Goal: Task Accomplishment & Management: Manage account settings

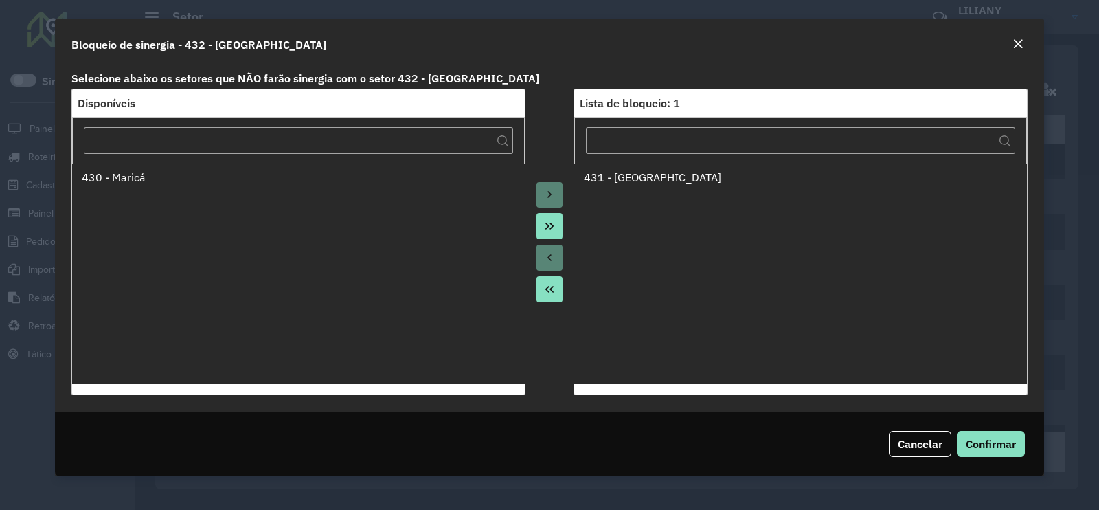
click at [1019, 47] on em "Close" at bounding box center [1017, 43] width 11 height 11
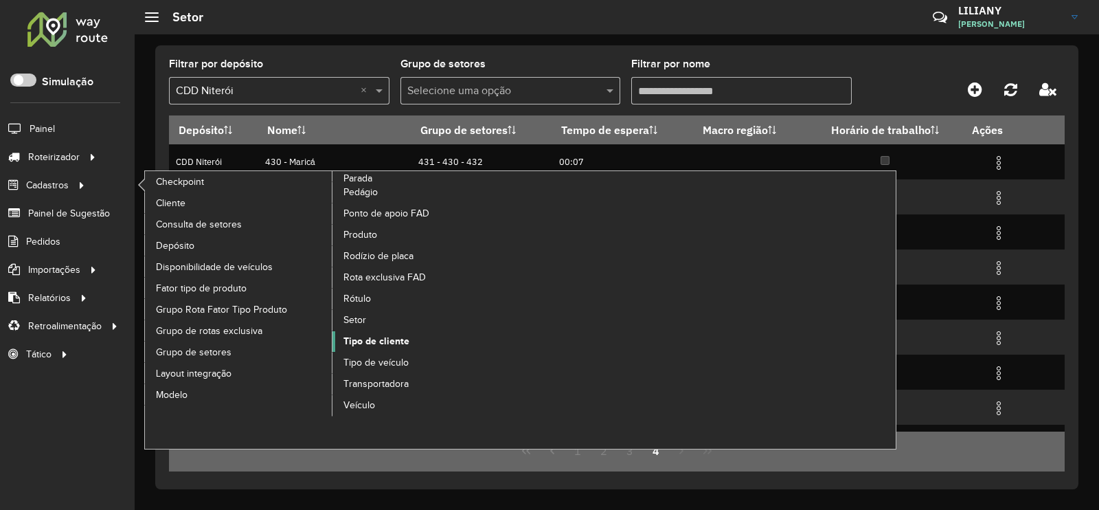
click at [385, 340] on span "Tipo de cliente" at bounding box center [376, 341] width 66 height 14
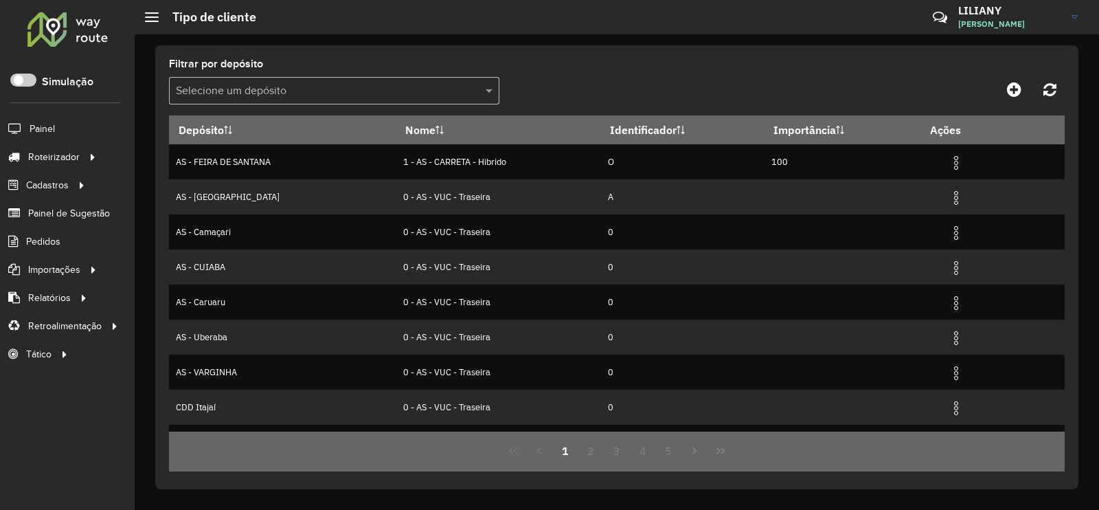
click at [194, 91] on input "text" at bounding box center [320, 91] width 289 height 16
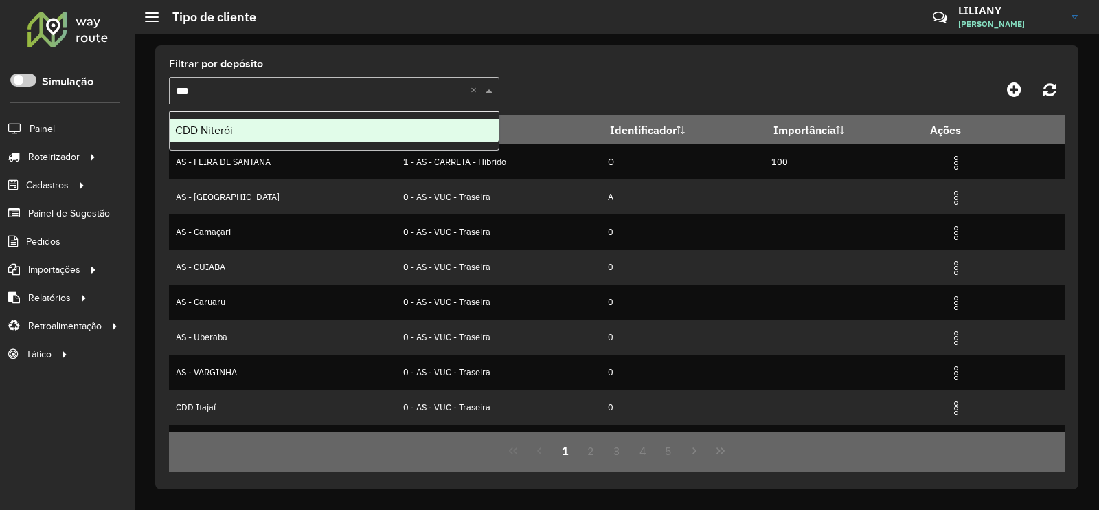
type input "****"
click at [211, 135] on span "CDD Niterói" at bounding box center [204, 130] width 58 height 12
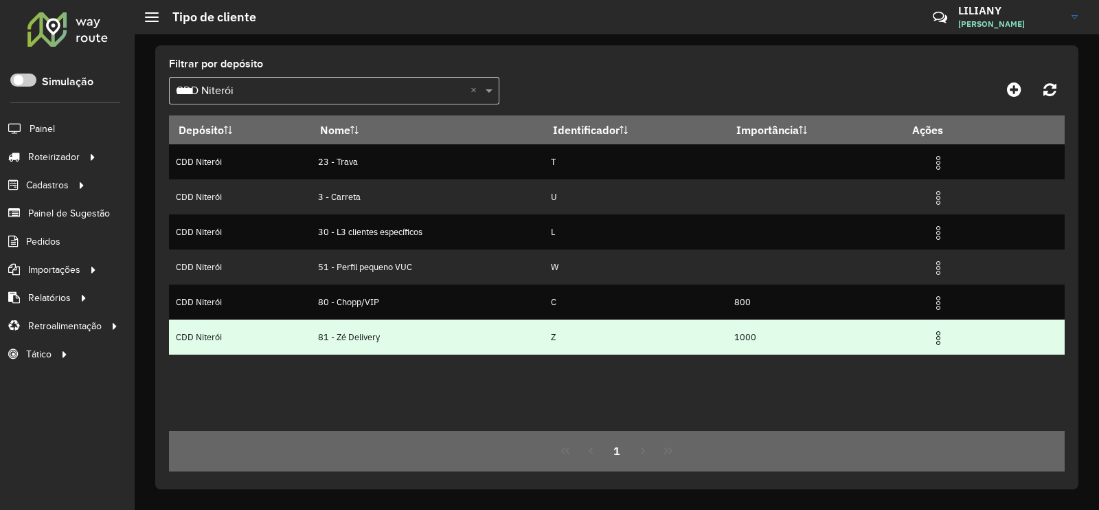
click at [942, 339] on img at bounding box center [938, 338] width 16 height 16
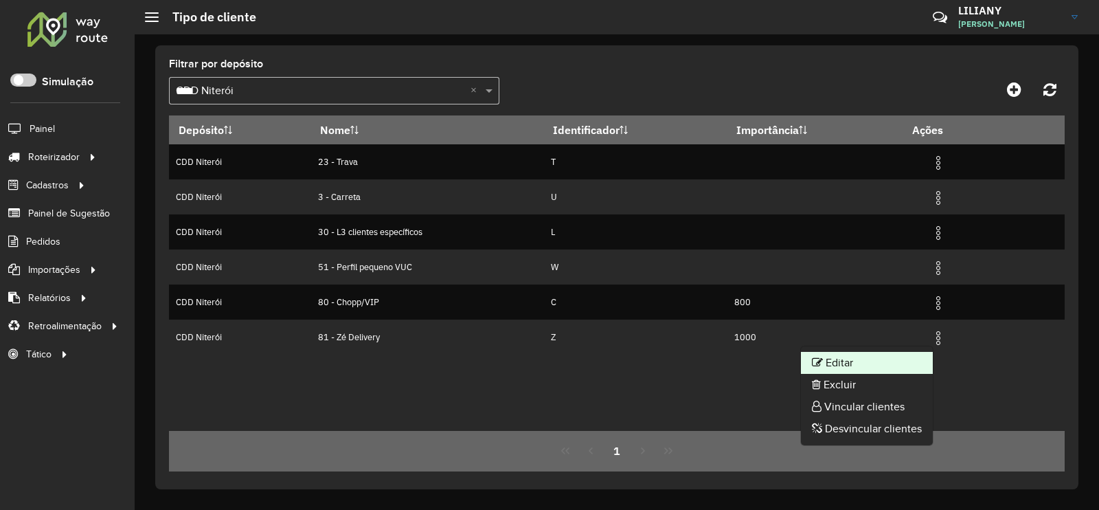
click at [907, 358] on li "Editar" at bounding box center [867, 363] width 132 height 22
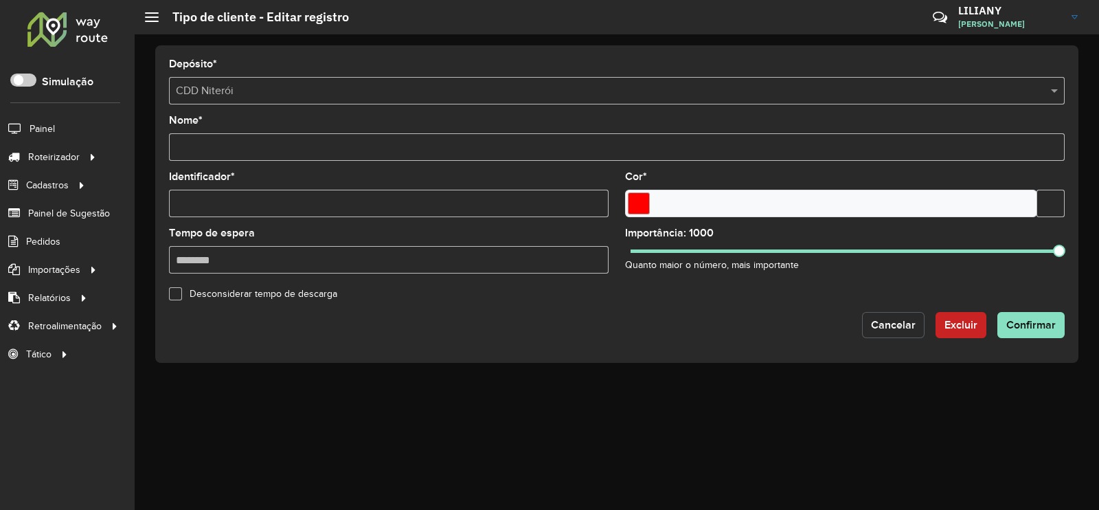
click at [878, 331] on button "Cancelar" at bounding box center [893, 325] width 62 height 26
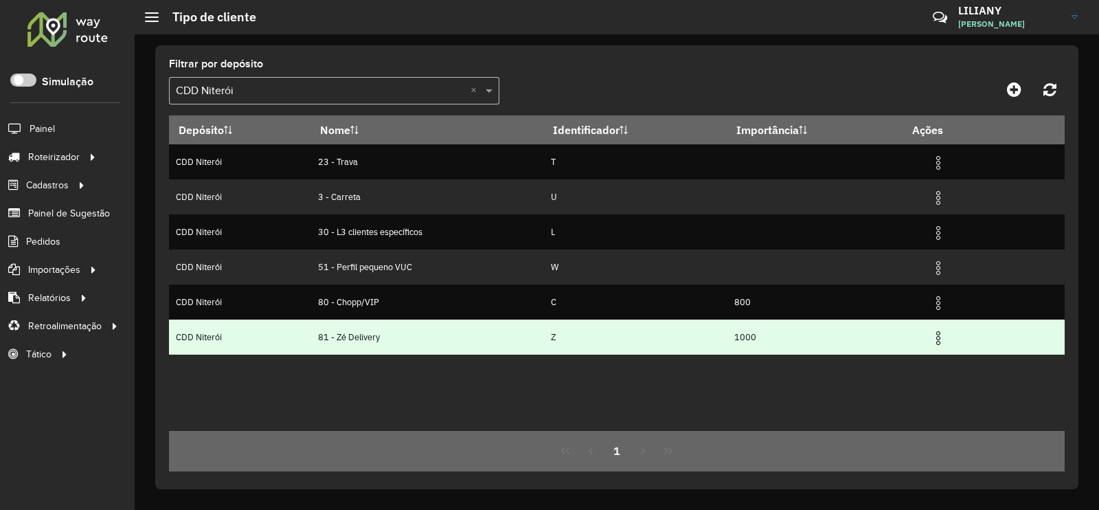
click at [935, 340] on img at bounding box center [938, 338] width 16 height 16
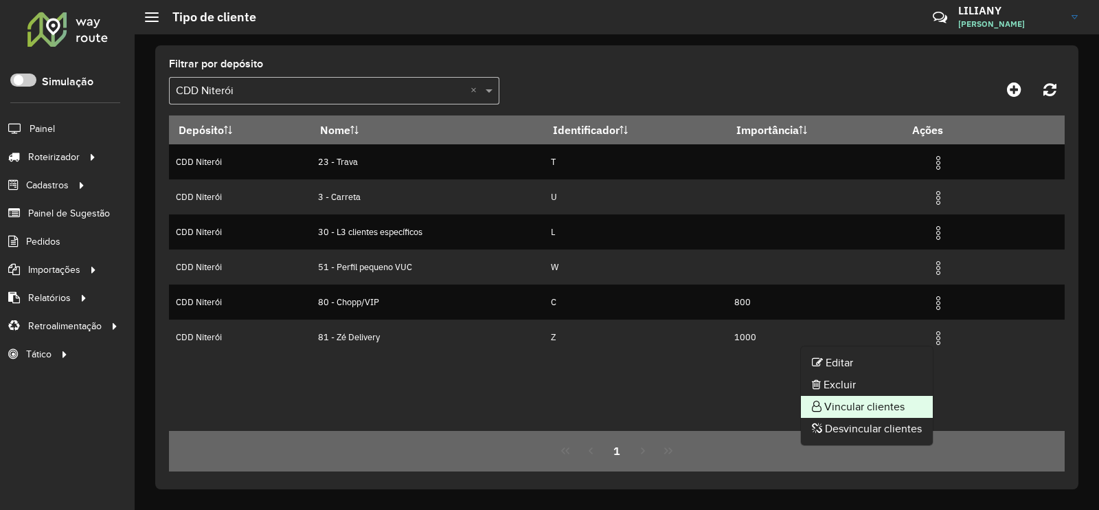
click at [895, 398] on li "Vincular clientes" at bounding box center [867, 407] width 132 height 22
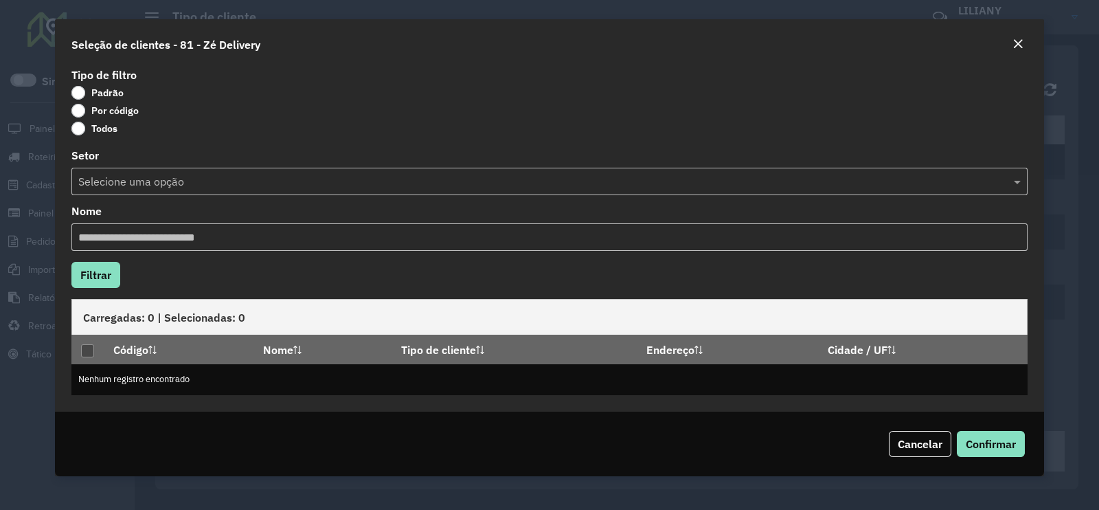
click at [117, 111] on label "Por código" at bounding box center [104, 111] width 67 height 14
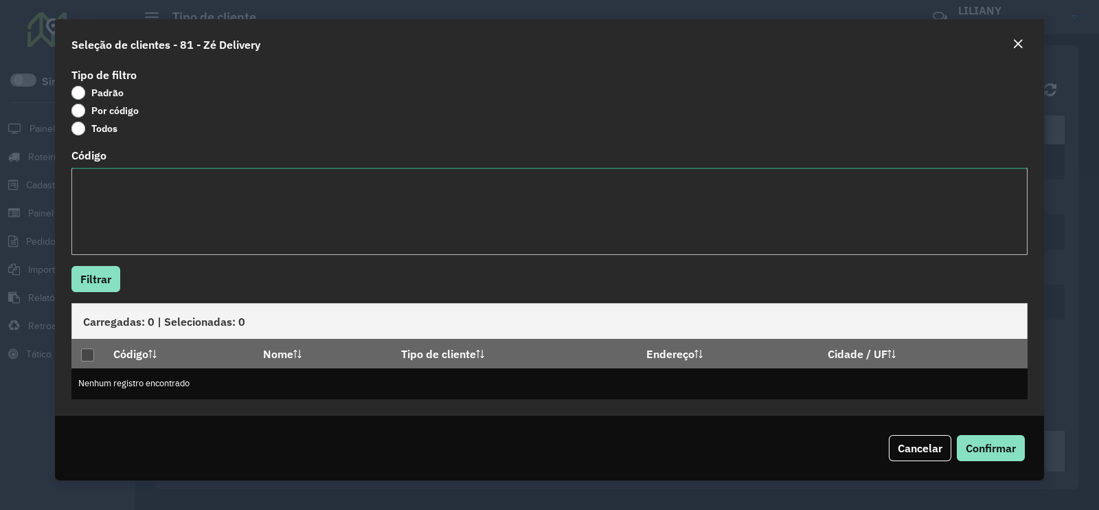
click at [124, 223] on textarea "Código" at bounding box center [549, 211] width 956 height 87
paste textarea "***** ***** ***** ***** ***** ***** ***** ***** ***** ***** ***** *****"
type textarea "***** ***** ***** ***** ***** ***** ***** ***** ***** ***** ***** *****"
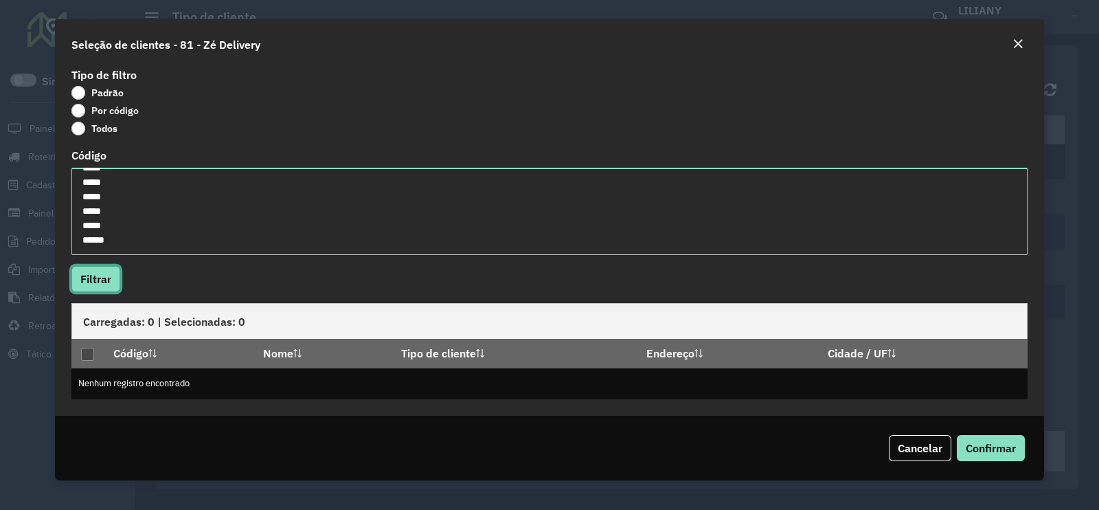
click at [95, 286] on button "Filtrar" at bounding box center [95, 279] width 49 height 26
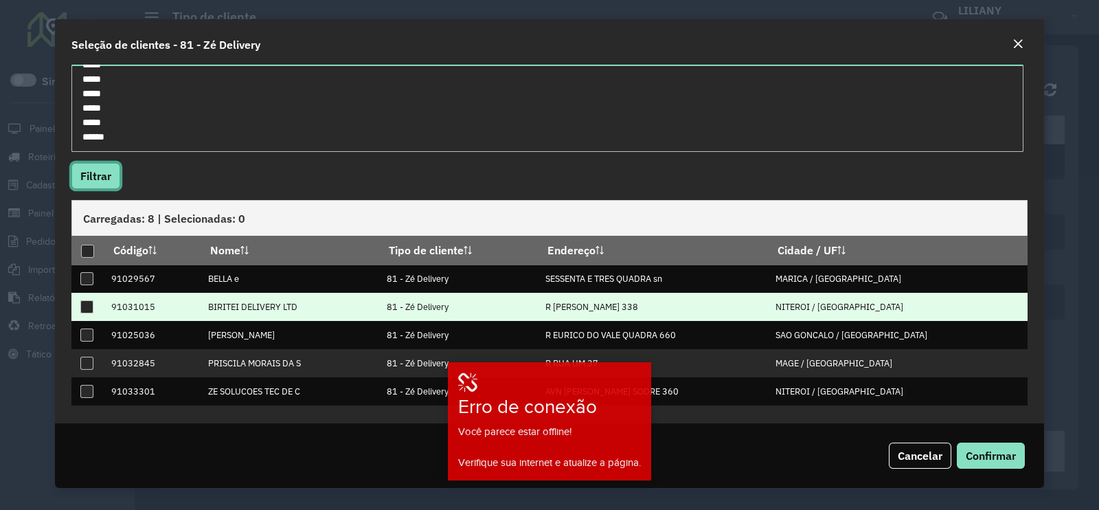
scroll to position [104, 0]
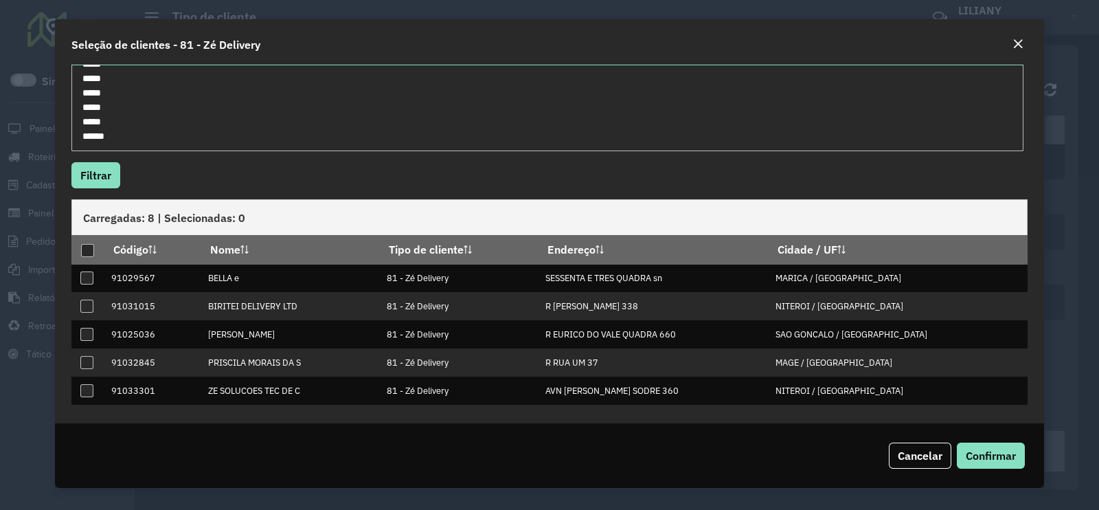
click at [685, 163] on hb-field-button "Filtrar" at bounding box center [549, 175] width 956 height 26
click at [97, 176] on button "Filtrar" at bounding box center [95, 175] width 49 height 26
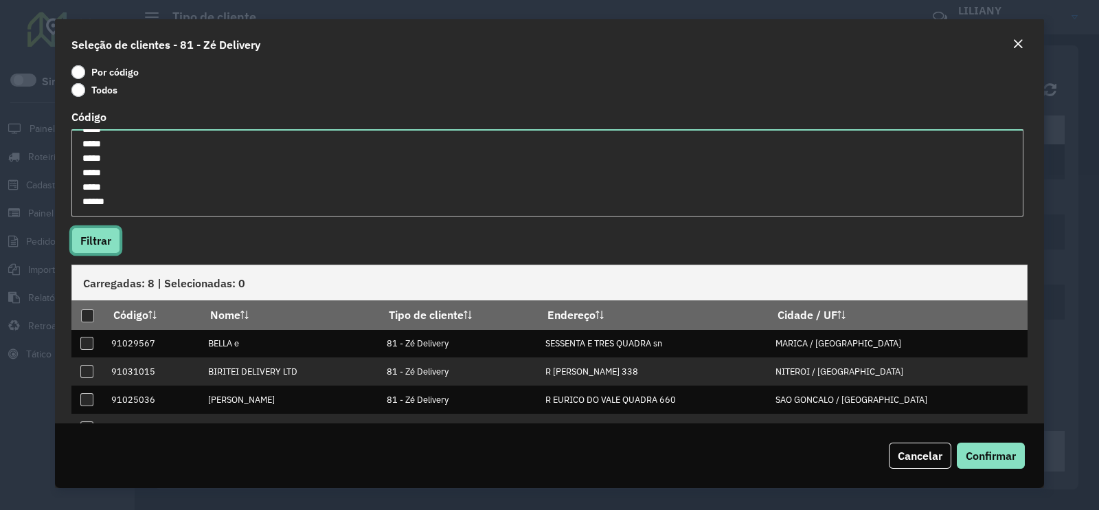
scroll to position [0, 0]
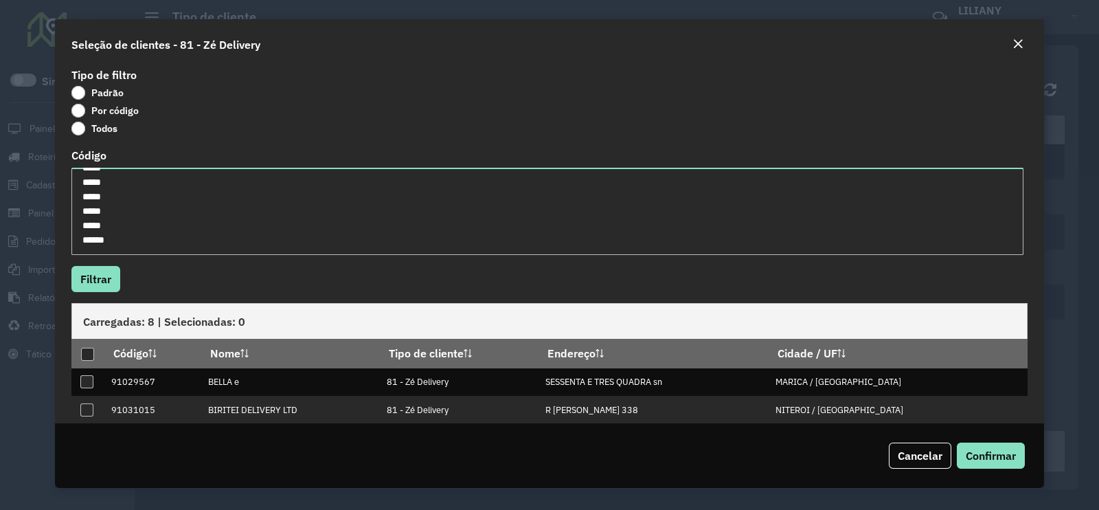
click at [1018, 43] on em "Close" at bounding box center [1017, 43] width 11 height 11
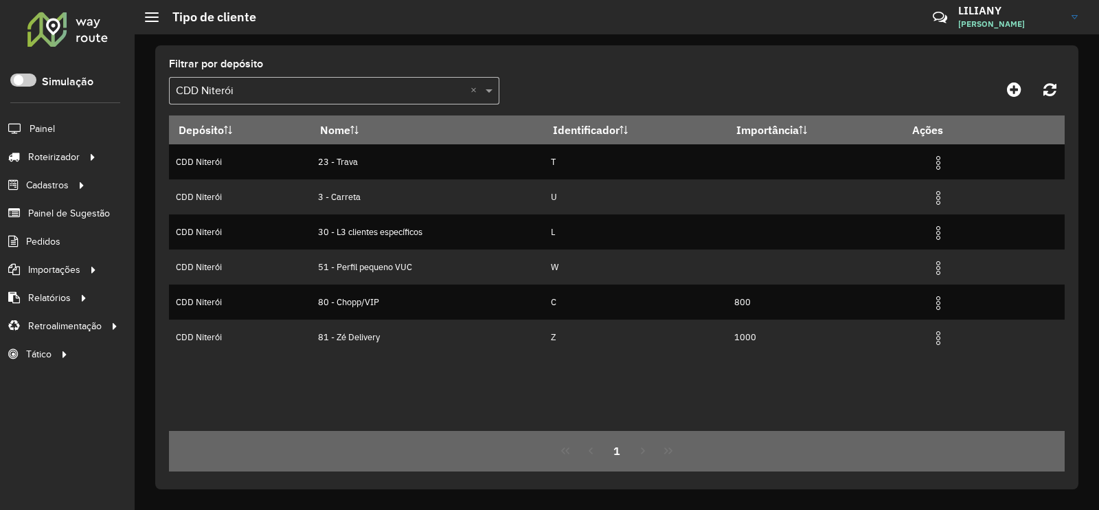
click at [271, 95] on input "text" at bounding box center [320, 91] width 289 height 16
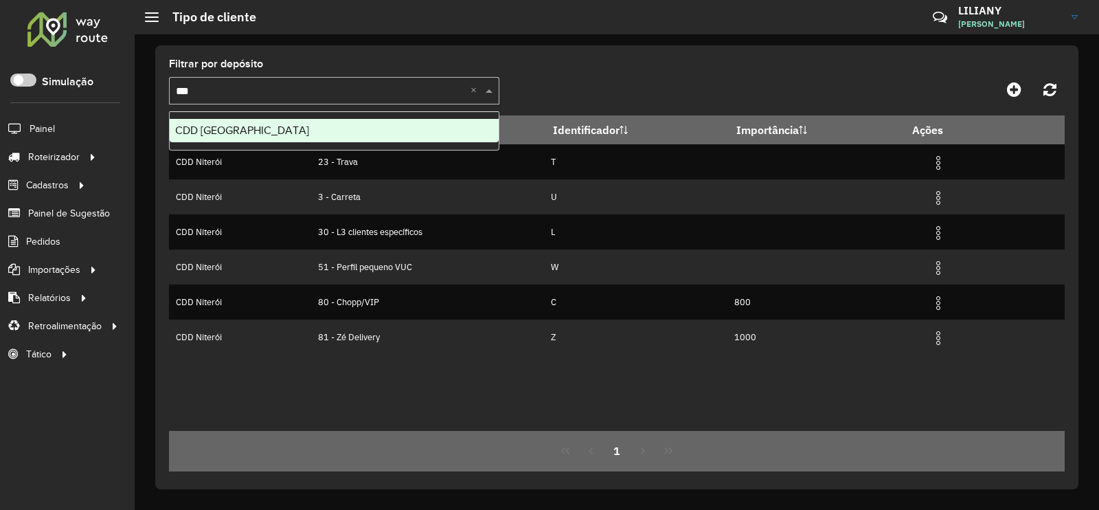
type input "****"
click at [248, 118] on ng-dropdown-panel "CDD [GEOGRAPHIC_DATA]" at bounding box center [334, 130] width 330 height 39
click at [237, 124] on span "CDD [GEOGRAPHIC_DATA]" at bounding box center [242, 130] width 134 height 12
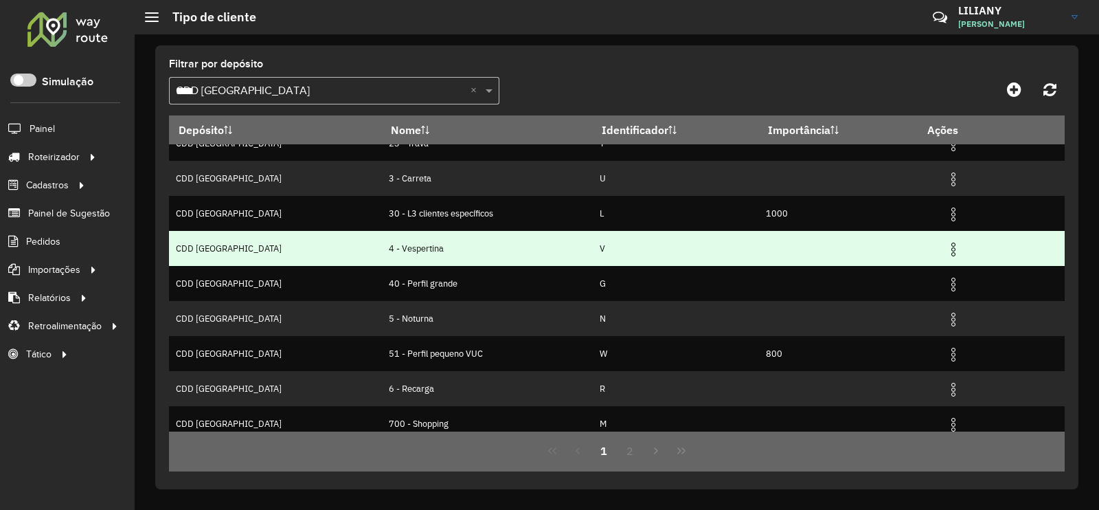
scroll to position [133, 0]
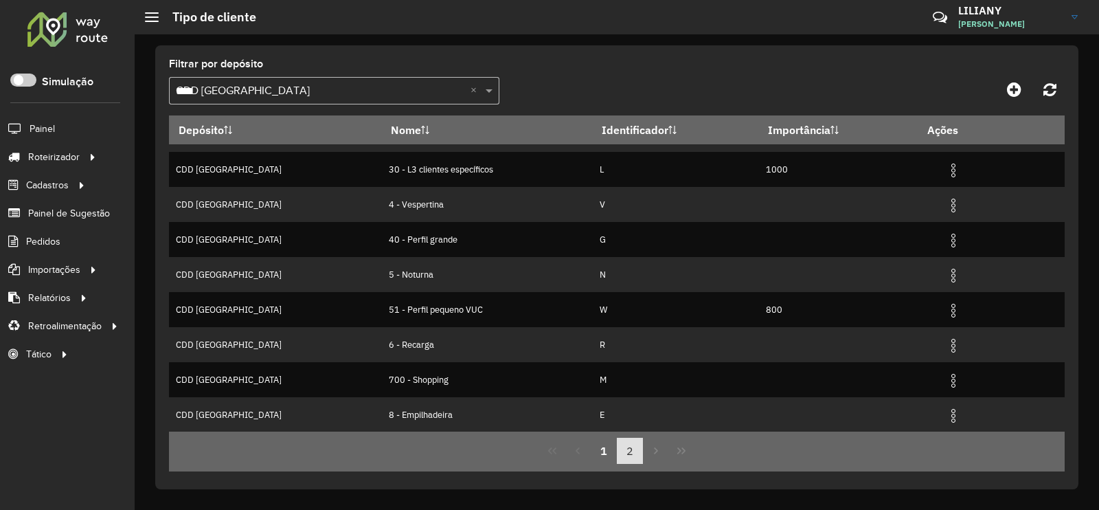
click at [622, 448] on button "2" at bounding box center [630, 450] width 26 height 26
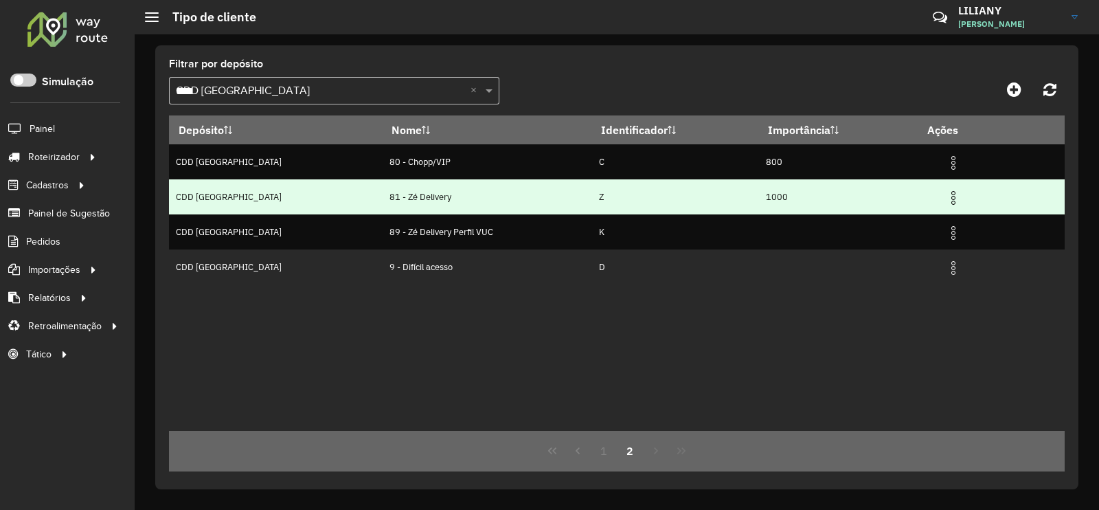
click at [945, 204] on img at bounding box center [953, 198] width 16 height 16
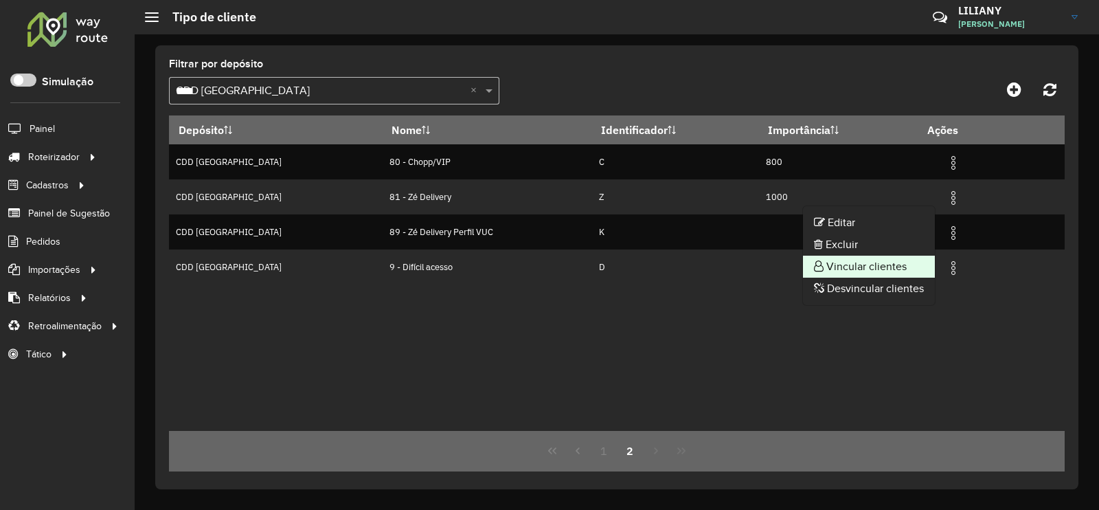
click at [870, 258] on li "Vincular clientes" at bounding box center [869, 266] width 132 height 22
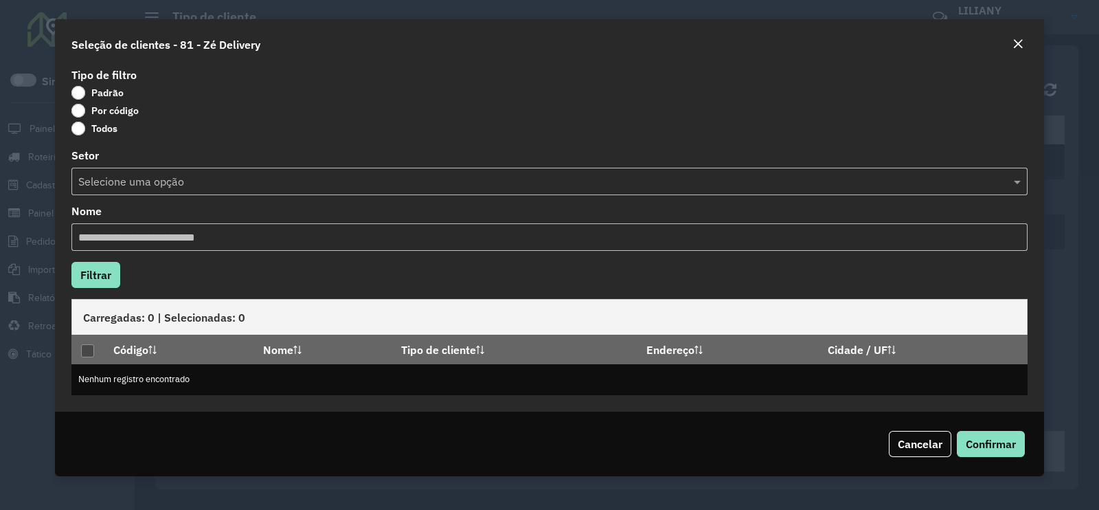
drag, startPoint x: 112, startPoint y: 109, endPoint x: 113, endPoint y: 122, distance: 13.8
click at [111, 109] on label "Por código" at bounding box center [104, 111] width 67 height 14
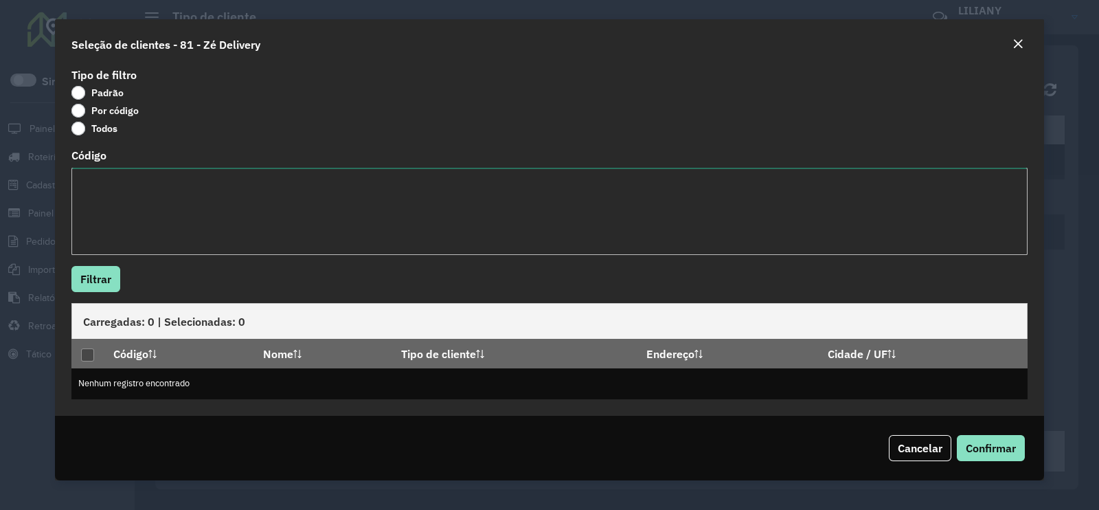
click at [117, 181] on textarea "Código" at bounding box center [549, 211] width 956 height 87
paste textarea "***** *****"
type textarea "***** *****"
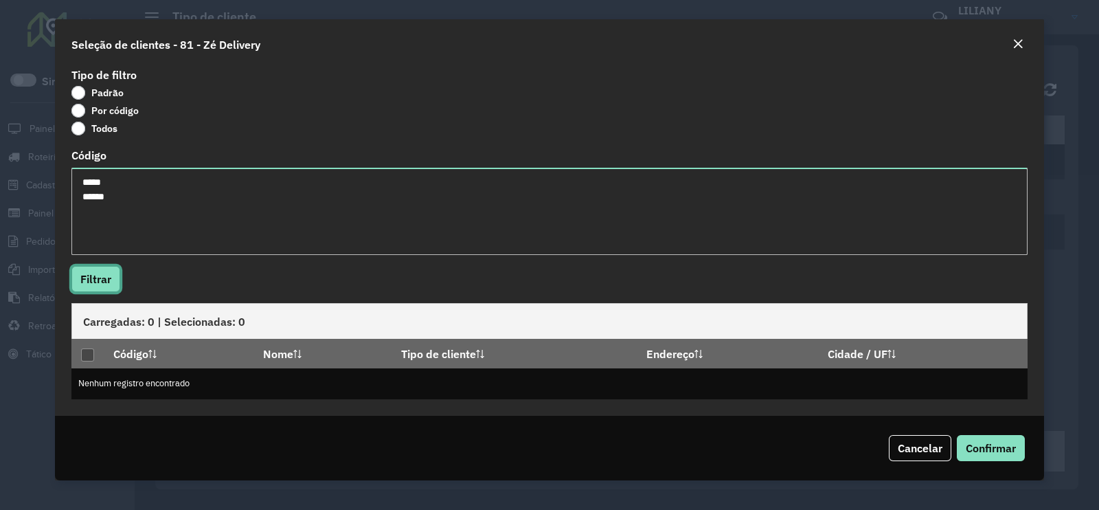
click at [96, 284] on button "Filtrar" at bounding box center [95, 279] width 49 height 26
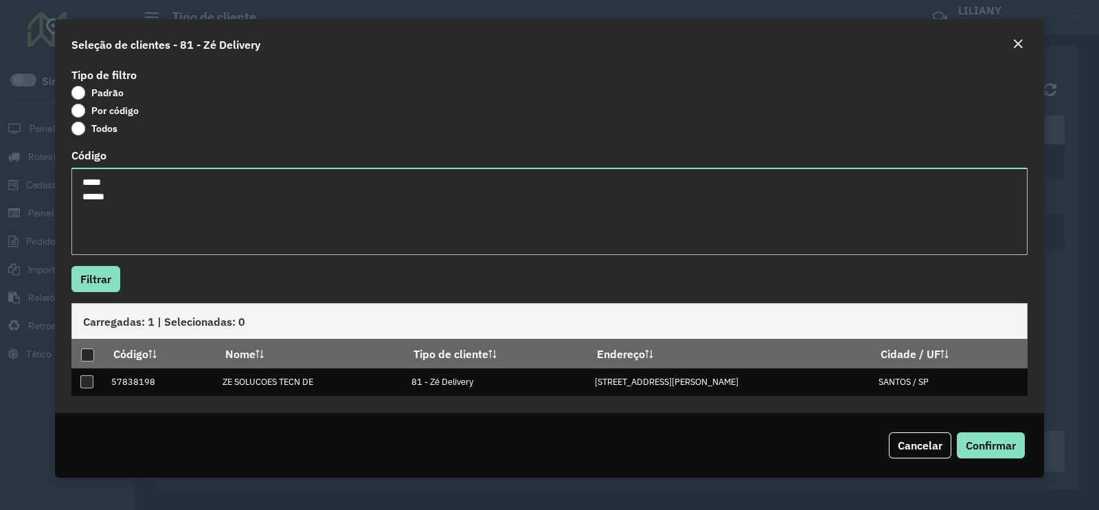
click at [1017, 47] on em "Close" at bounding box center [1017, 43] width 11 height 11
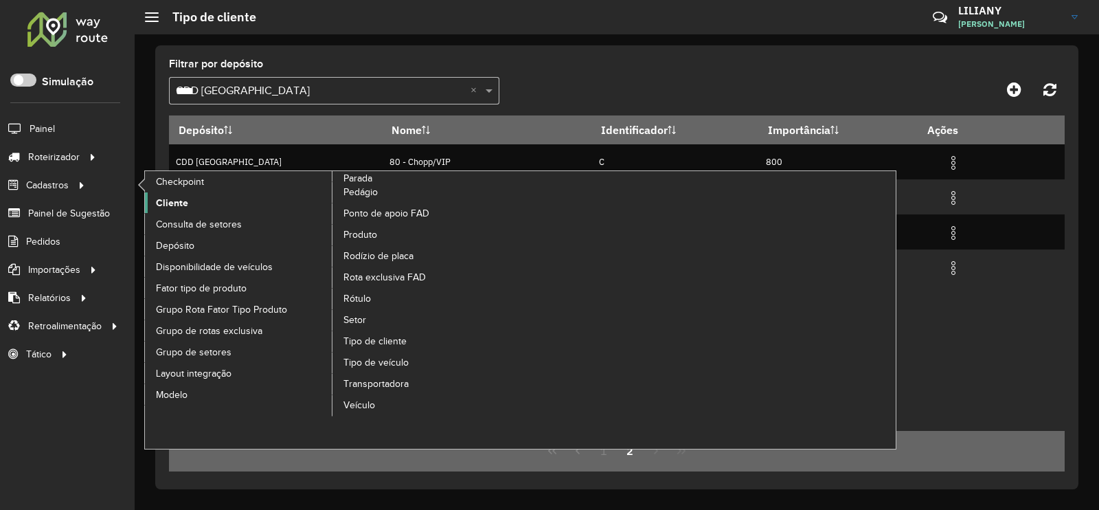
click at [203, 206] on link "Cliente" at bounding box center [239, 202] width 188 height 21
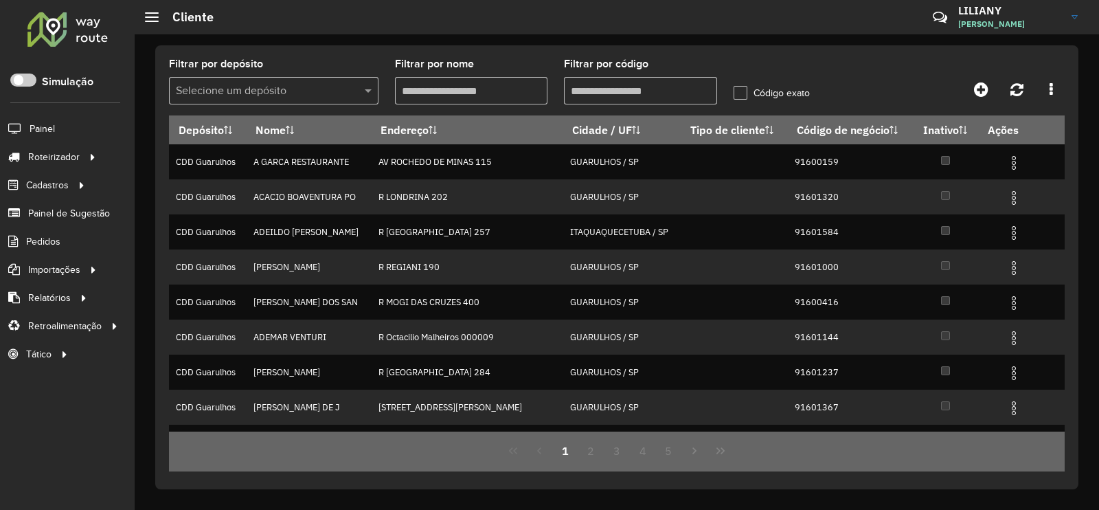
click at [220, 84] on input "text" at bounding box center [260, 91] width 168 height 16
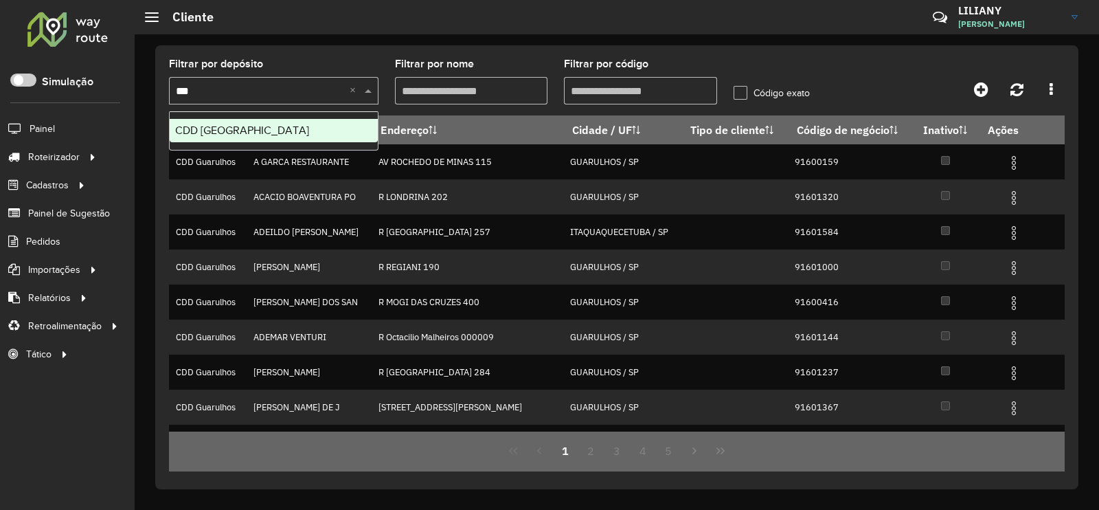
type input "****"
click at [223, 126] on span "CDD [GEOGRAPHIC_DATA]" at bounding box center [242, 130] width 134 height 12
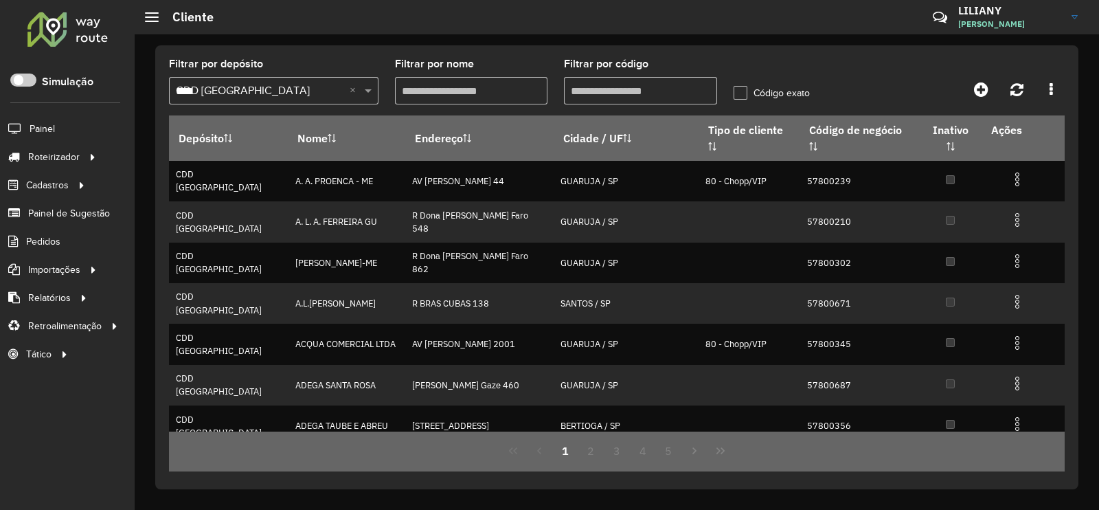
click at [613, 89] on input "Filtrar por código" at bounding box center [640, 90] width 153 height 27
paste input "*****"
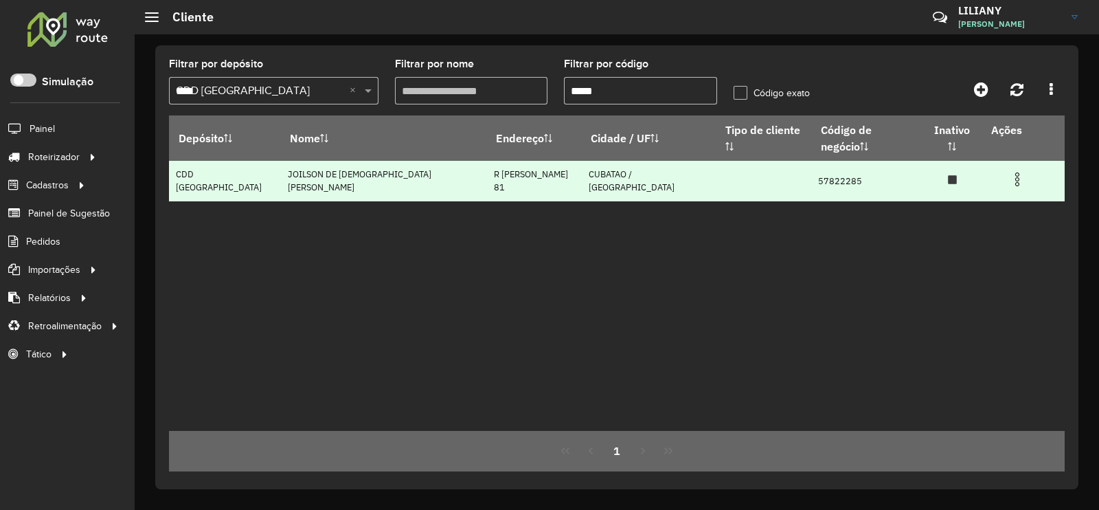
type input "*****"
click at [1009, 171] on img at bounding box center [1017, 179] width 16 height 16
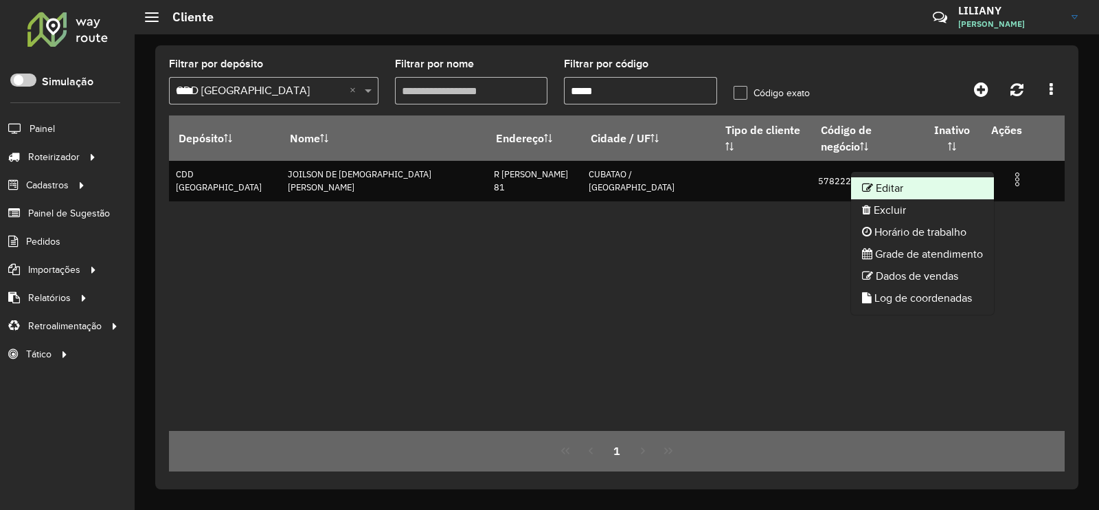
click at [976, 190] on li "Editar" at bounding box center [922, 188] width 143 height 22
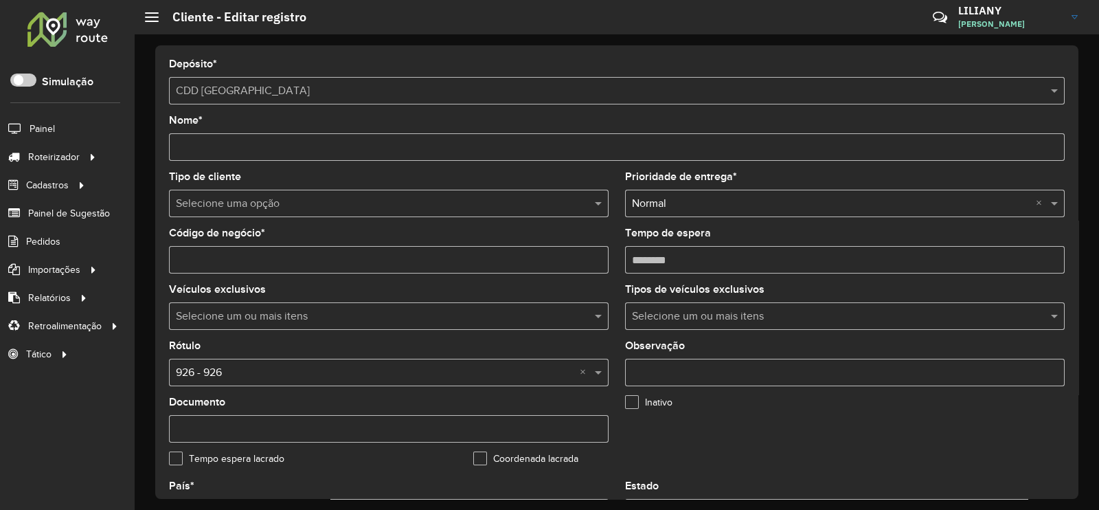
click at [213, 378] on hb-app "Aguarde... Pop-up bloqueado! Seu navegador bloqueou automáticamente a abertura …" at bounding box center [549, 255] width 1099 height 510
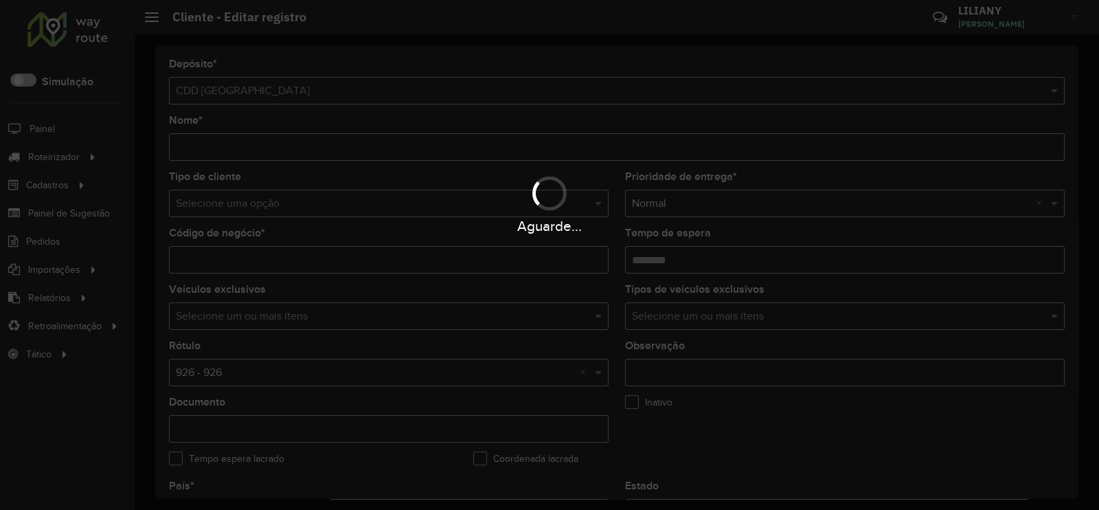
type input "*"
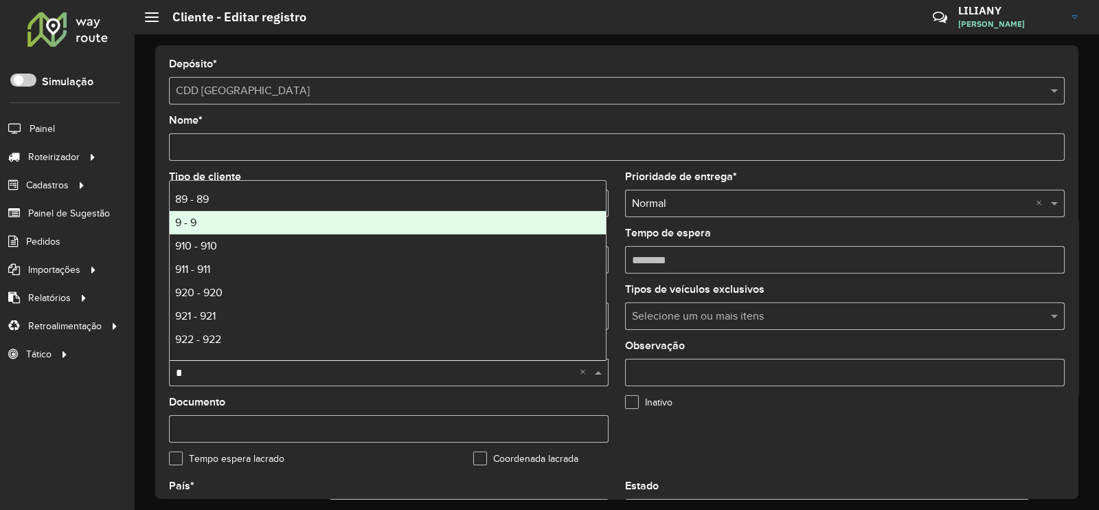
click at [187, 225] on span "9 - 9" at bounding box center [185, 222] width 21 height 12
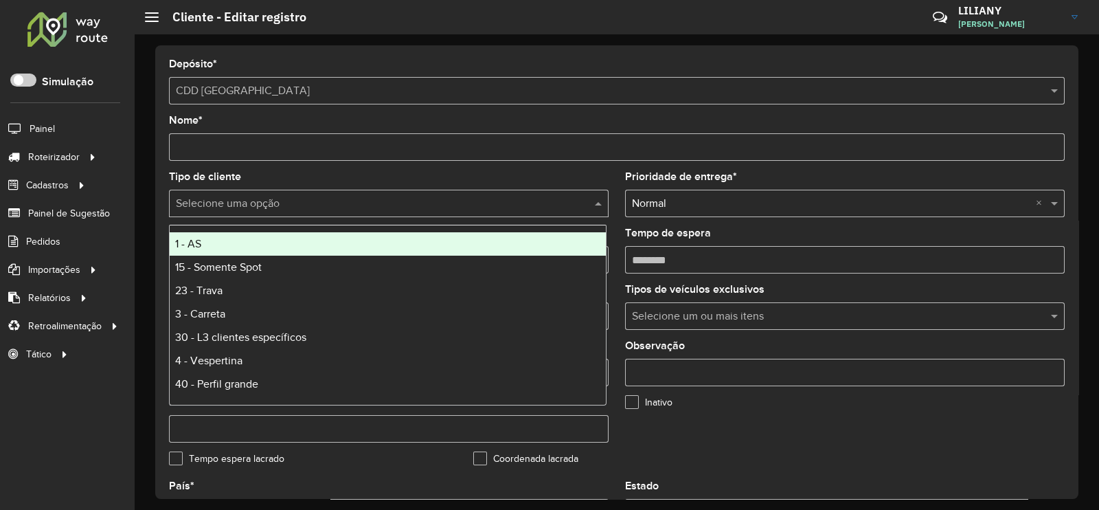
click at [201, 201] on input "text" at bounding box center [375, 204] width 398 height 16
type input "*"
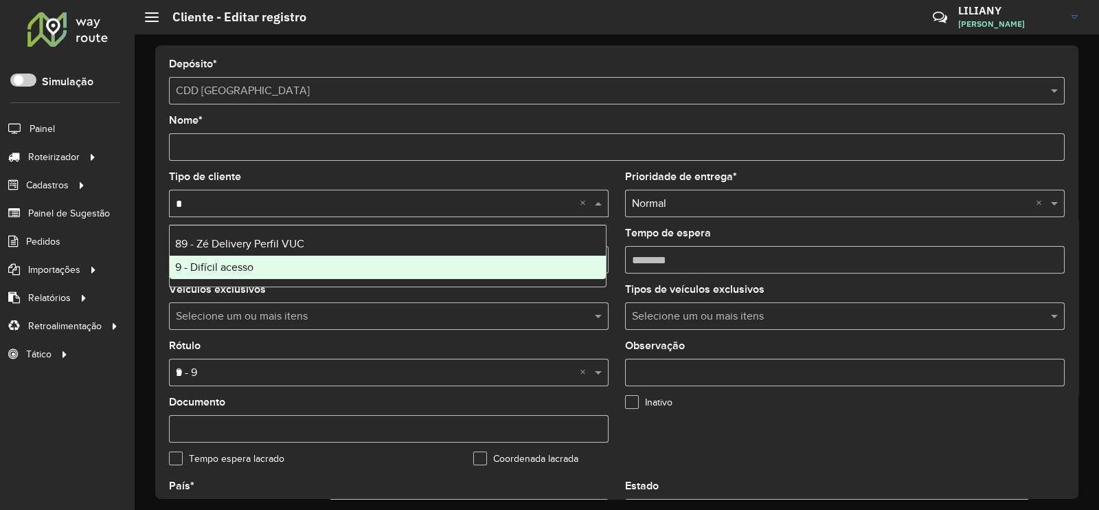
click at [193, 261] on span "9 - Difícil acesso" at bounding box center [214, 267] width 78 height 12
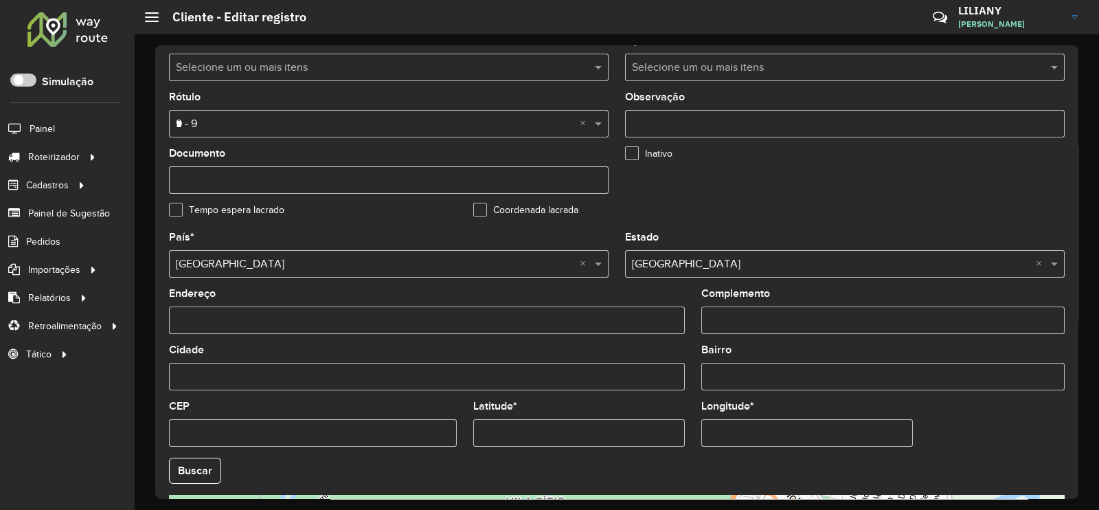
scroll to position [514, 0]
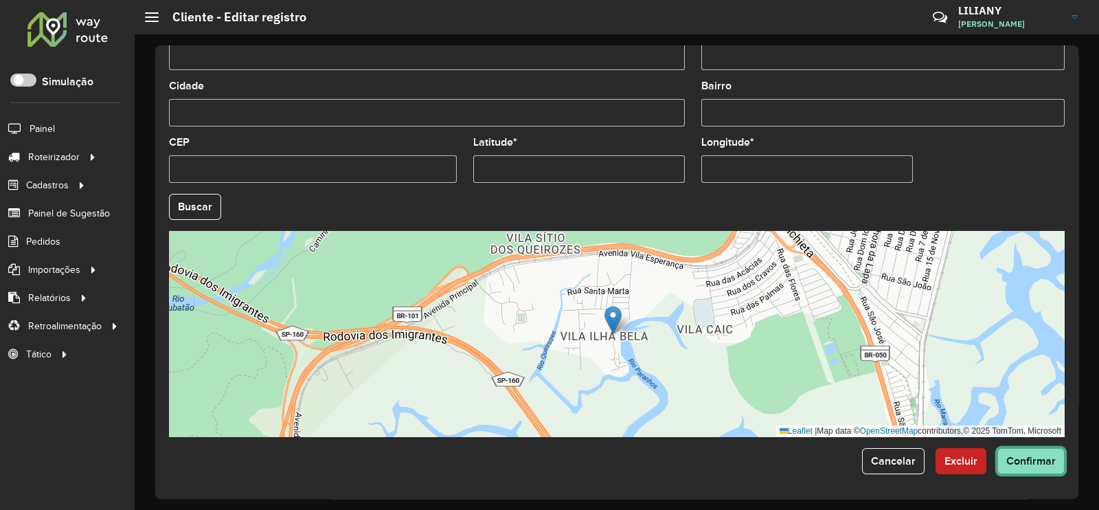
click at [1043, 457] on span "Confirmar" at bounding box center [1030, 461] width 49 height 12
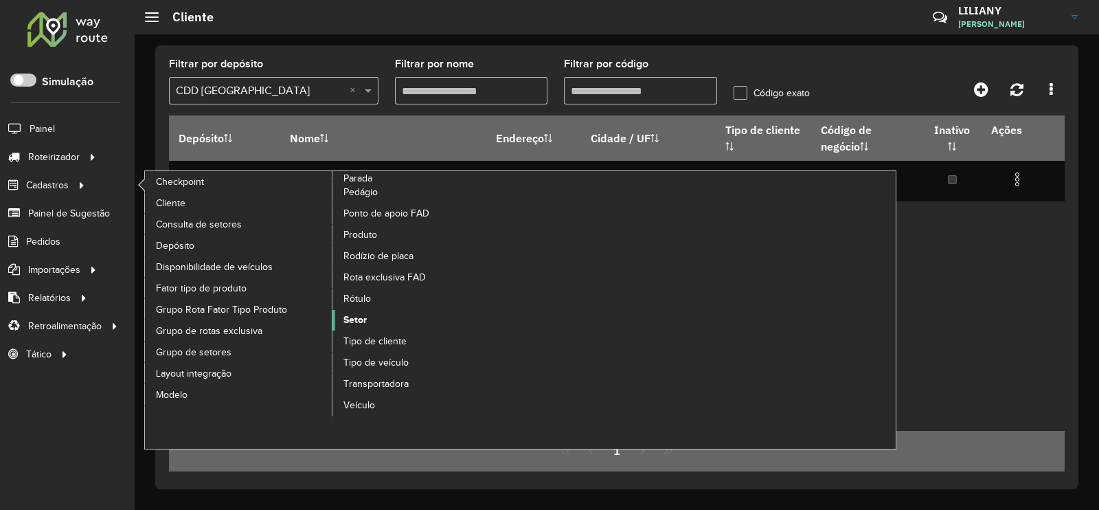
click at [357, 315] on span "Setor" at bounding box center [354, 319] width 23 height 14
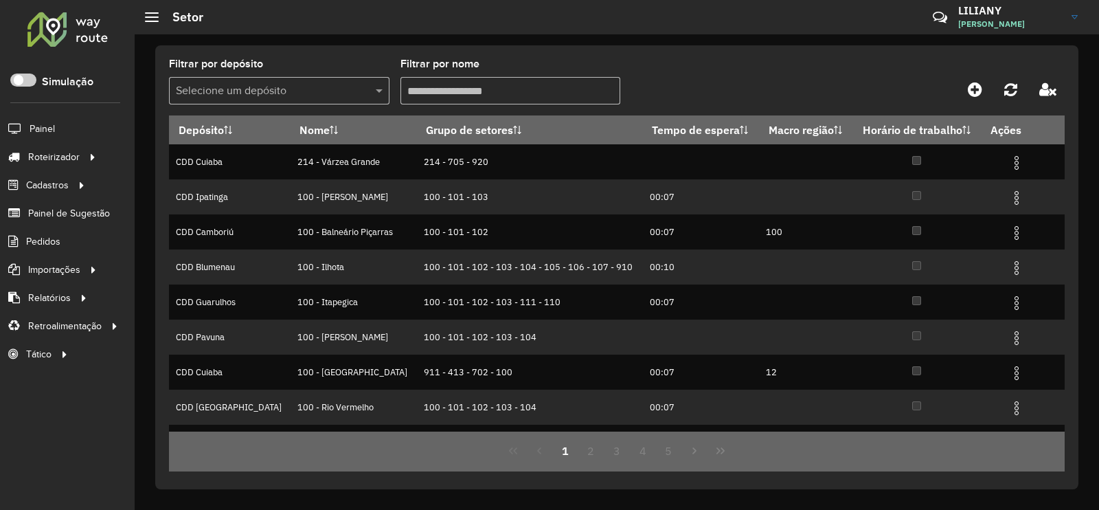
click at [280, 87] on input "text" at bounding box center [265, 91] width 179 height 16
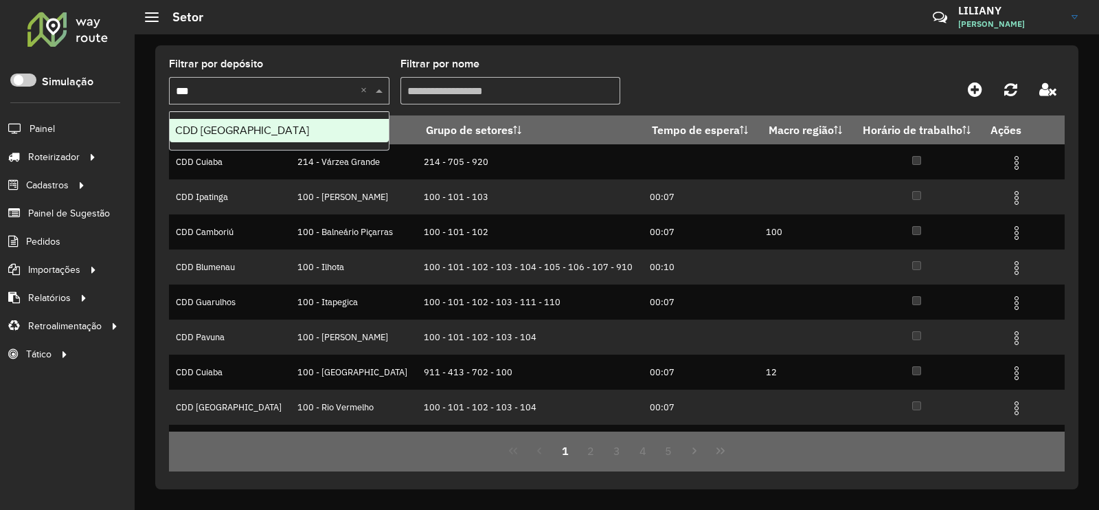
type input "****"
click at [264, 122] on div "CDD [GEOGRAPHIC_DATA]" at bounding box center [279, 130] width 219 height 23
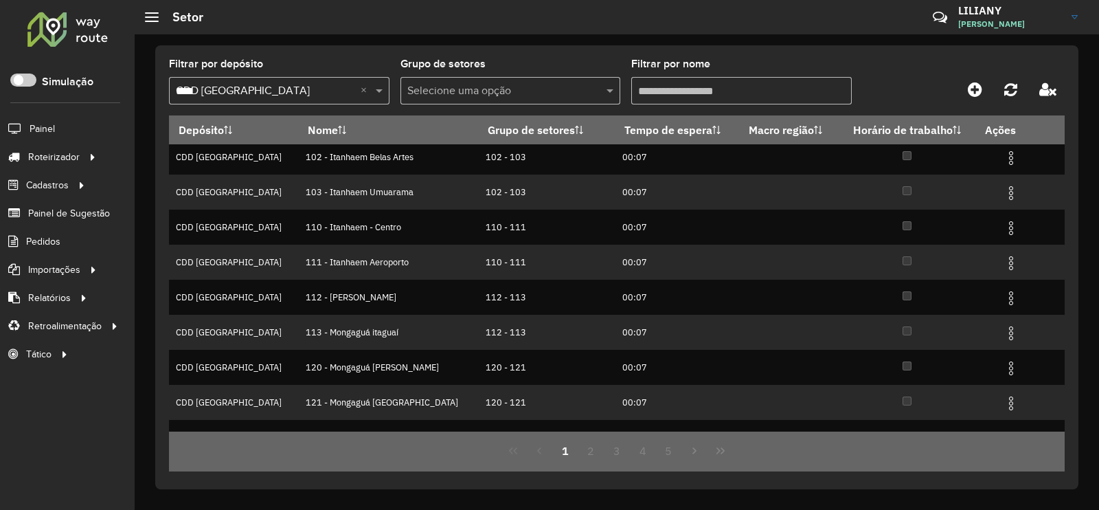
scroll to position [133, 0]
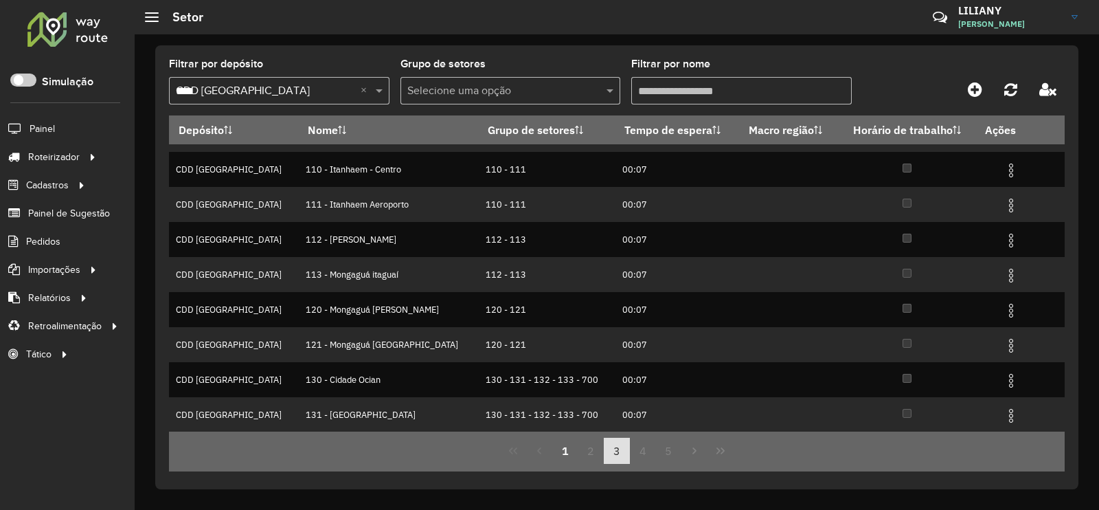
click at [622, 451] on button "3" at bounding box center [617, 450] width 26 height 26
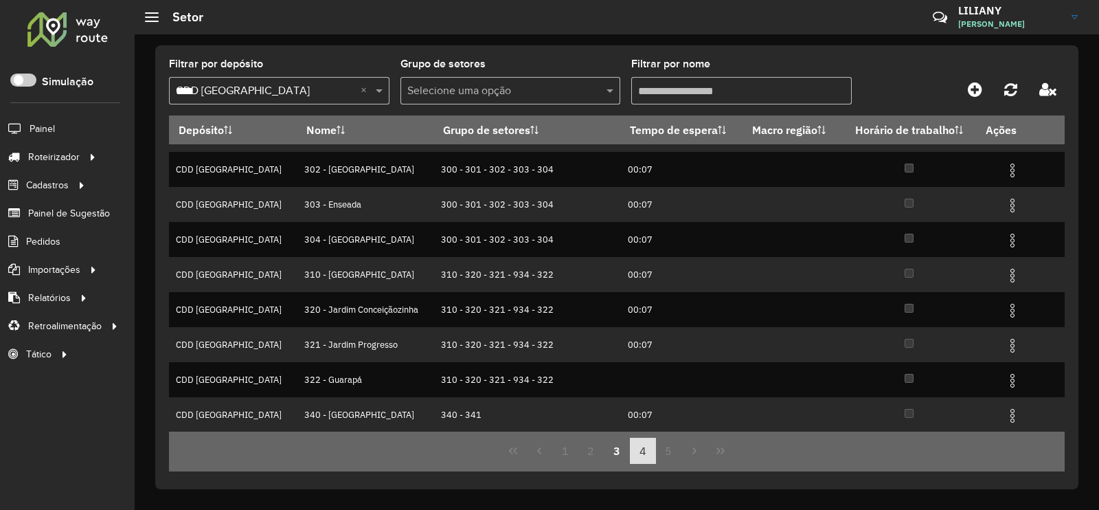
click at [639, 447] on button "4" at bounding box center [643, 450] width 26 height 26
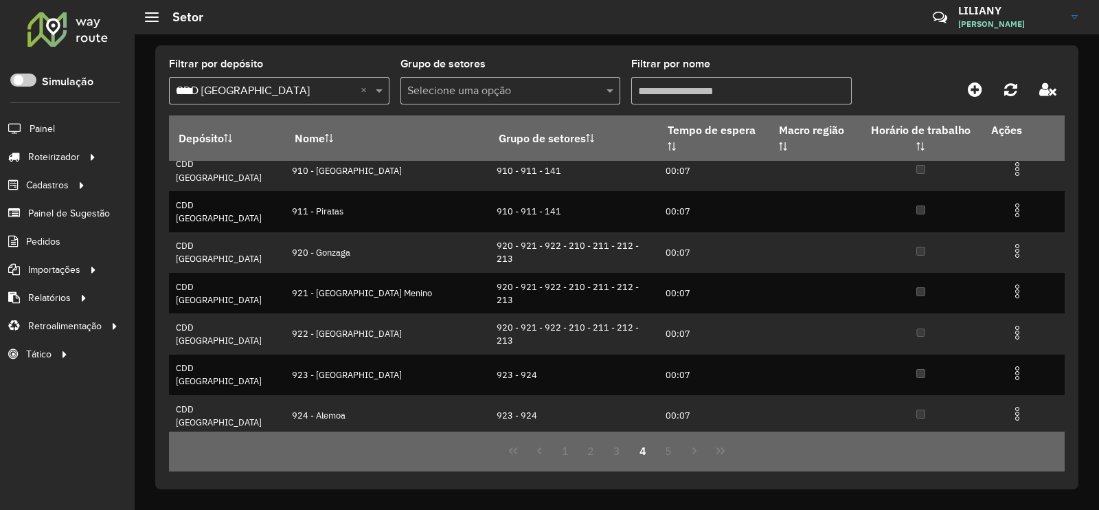
scroll to position [0, 0]
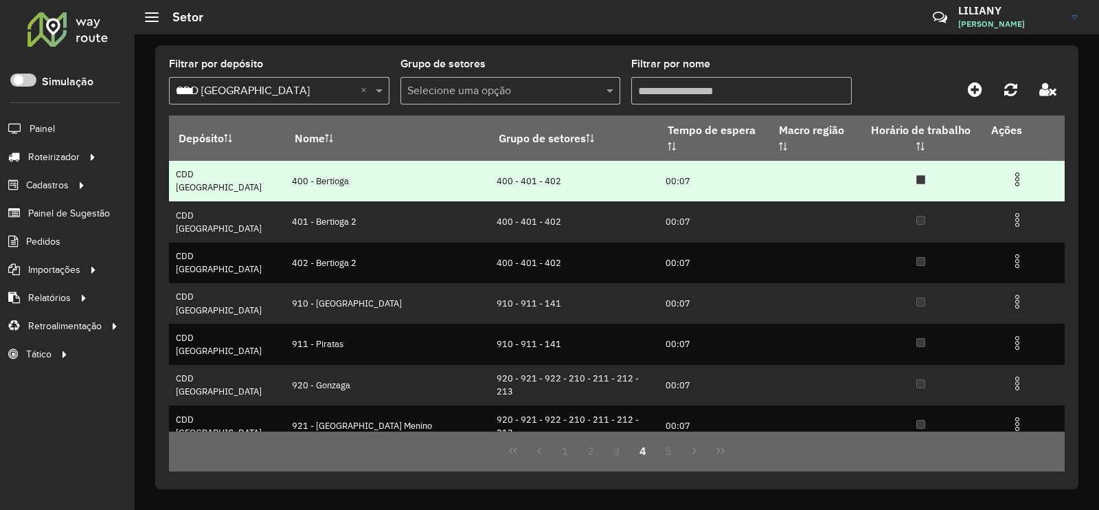
click at [1009, 171] on img at bounding box center [1017, 179] width 16 height 16
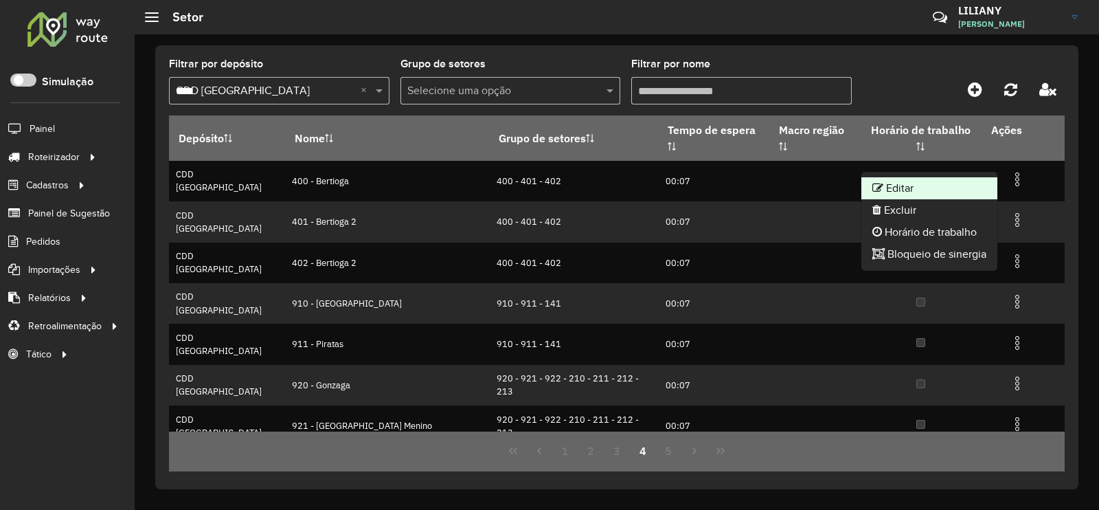
click at [968, 187] on li "Editar" at bounding box center [929, 188] width 136 height 22
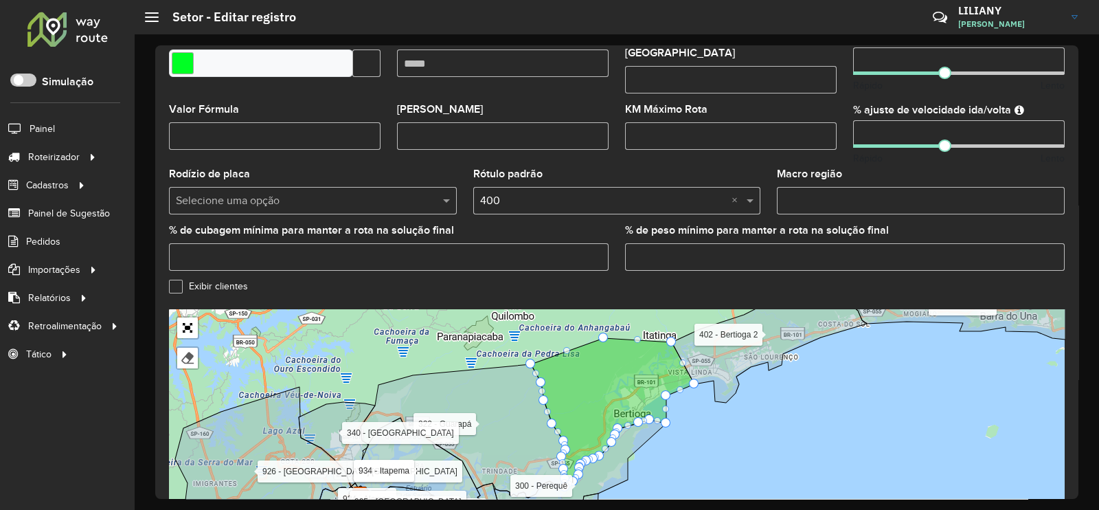
scroll to position [429, 0]
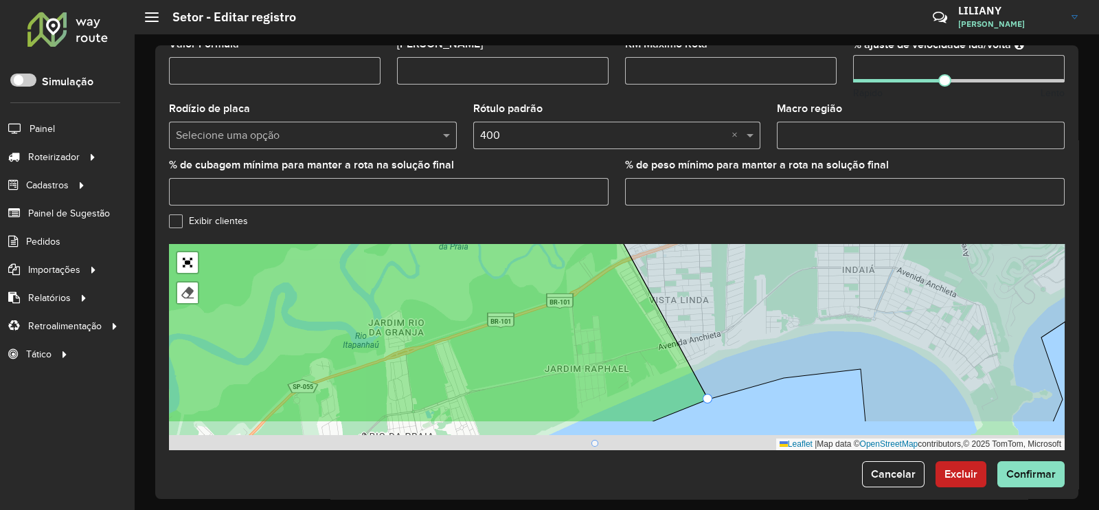
drag, startPoint x: 628, startPoint y: 371, endPoint x: 633, endPoint y: 312, distance: 58.6
click at [633, 314] on icon at bounding box center [394, 297] width 628 height 249
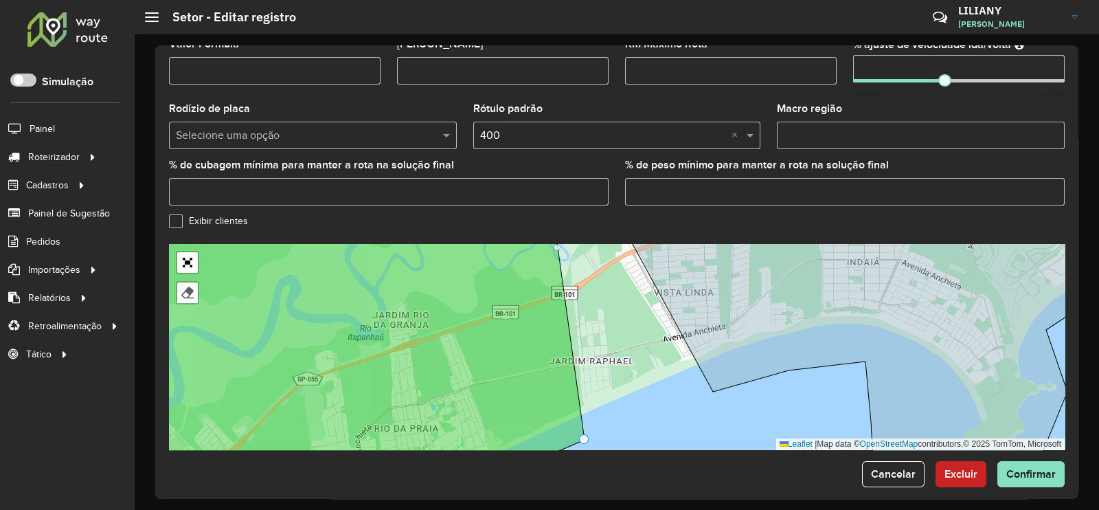
drag, startPoint x: 713, startPoint y: 386, endPoint x: 584, endPoint y: 434, distance: 137.1
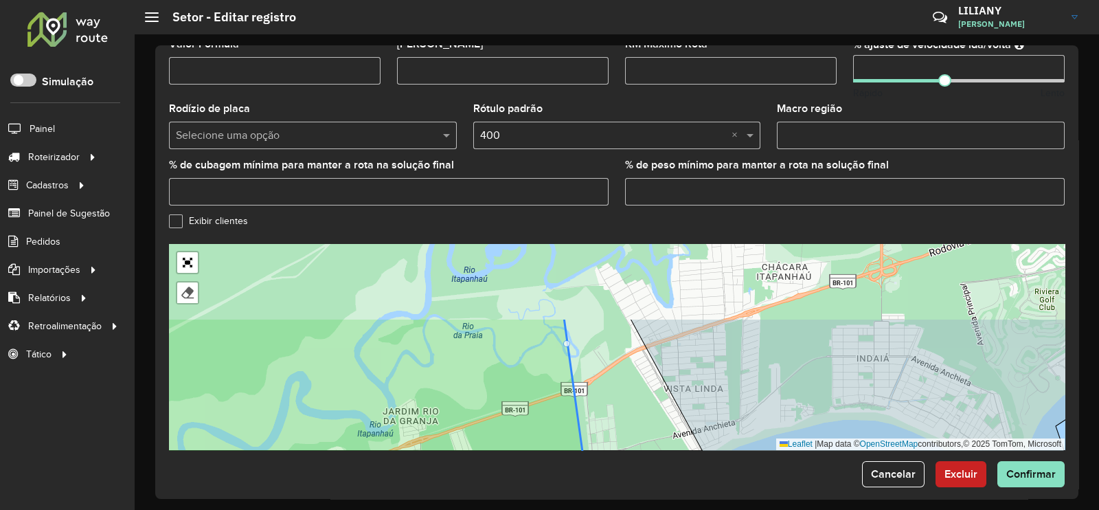
drag, startPoint x: 609, startPoint y: 407, endPoint x: 615, endPoint y: 472, distance: 65.5
click at [615, 472] on form "Depósito * Selecione um depósito × CDD Praia Grande Nome * Veículos FIJ5C05 × ×…" at bounding box center [617, 58] width 896 height 857
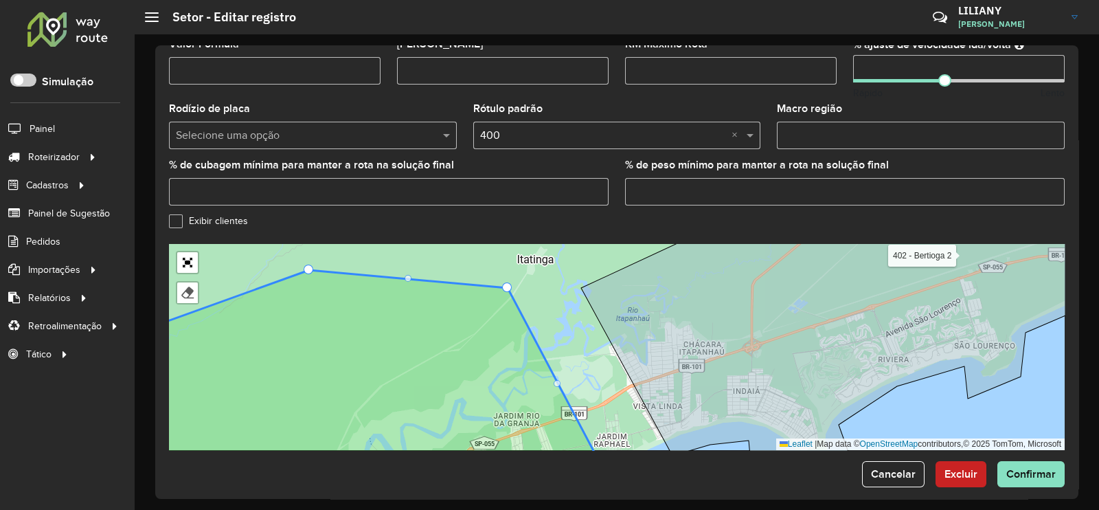
drag, startPoint x: 579, startPoint y: 280, endPoint x: 505, endPoint y: 280, distance: 74.2
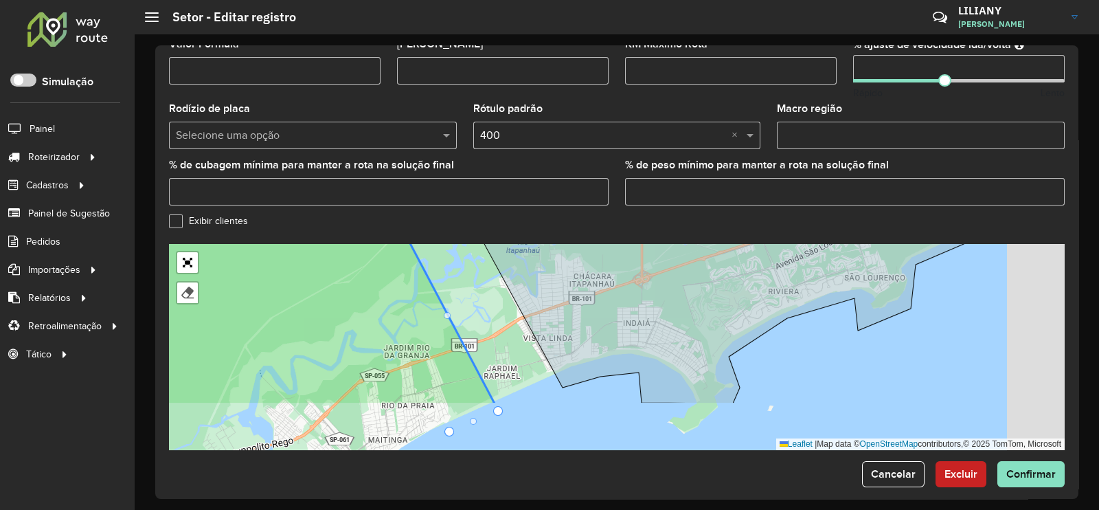
drag, startPoint x: 481, startPoint y: 260, endPoint x: 477, endPoint y: 253, distance: 7.7
click at [466, 249] on div "100 - Itanhaem Aldeia Tangará 101 - Itanhaem Gaivota 102 - Itanhaem Belas Artes…" at bounding box center [617, 347] width 896 height 206
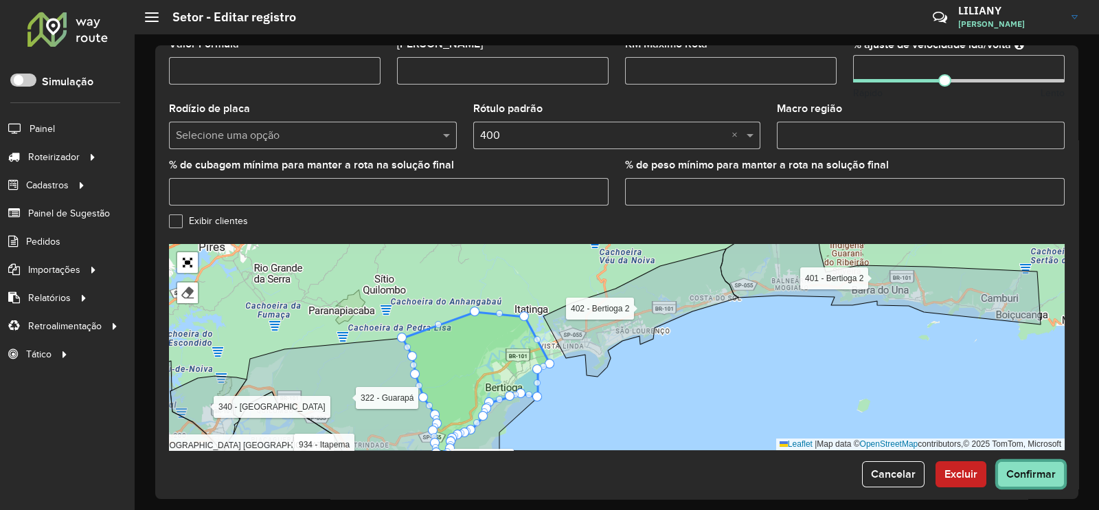
click at [1014, 468] on span "Confirmar" at bounding box center [1030, 474] width 49 height 12
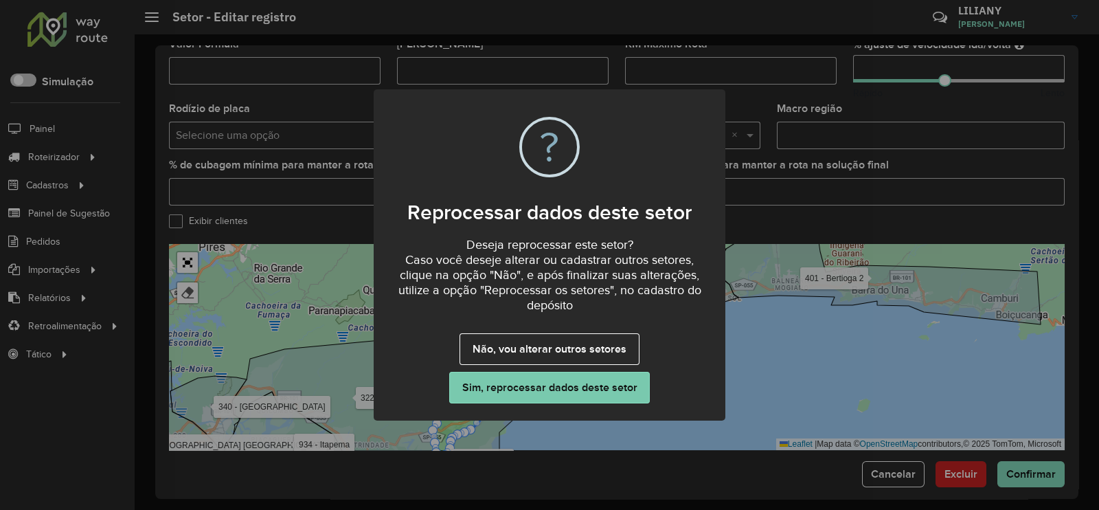
click at [522, 386] on button "Sim, reprocessar dados deste setor" at bounding box center [549, 388] width 201 height 32
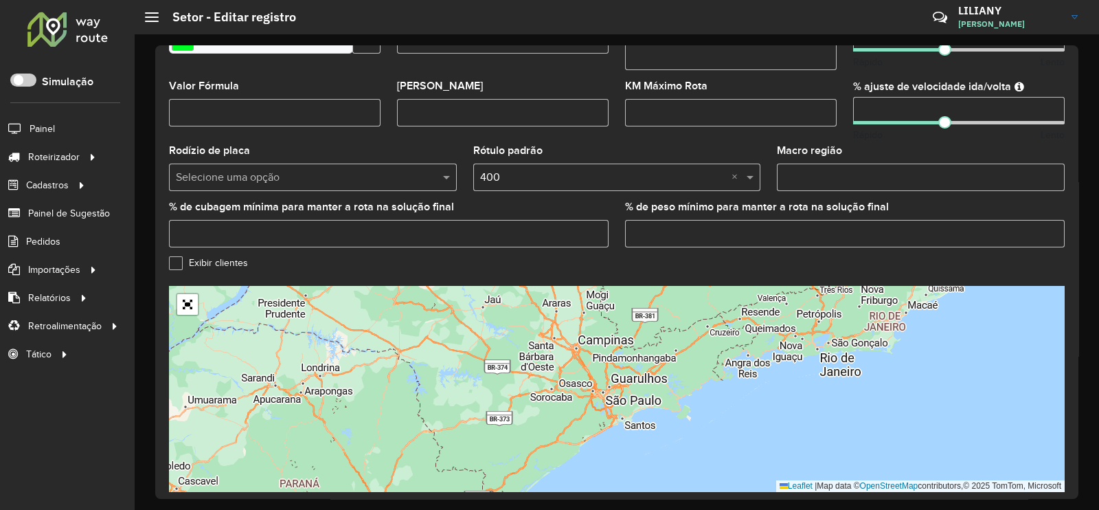
scroll to position [429, 0]
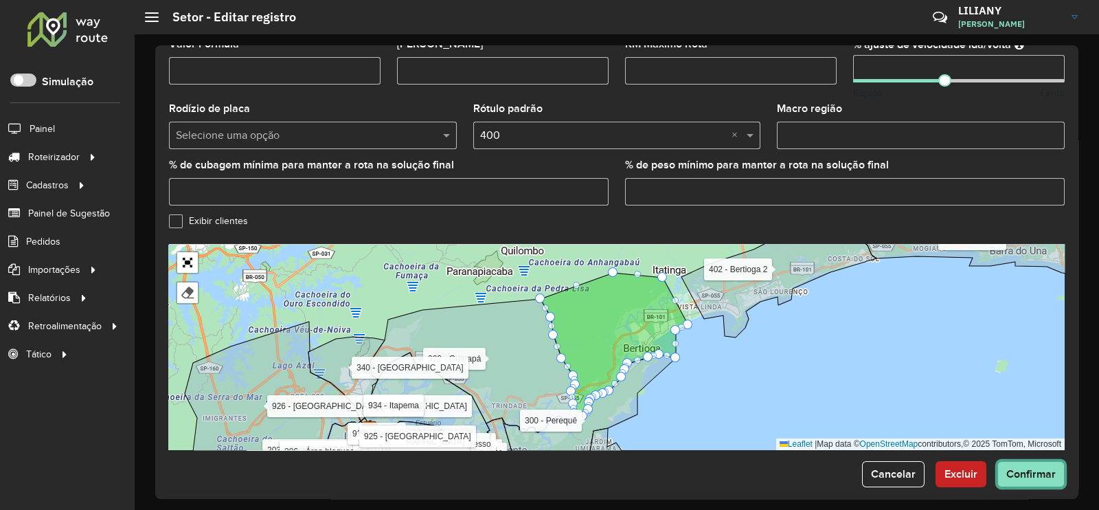
click at [1029, 468] on span "Confirmar" at bounding box center [1030, 474] width 49 height 12
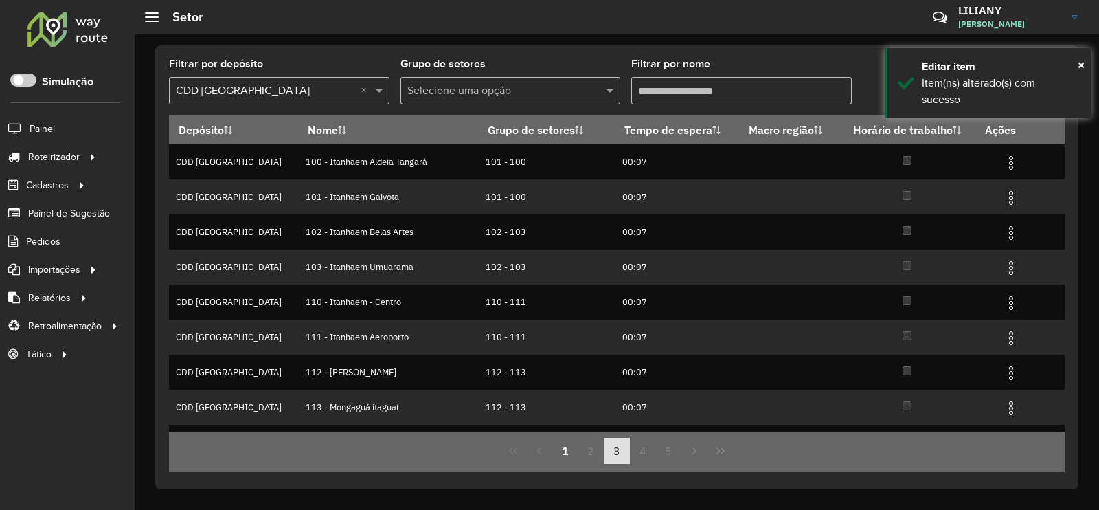
click at [616, 451] on button "3" at bounding box center [617, 450] width 26 height 26
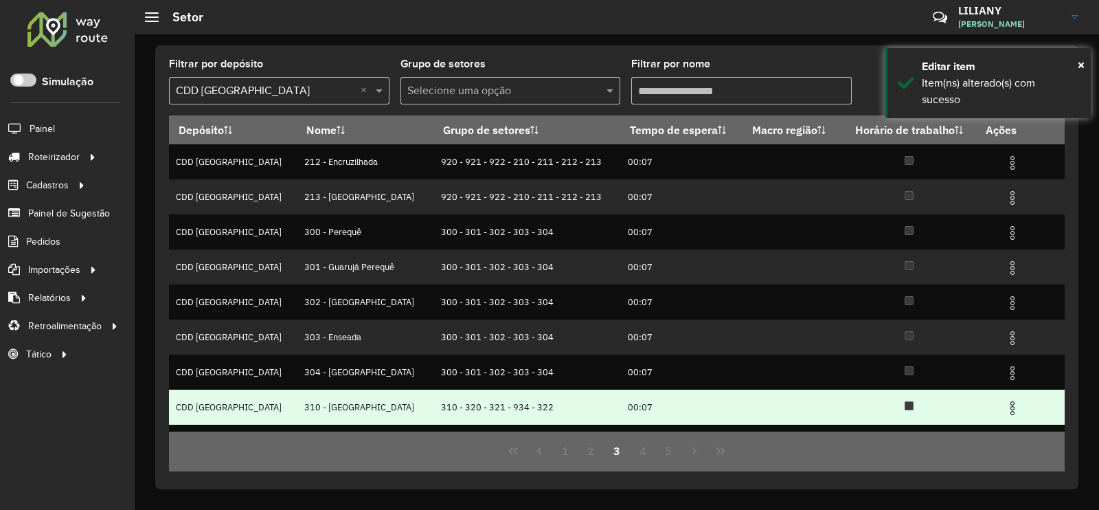
scroll to position [133, 0]
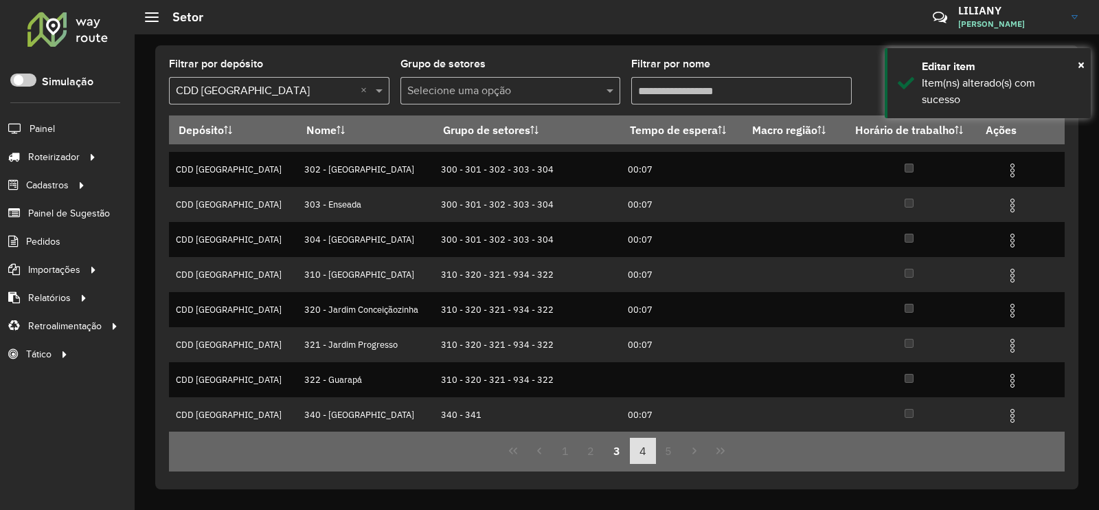
click at [639, 452] on button "4" at bounding box center [643, 450] width 26 height 26
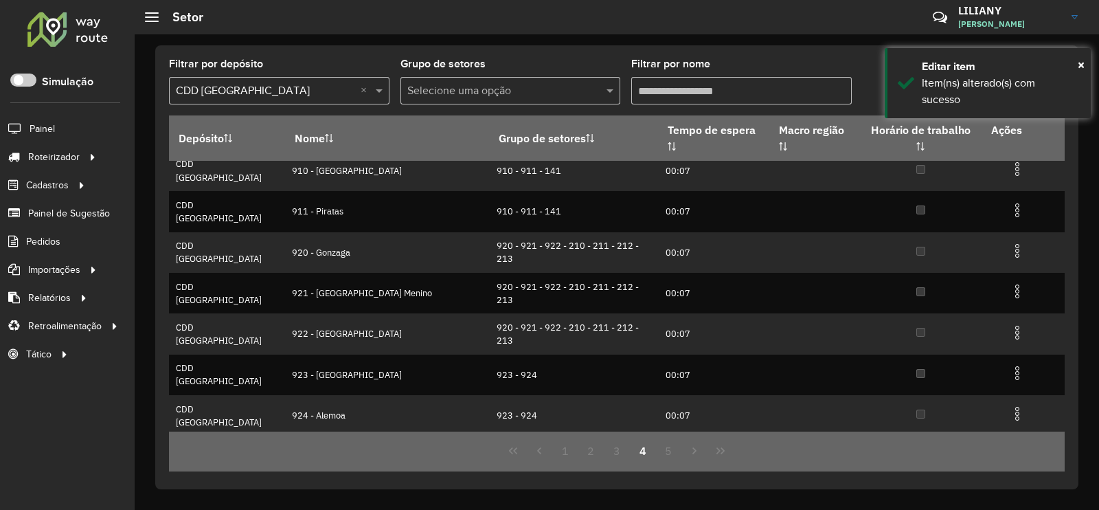
scroll to position [0, 0]
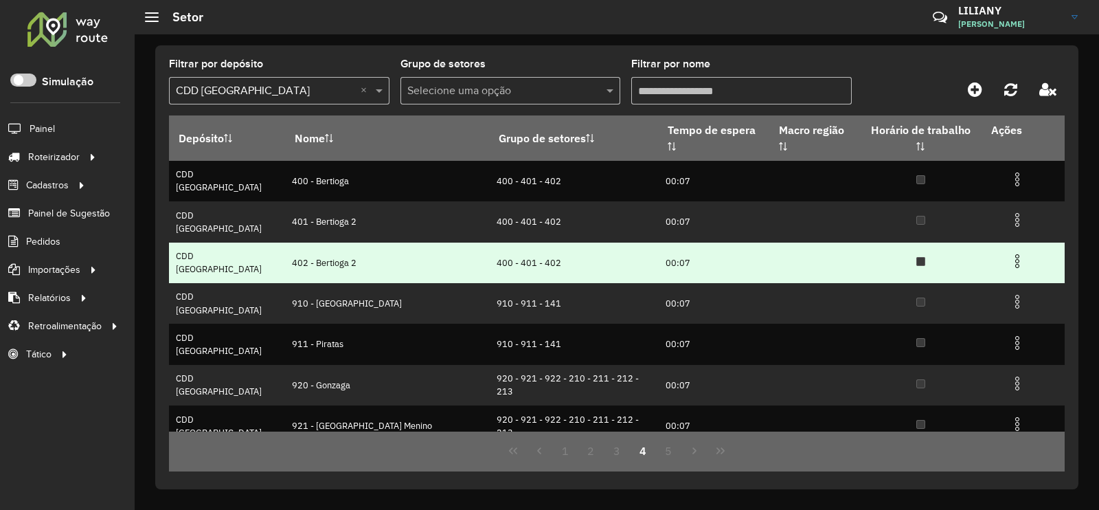
click at [1009, 253] on img at bounding box center [1017, 261] width 16 height 16
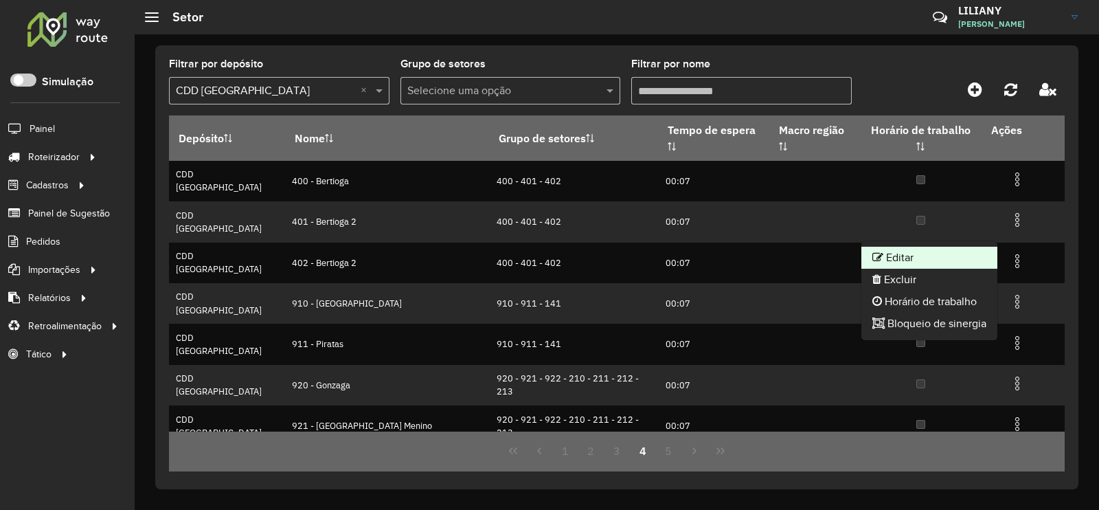
click at [980, 251] on li "Editar" at bounding box center [929, 258] width 136 height 22
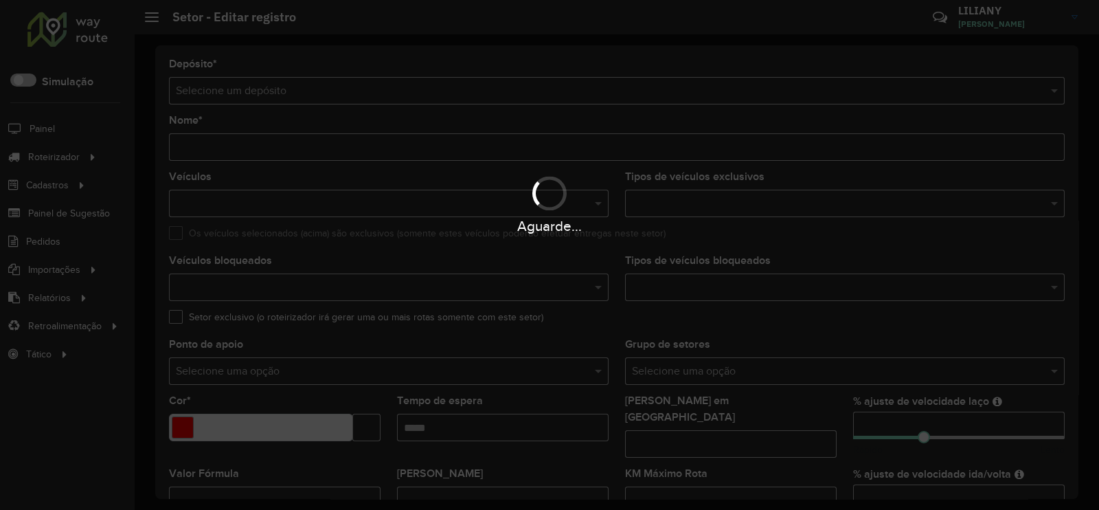
type input "**********"
type input "*******"
type input "*****"
type input "**"
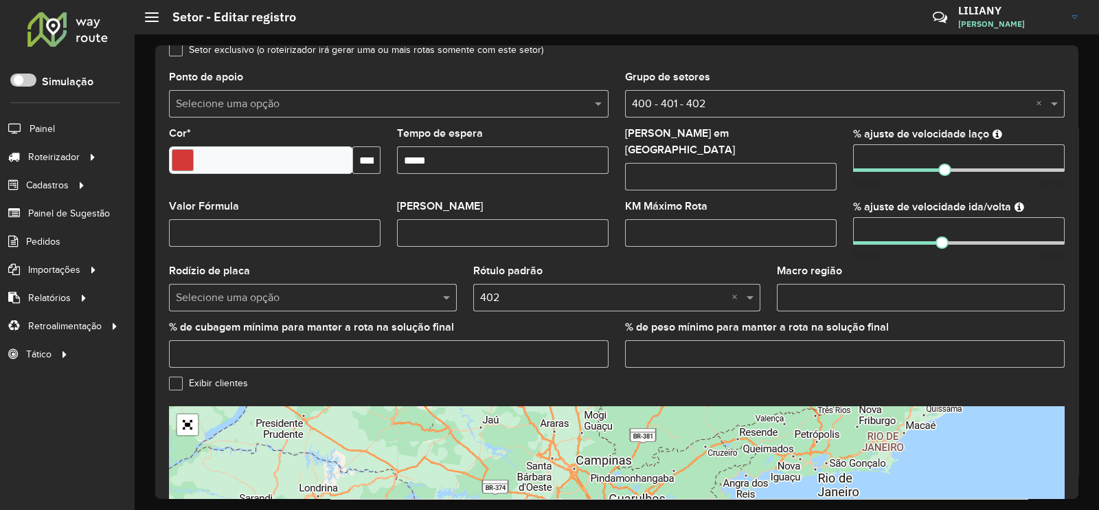
scroll to position [435, 0]
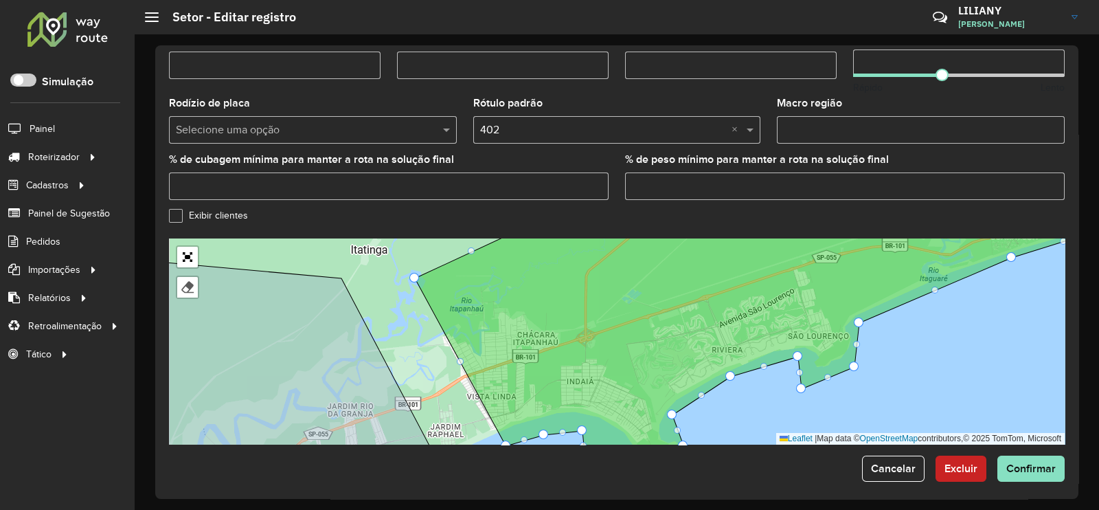
drag, startPoint x: 535, startPoint y: 338, endPoint x: 532, endPoint y: 328, distance: 10.7
click at [536, 336] on icon at bounding box center [787, 320] width 744 height 249
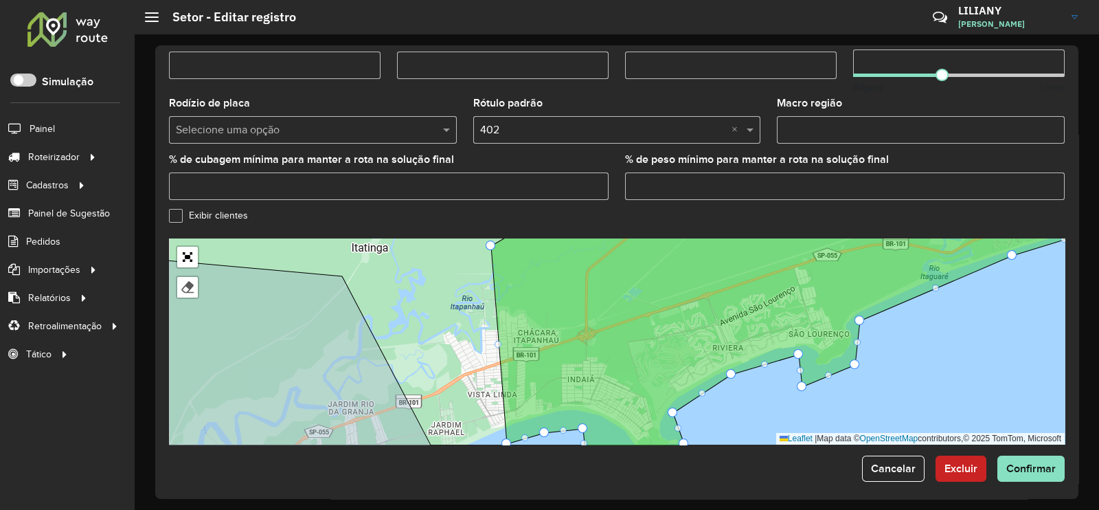
drag, startPoint x: 418, startPoint y: 267, endPoint x: 477, endPoint y: 244, distance: 64.1
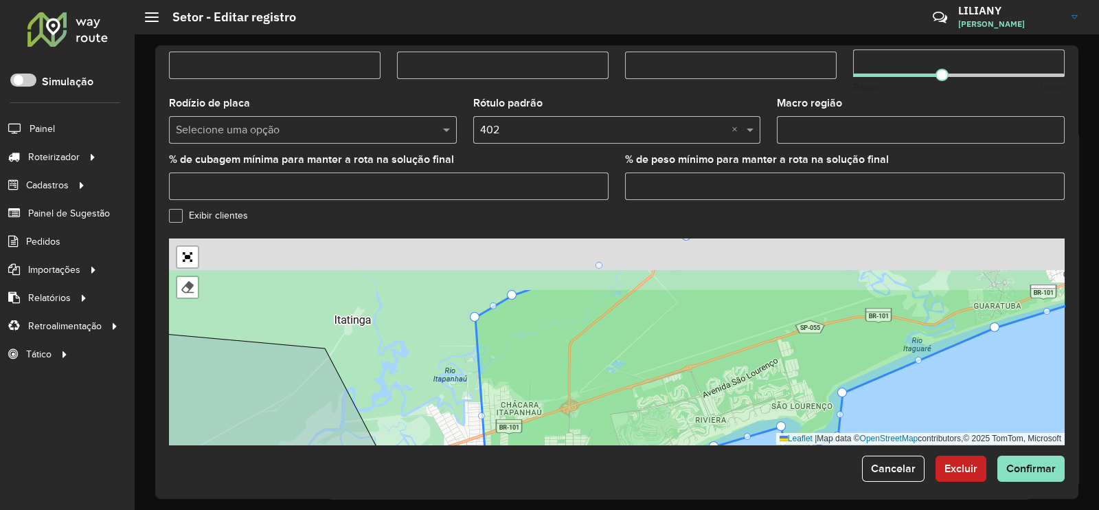
drag, startPoint x: 424, startPoint y: 291, endPoint x: 407, endPoint y: 359, distance: 70.6
click at [407, 359] on div "100 - Itanhaem Aldeia Tangará 101 - Itanhaem Gaivota 102 - Itanhaem Belas Artes…" at bounding box center [617, 341] width 896 height 206
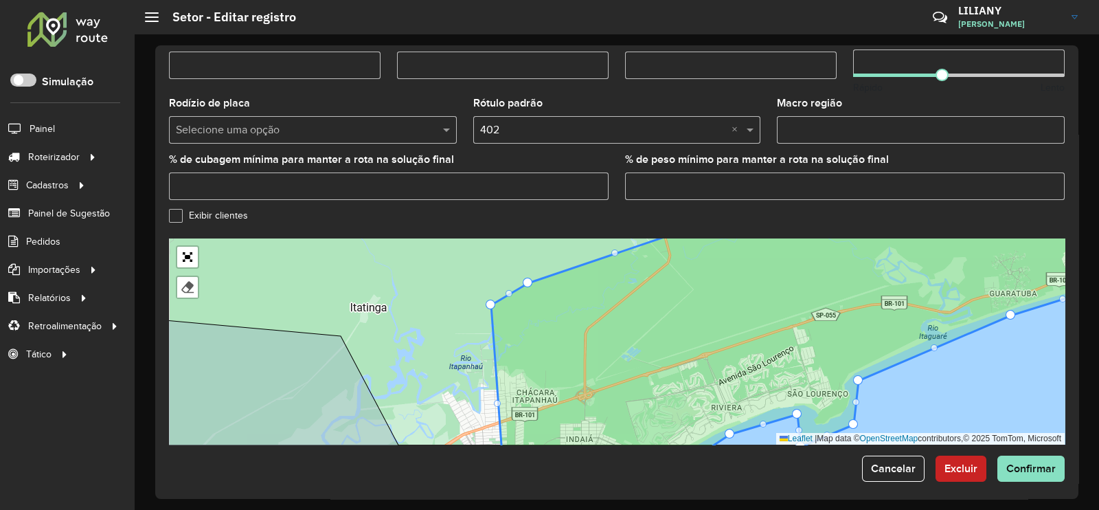
drag, startPoint x: 480, startPoint y: 310, endPoint x: 488, endPoint y: 310, distance: 7.6
click at [491, 310] on icon at bounding box center [827, 328] width 672 height 251
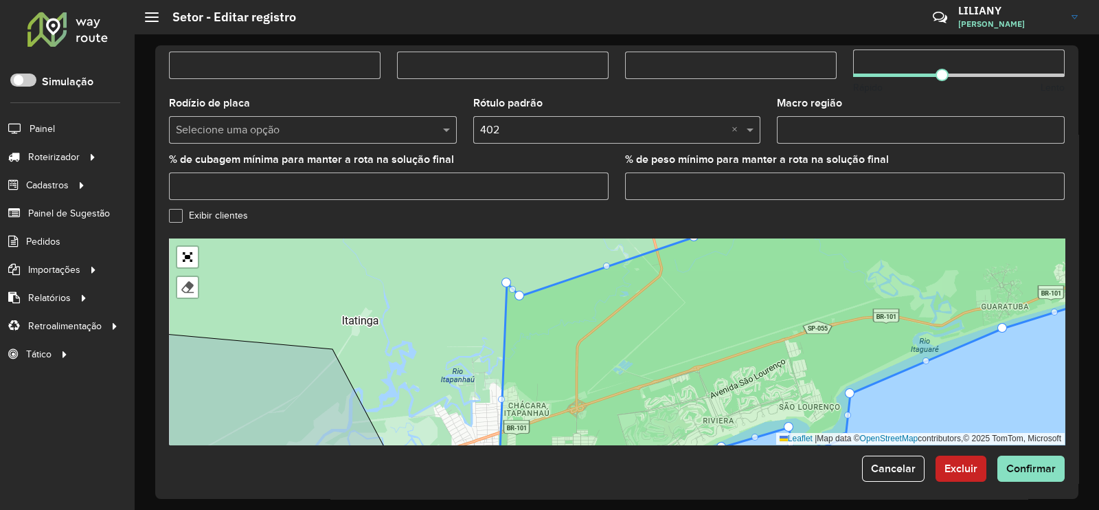
drag, startPoint x: 481, startPoint y: 310, endPoint x: 505, endPoint y: 275, distance: 42.5
drag, startPoint x: 522, startPoint y: 288, endPoint x: 597, endPoint y: 249, distance: 85.1
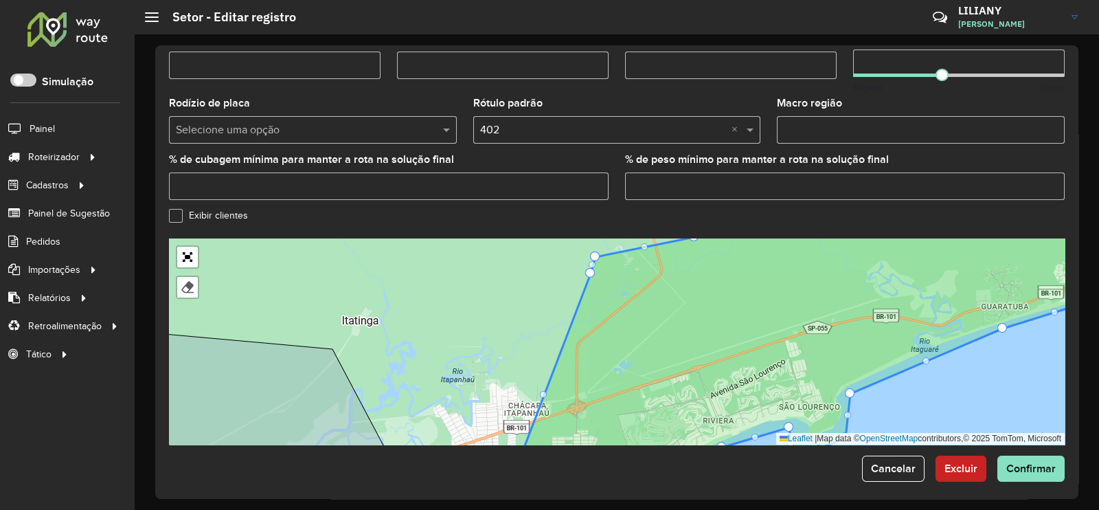
drag, startPoint x: 506, startPoint y: 275, endPoint x: 591, endPoint y: 266, distance: 84.9
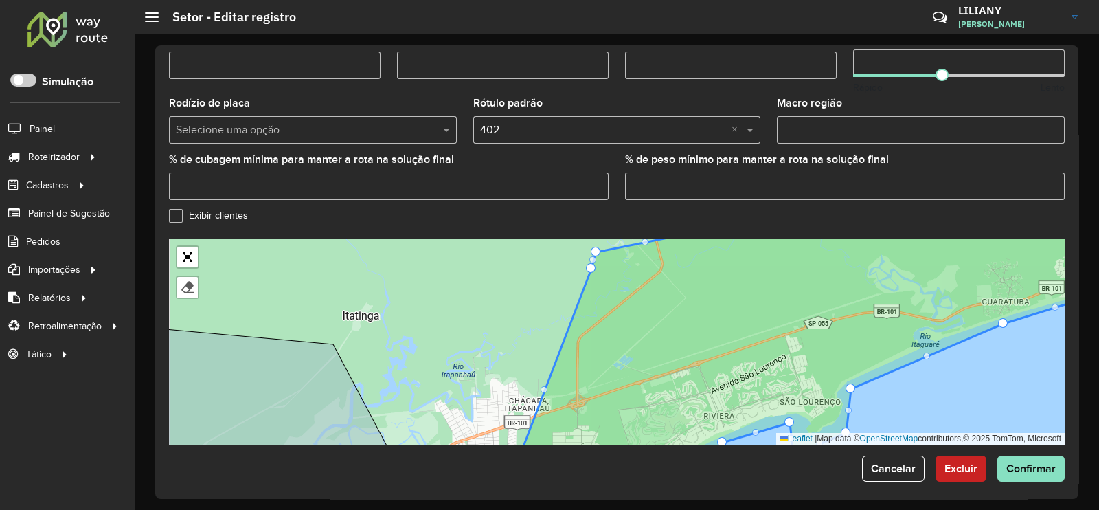
drag, startPoint x: 508, startPoint y: 341, endPoint x: 515, endPoint y: 273, distance: 69.0
click at [515, 276] on div "100 - Itanhaem Aldeia Tangará 101 - Itanhaem Gaivota 102 - Itanhaem Belas Artes…" at bounding box center [617, 341] width 896 height 206
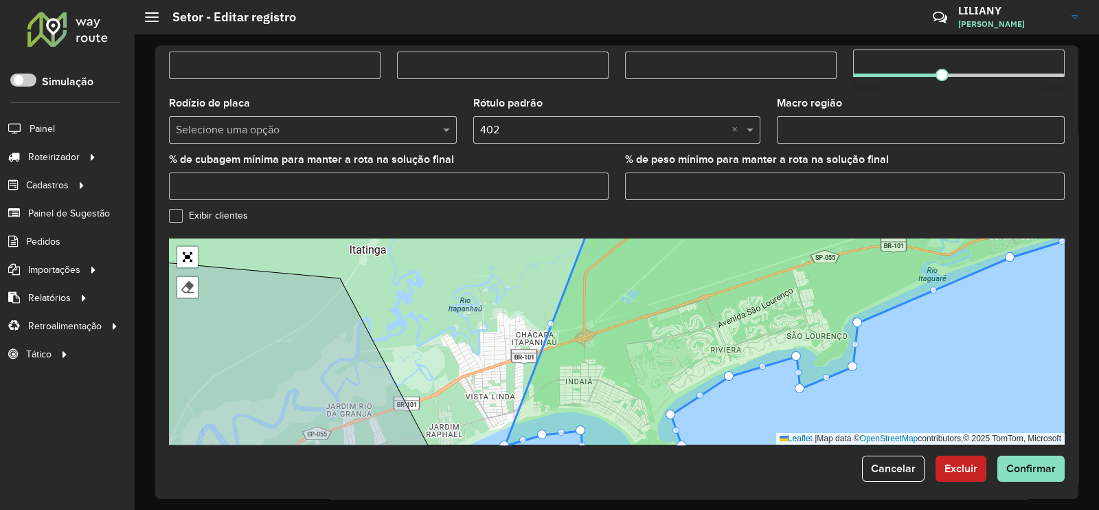
click at [552, 320] on icon at bounding box center [826, 341] width 642 height 251
click at [546, 313] on div "100 - Itanhaem Aldeia Tangará 101 - Itanhaem Gaivota 102 - Itanhaem Belas Artes…" at bounding box center [617, 341] width 896 height 206
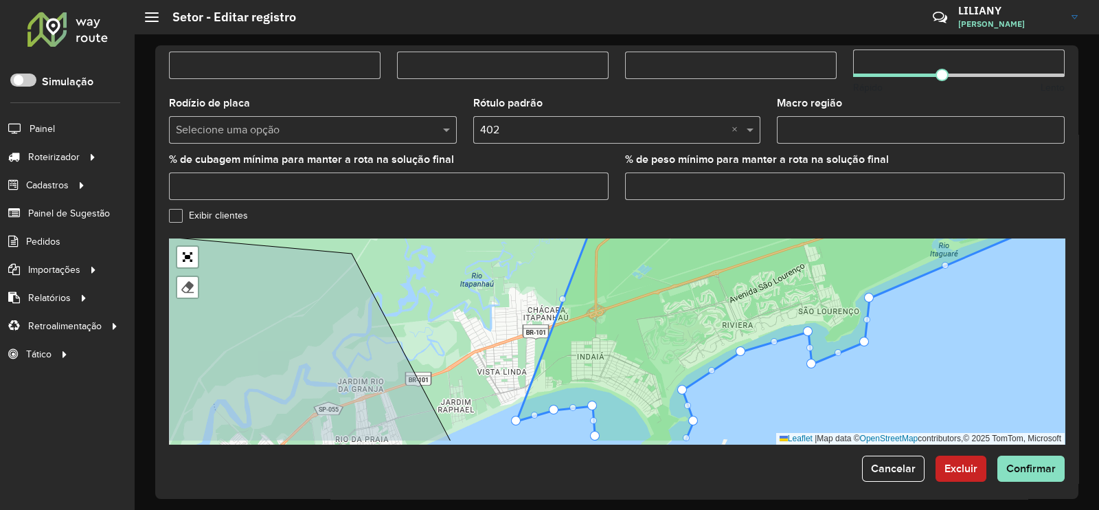
drag, startPoint x: 512, startPoint y: 325, endPoint x: 527, endPoint y: 281, distance: 46.7
click at [527, 281] on div "100 - Itanhaem Aldeia Tangará 101 - Itanhaem Gaivota 102 - Itanhaem Belas Artes…" at bounding box center [617, 341] width 896 height 206
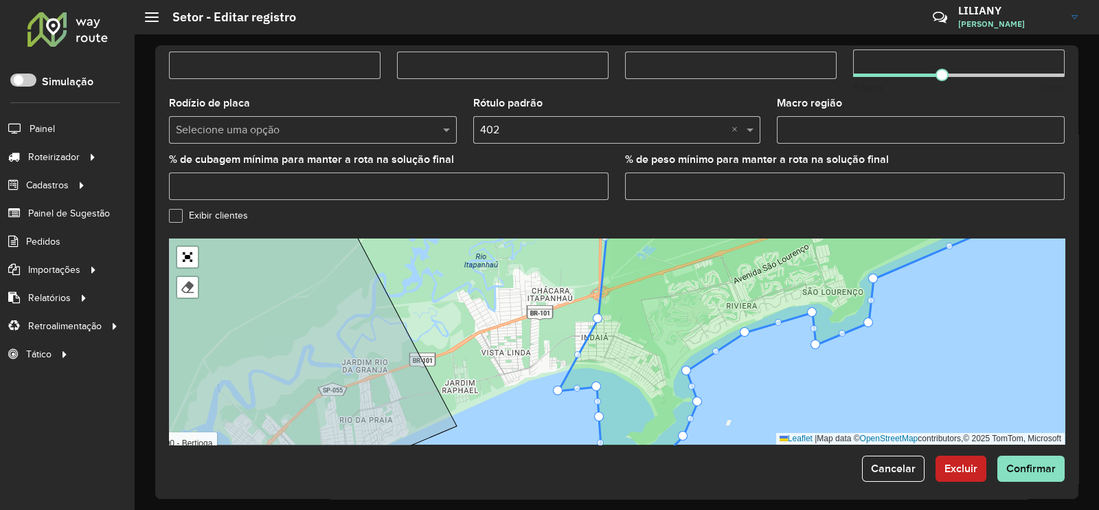
drag, startPoint x: 520, startPoint y: 393, endPoint x: 597, endPoint y: 310, distance: 113.7
drag, startPoint x: 556, startPoint y: 382, endPoint x: 594, endPoint y: 357, distance: 45.1
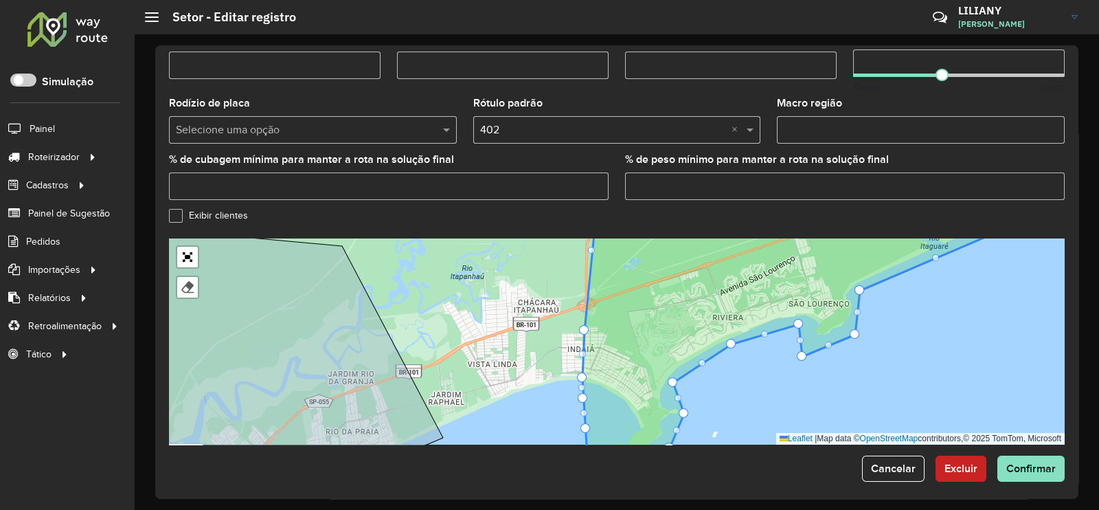
drag, startPoint x: 657, startPoint y: 330, endPoint x: 629, endPoint y: 390, distance: 66.7
click at [629, 391] on icon at bounding box center [794, 352] width 425 height 251
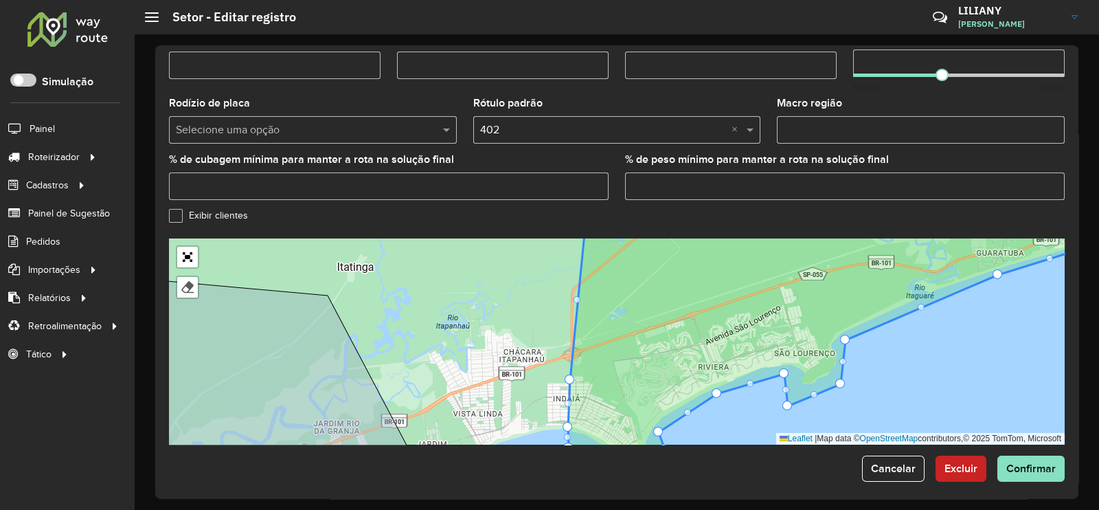
click at [576, 296] on div at bounding box center [576, 299] width 7 height 7
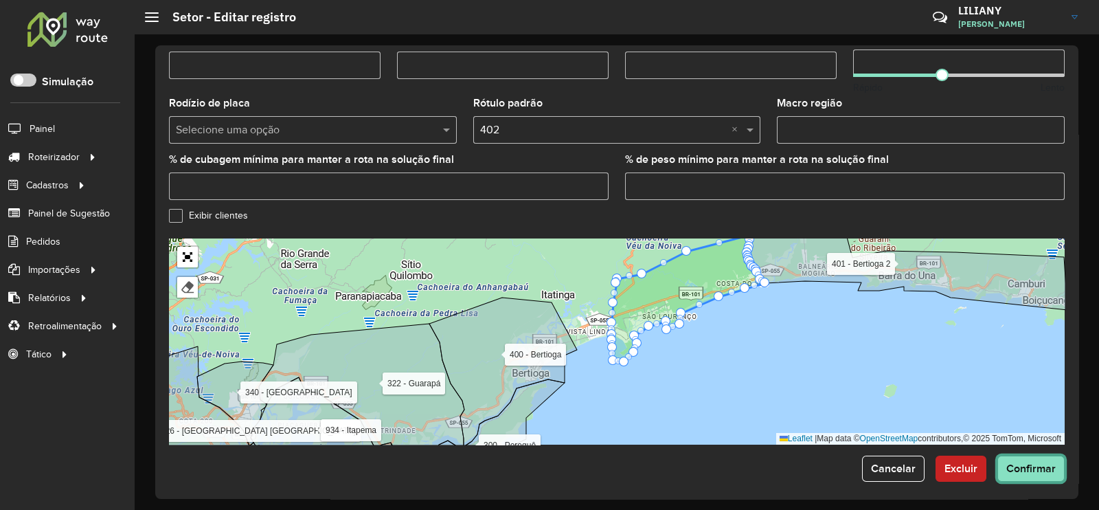
click at [1018, 455] on button "Confirmar" at bounding box center [1030, 468] width 67 height 26
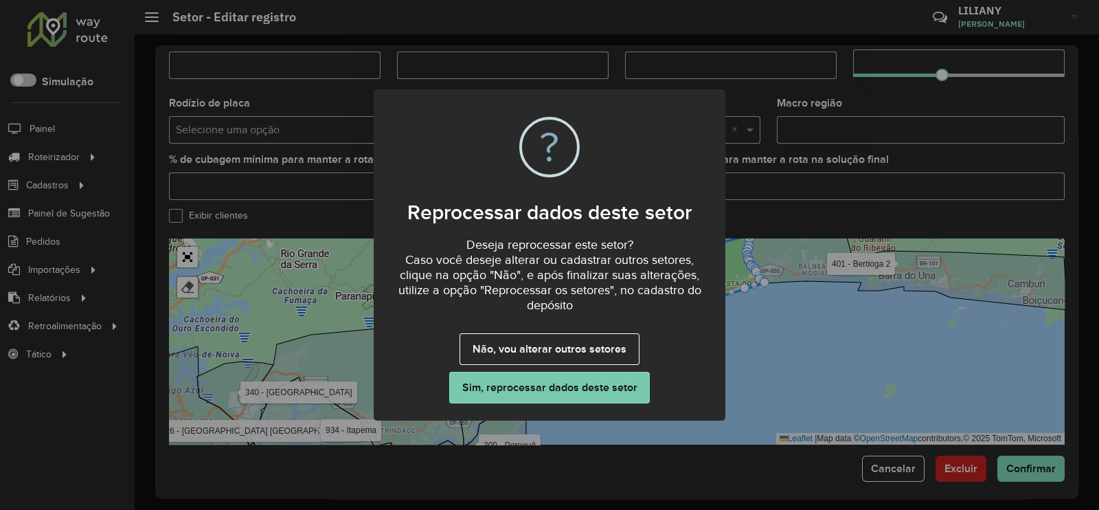
click at [554, 389] on button "Sim, reprocessar dados deste setor" at bounding box center [549, 388] width 201 height 32
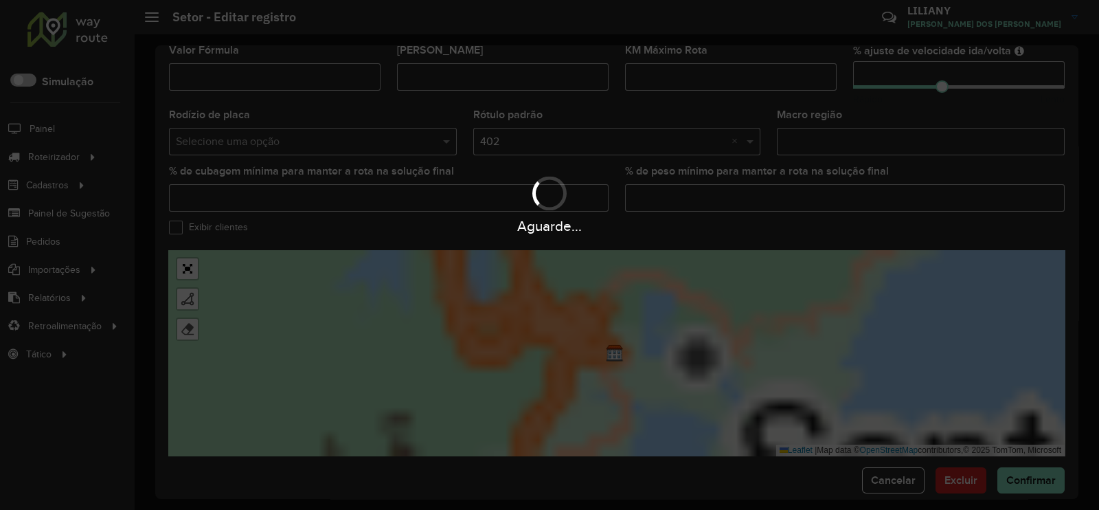
scroll to position [429, 0]
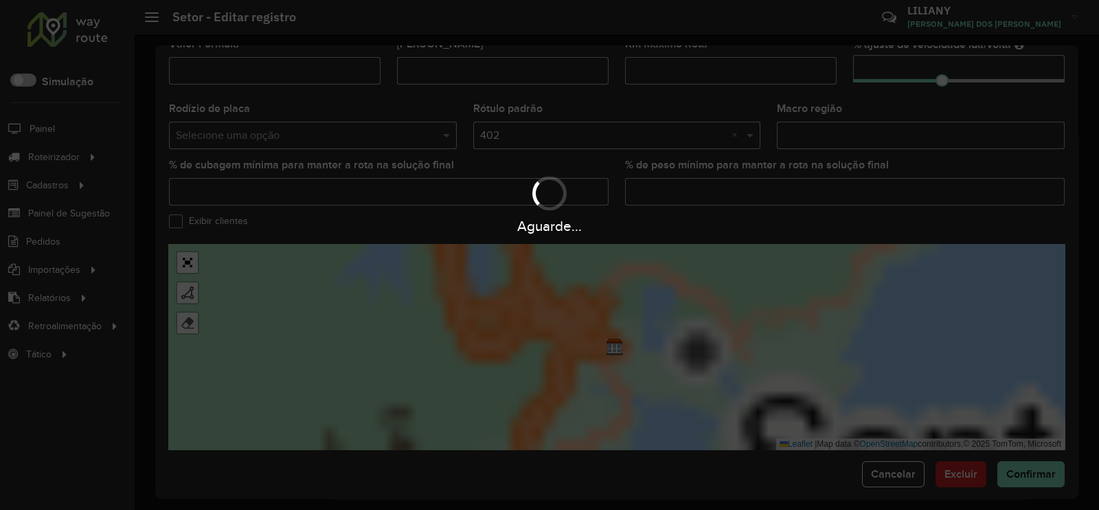
click at [1026, 474] on div "Aguarde..." at bounding box center [549, 255] width 1099 height 510
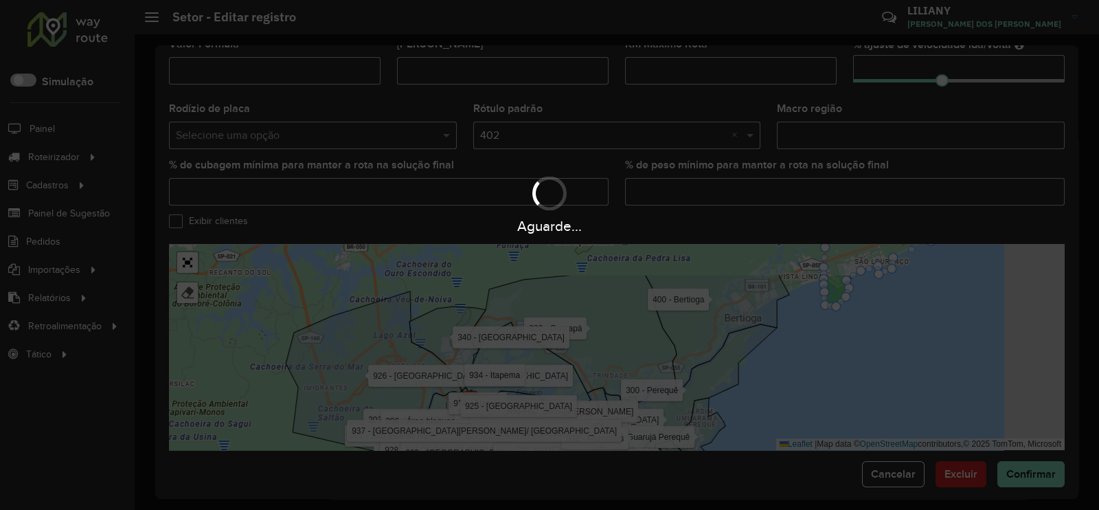
click at [1027, 468] on div "Aguarde..." at bounding box center [549, 255] width 1099 height 510
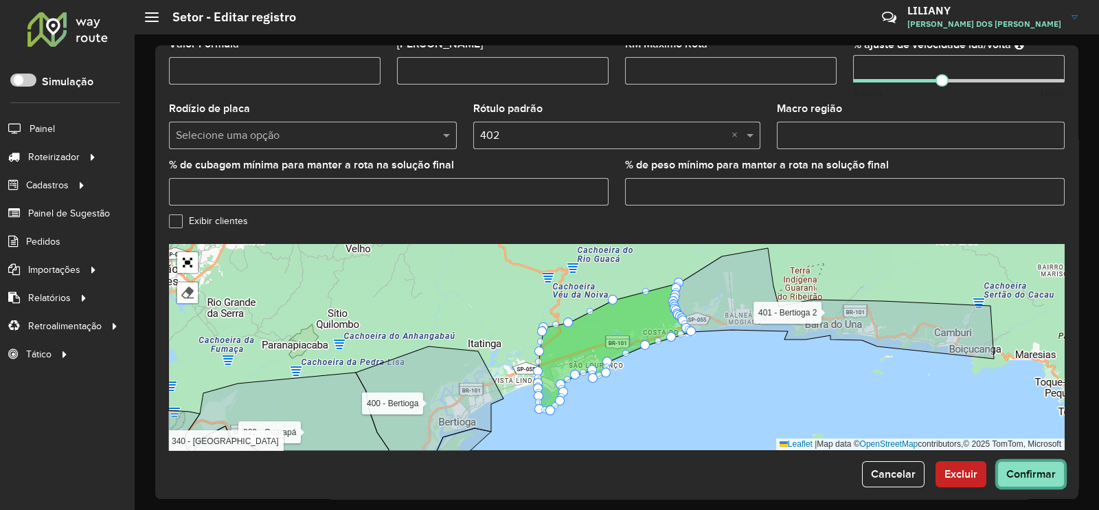
click at [1024, 468] on span "Confirmar" at bounding box center [1030, 474] width 49 height 12
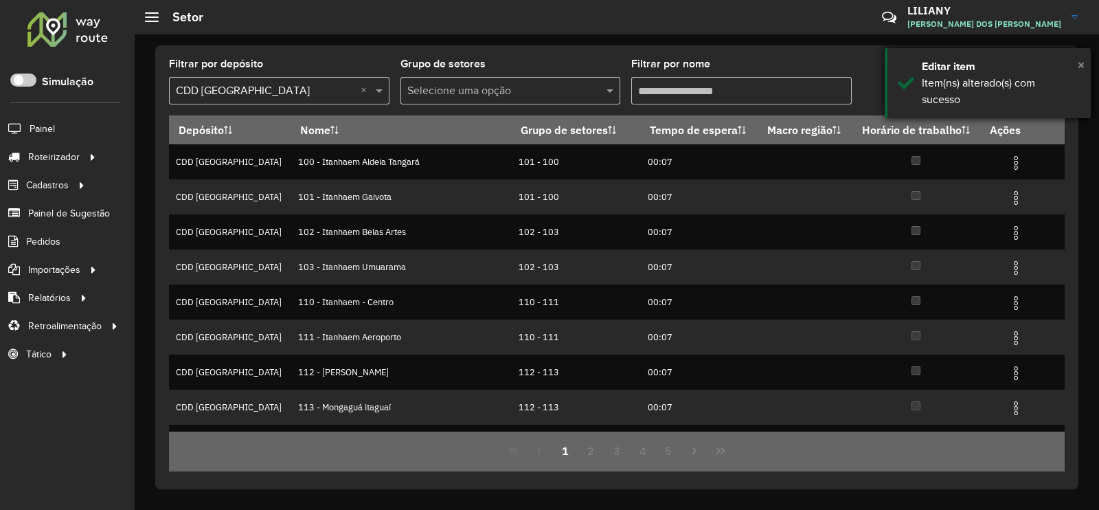
click at [1080, 59] on span "×" at bounding box center [1081, 64] width 7 height 15
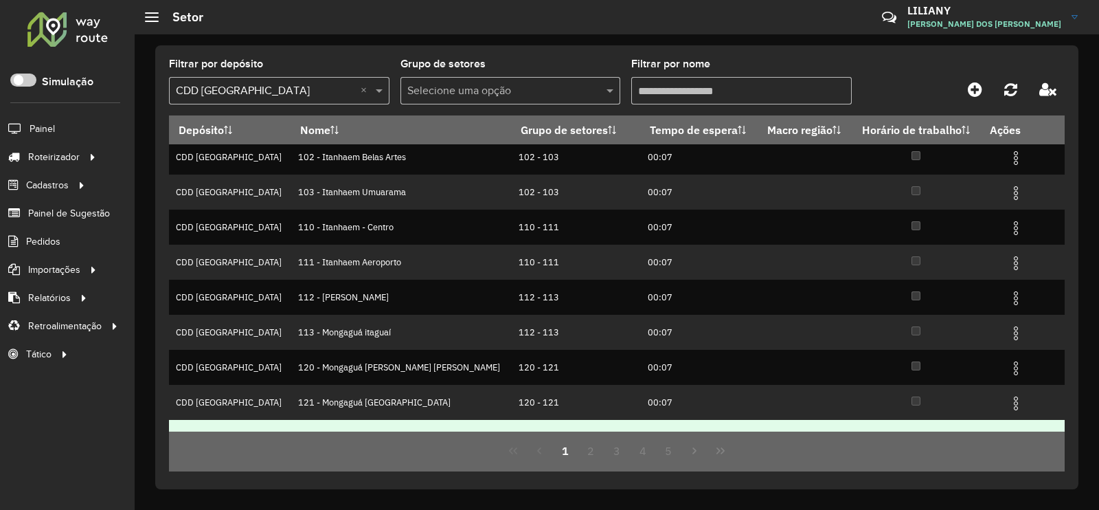
scroll to position [133, 0]
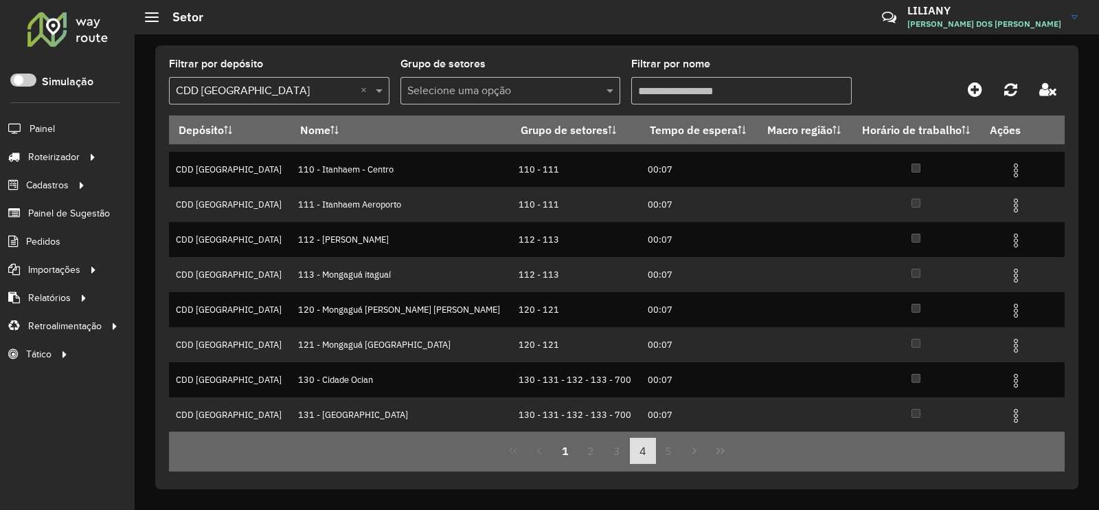
click at [633, 456] on button "4" at bounding box center [643, 450] width 26 height 26
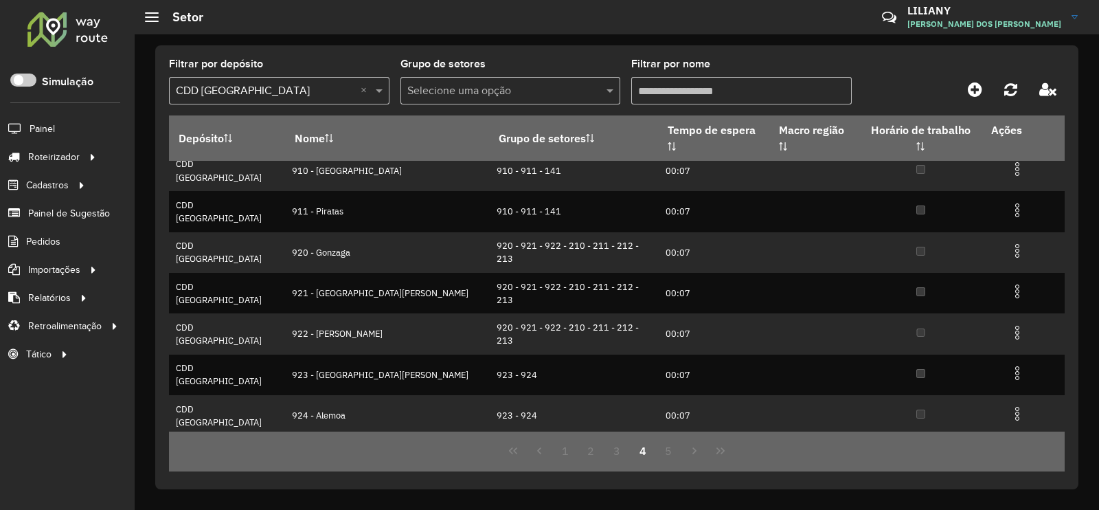
scroll to position [0, 0]
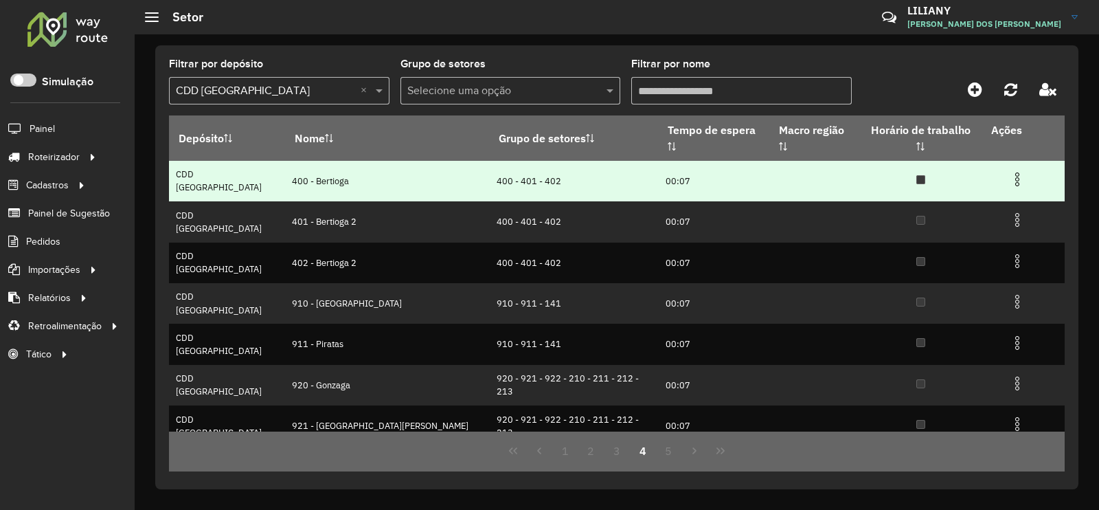
click at [1009, 171] on img at bounding box center [1017, 179] width 16 height 16
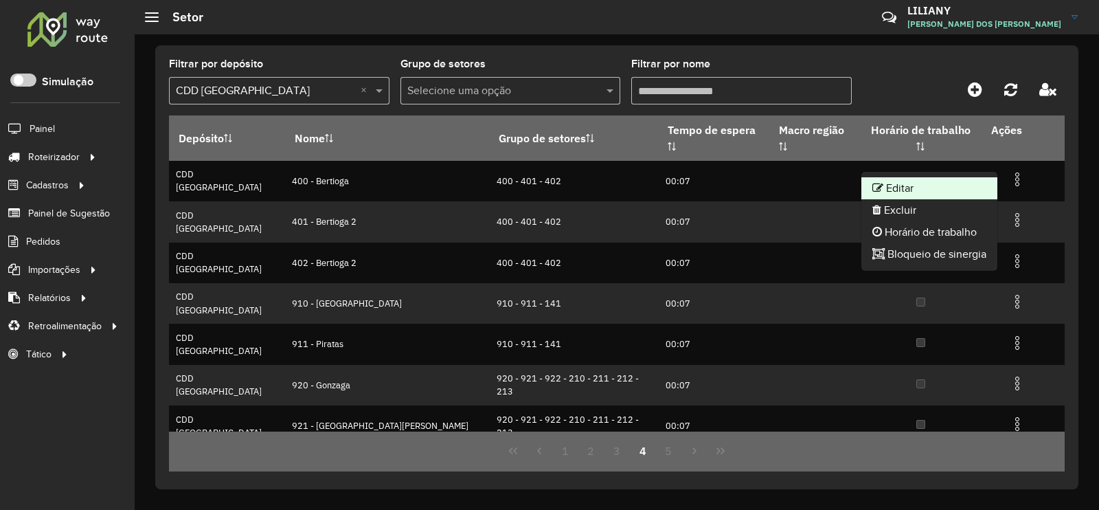
click at [966, 186] on li "Editar" at bounding box center [929, 188] width 136 height 22
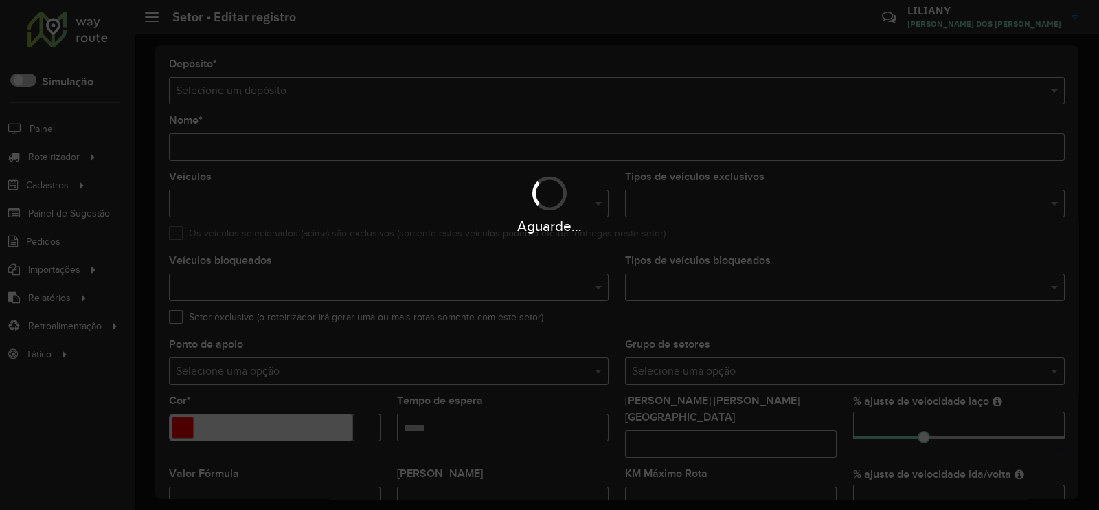
type input "**********"
type input "*******"
type input "*****"
type input "**"
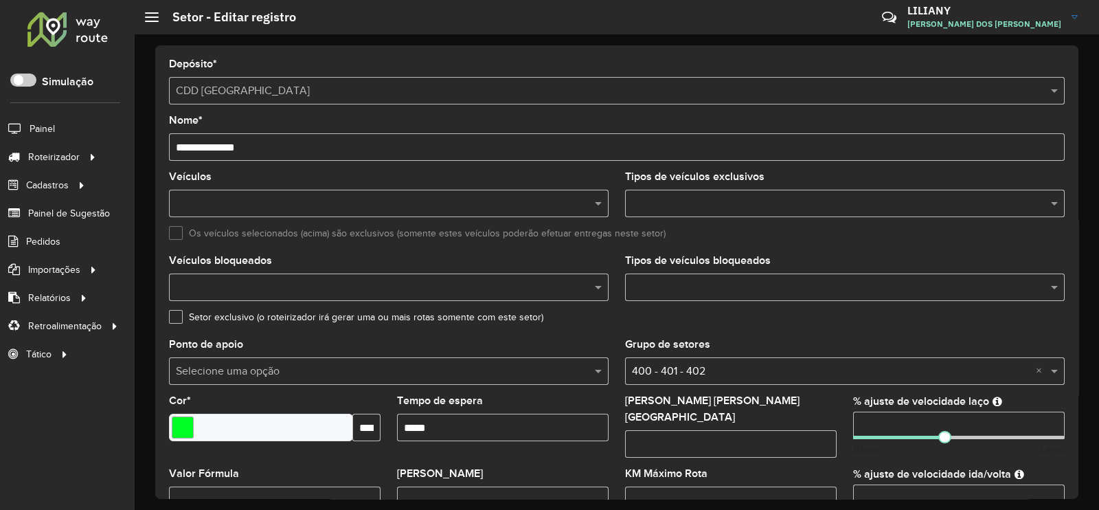
drag, startPoint x: 271, startPoint y: 150, endPoint x: 155, endPoint y: 150, distance: 116.1
click at [155, 150] on div "**********" at bounding box center [616, 271] width 923 height 453
click at [333, 150] on input "**********" at bounding box center [617, 146] width 896 height 27
drag, startPoint x: 284, startPoint y: 148, endPoint x: 161, endPoint y: 151, distance: 123.0
click at [161, 151] on div "**********" at bounding box center [616, 271] width 923 height 453
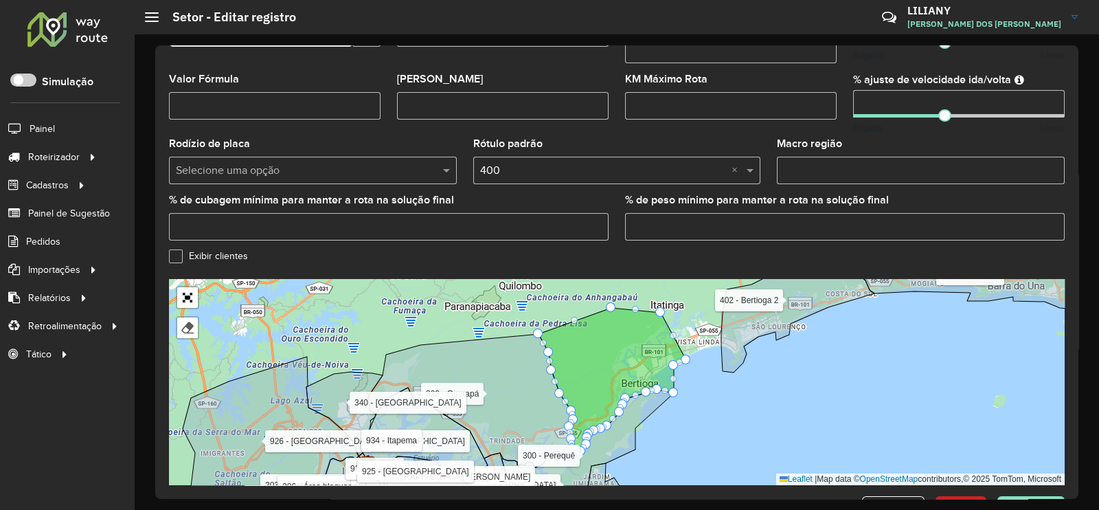
scroll to position [429, 0]
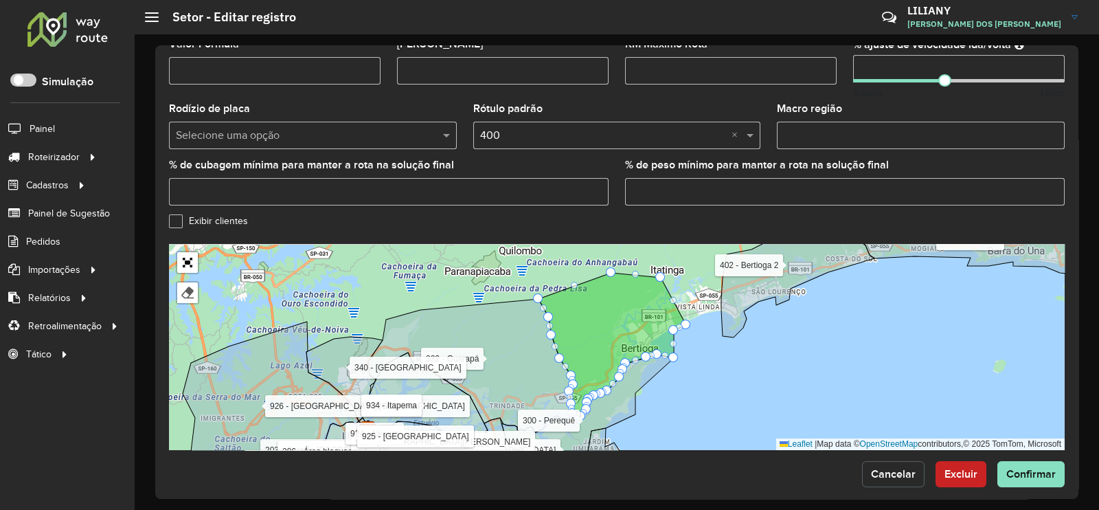
click at [900, 468] on span "Cancelar" at bounding box center [893, 474] width 45 height 12
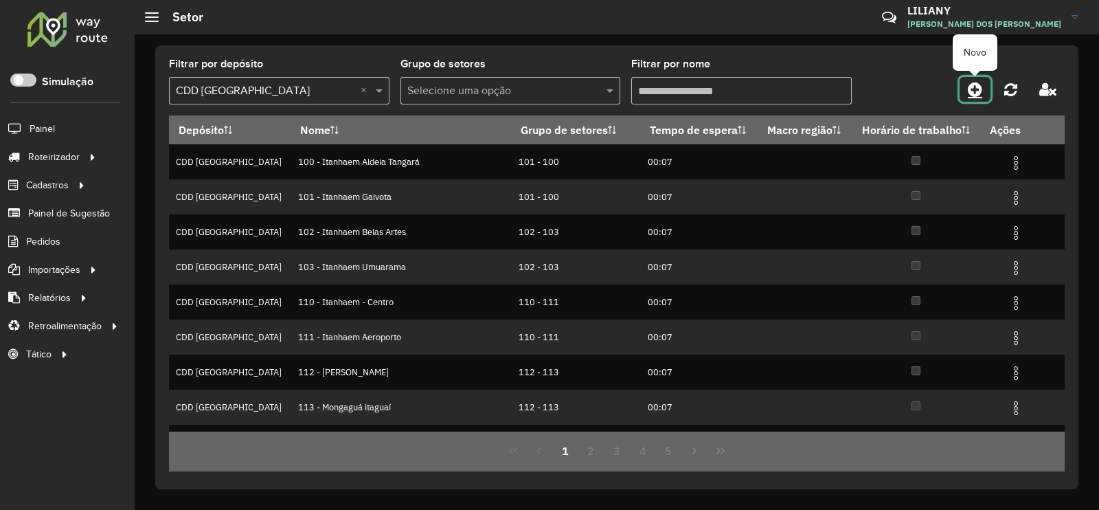
click at [969, 88] on icon at bounding box center [975, 89] width 14 height 16
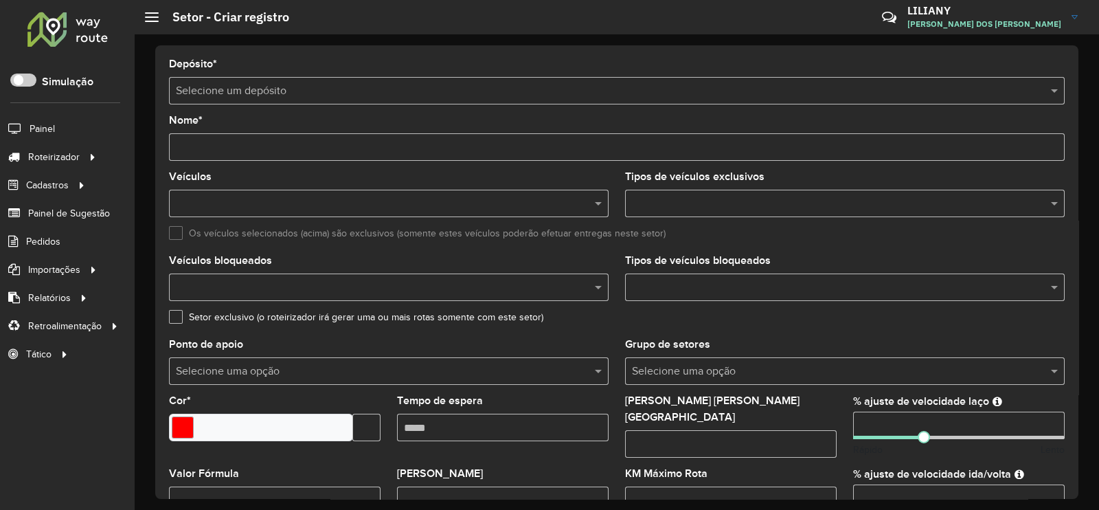
click at [238, 91] on input "text" at bounding box center [603, 91] width 854 height 16
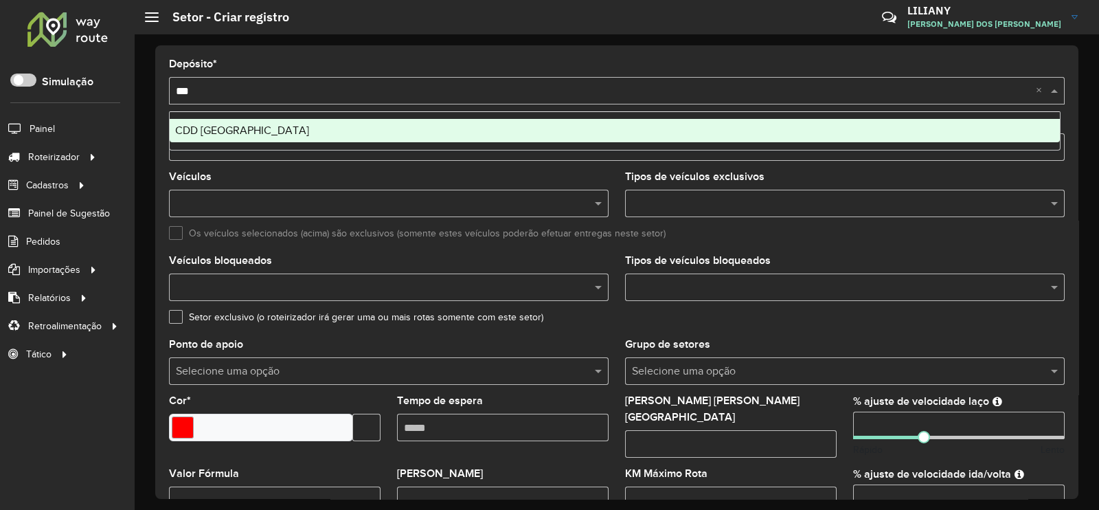
type input "****"
click at [237, 126] on span "CDD [GEOGRAPHIC_DATA]" at bounding box center [242, 130] width 134 height 12
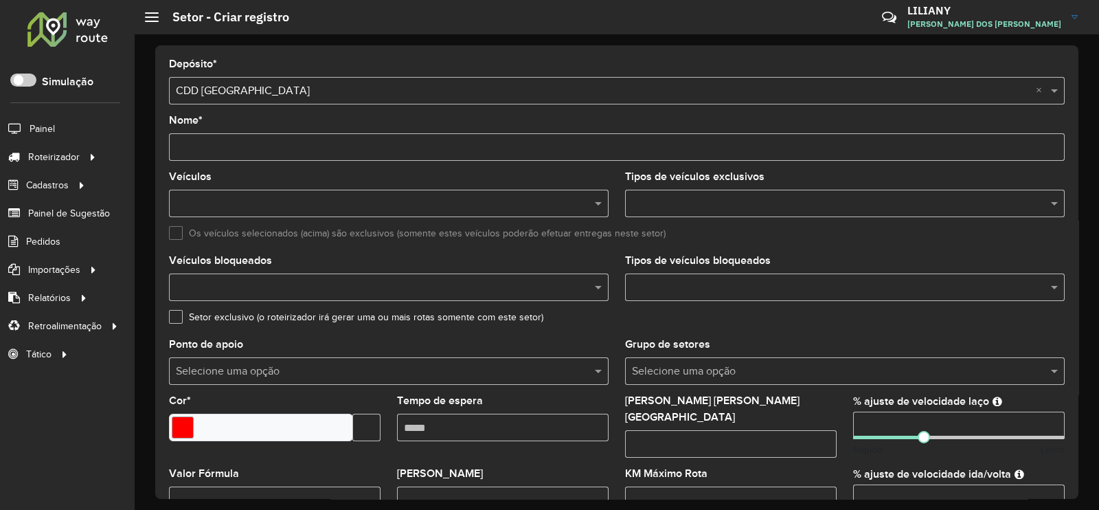
click at [239, 144] on input "Nome *" at bounding box center [617, 146] width 896 height 27
paste input "**********"
click at [195, 151] on input "**********" at bounding box center [617, 146] width 896 height 27
click at [275, 149] on input "**********" at bounding box center [617, 146] width 896 height 27
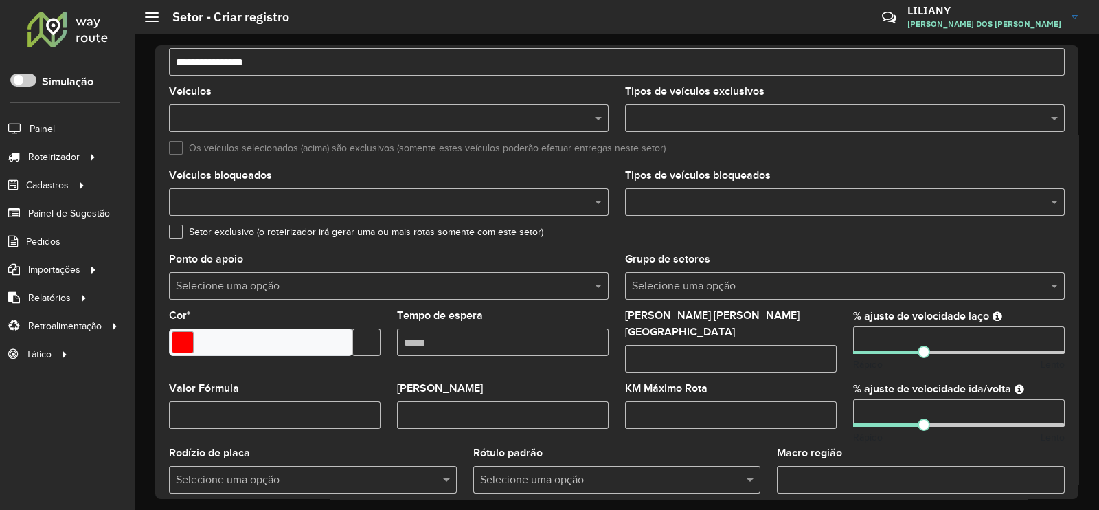
type input "**********"
click at [634, 205] on input "text" at bounding box center [837, 202] width 419 height 16
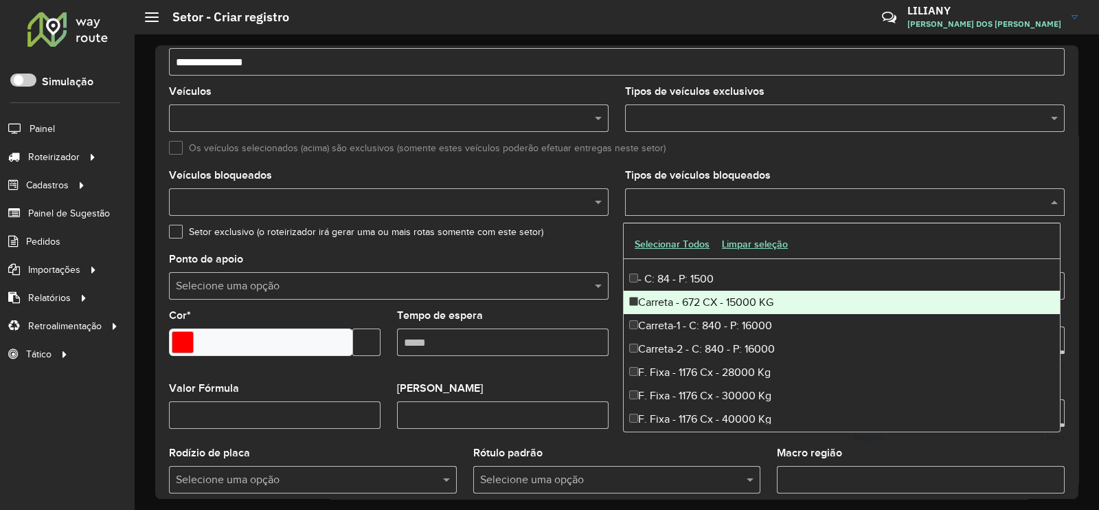
click at [728, 300] on div "Carreta - 672 CX - 15000 KG" at bounding box center [842, 302] width 436 height 23
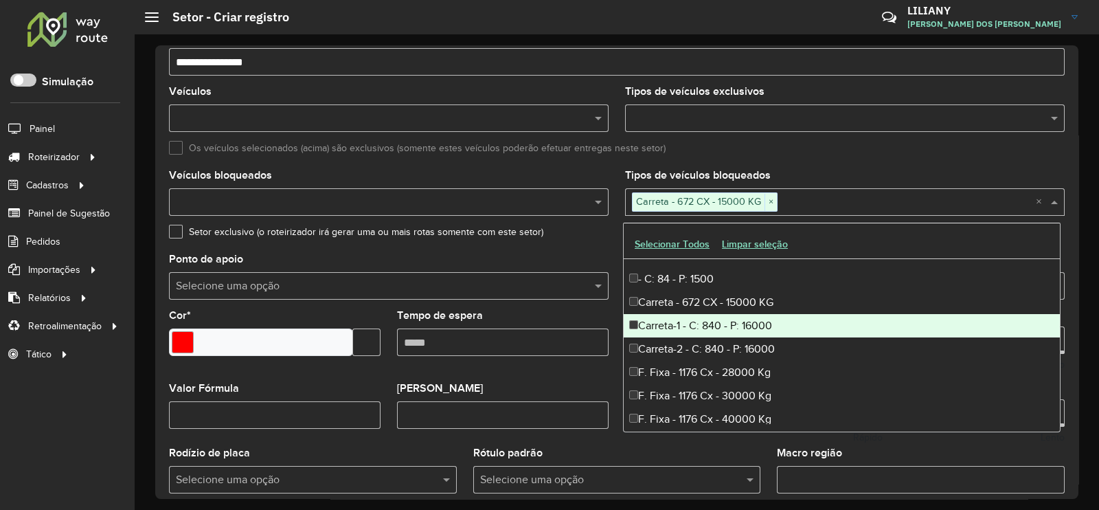
click at [721, 323] on div "Carreta-1 - C: 840 - P: 16000" at bounding box center [842, 325] width 436 height 23
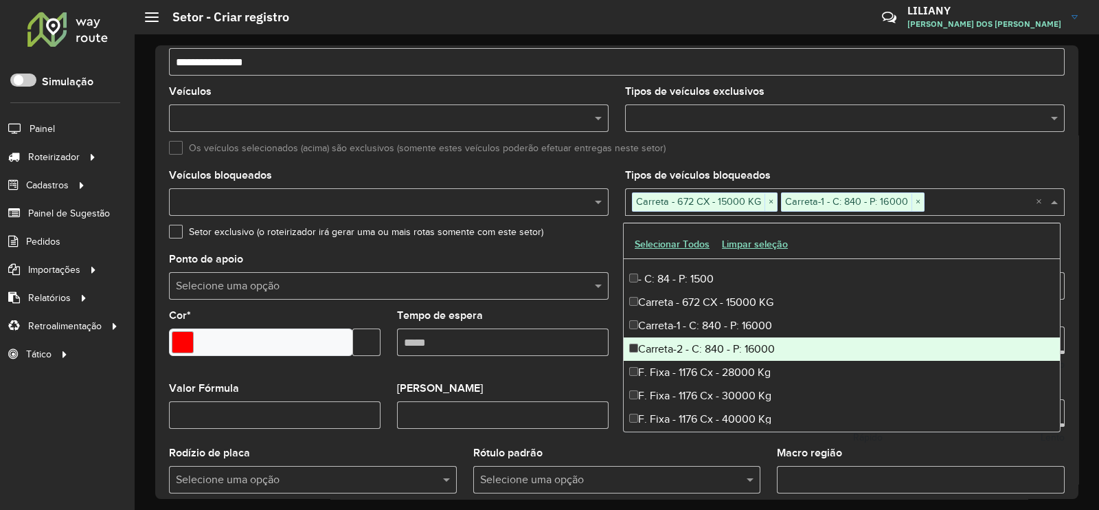
click at [727, 346] on div "Carreta-2 - C: 840 - P: 16000" at bounding box center [842, 348] width 436 height 23
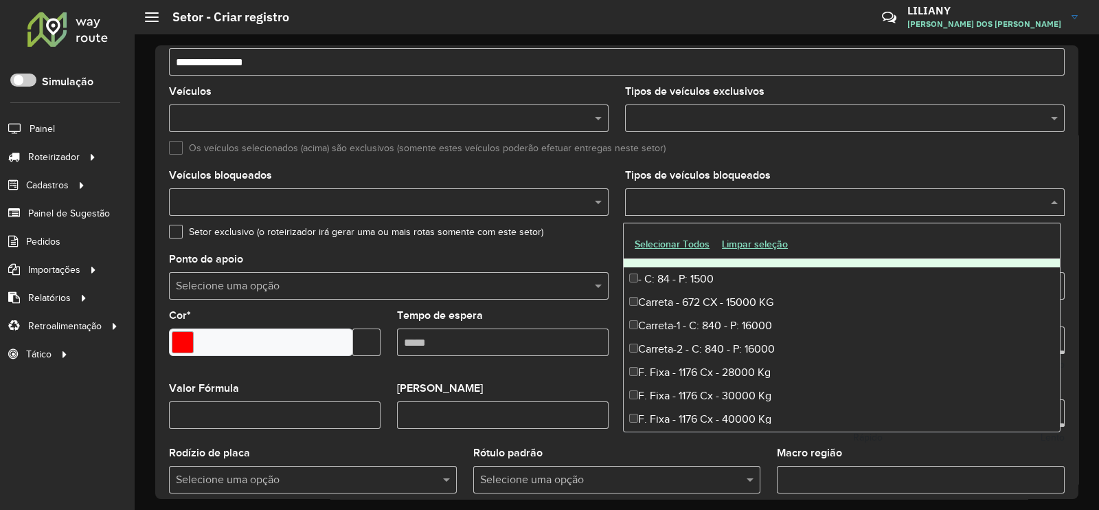
click at [699, 116] on input "text" at bounding box center [837, 119] width 419 height 16
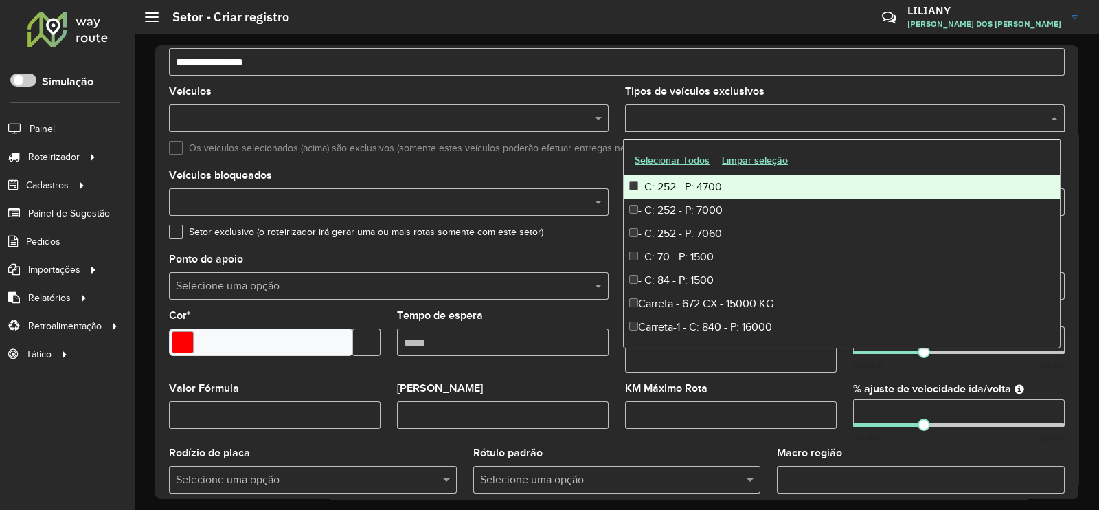
click at [696, 190] on div "- C: 252 - P: 4700" at bounding box center [842, 186] width 436 height 23
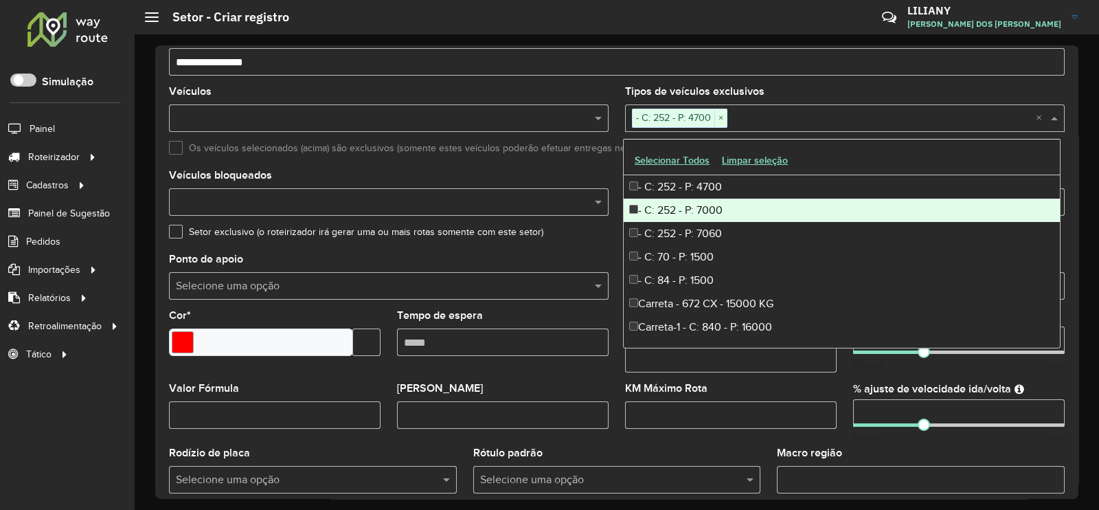
click at [683, 207] on div "- C: 252 - P: 7000" at bounding box center [842, 209] width 436 height 23
click at [678, 229] on div "- C: 252 - P: 7060" at bounding box center [842, 233] width 436 height 23
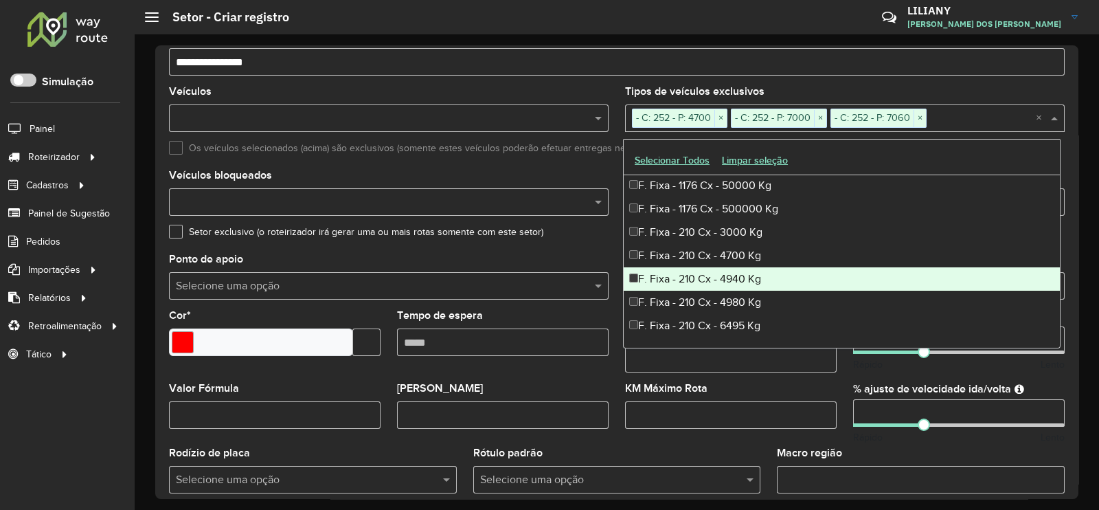
scroll to position [258, 0]
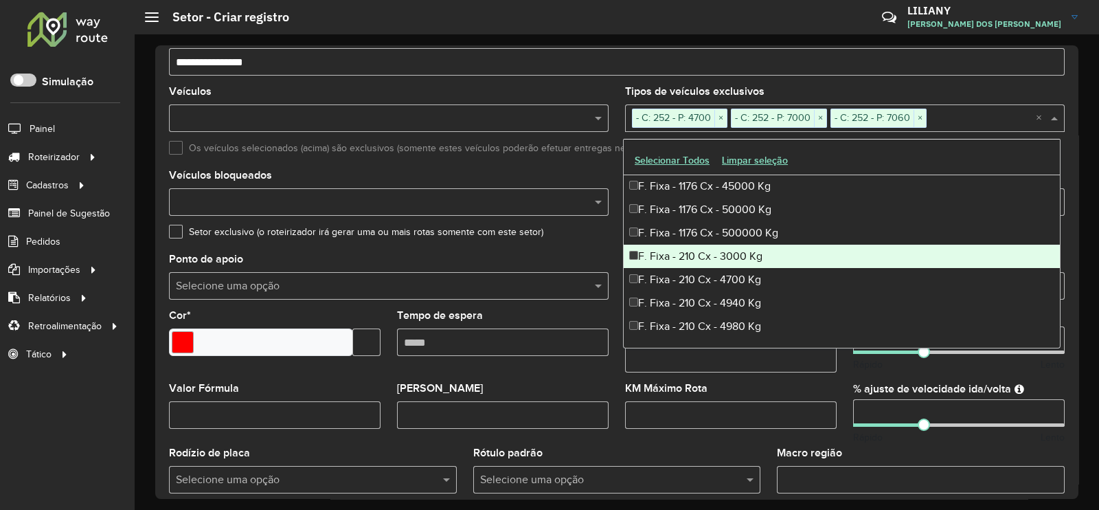
click at [718, 258] on div "F. Fixa - 210 Cx - 3000 Kg" at bounding box center [842, 255] width 436 height 23
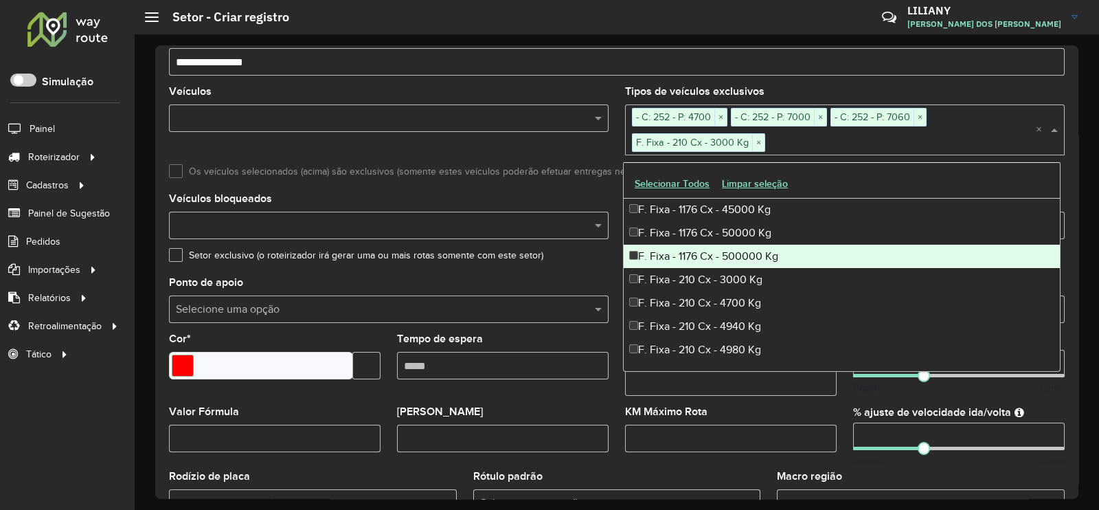
click at [705, 276] on div "F. Fixa - 210 Cx - 3000 Kg" at bounding box center [842, 279] width 436 height 23
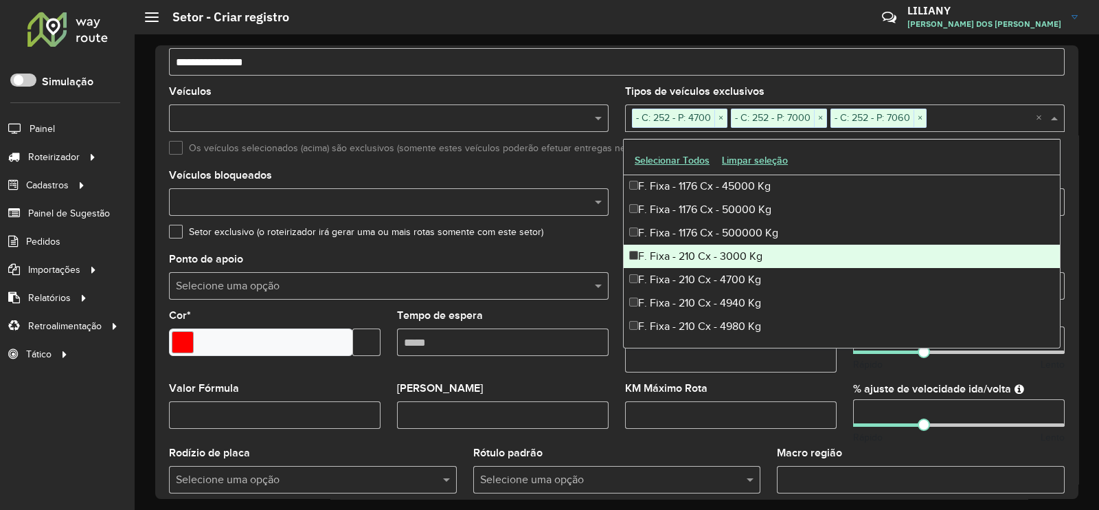
click at [694, 256] on div "F. Fixa - 210 Cx - 3000 Kg" at bounding box center [842, 255] width 436 height 23
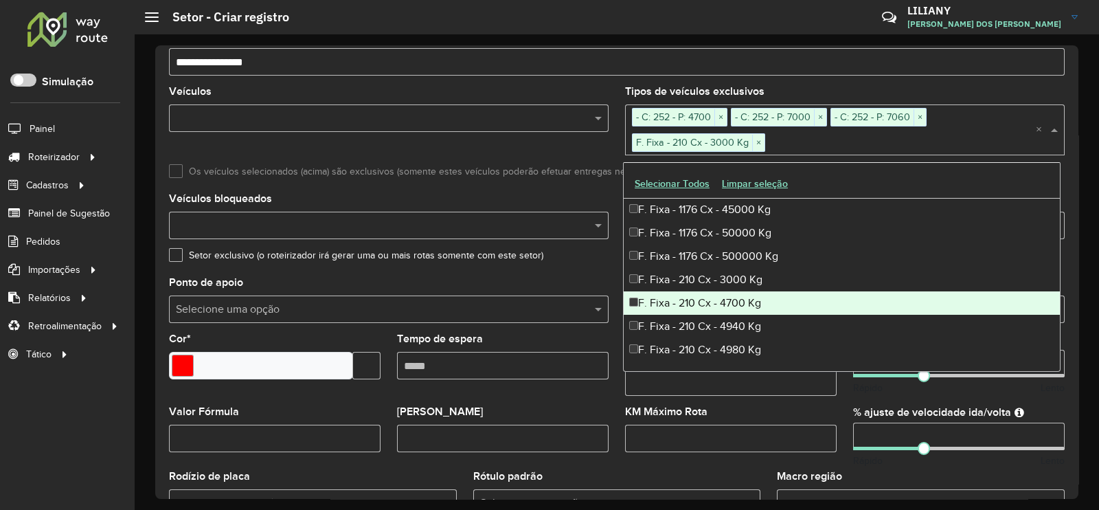
click at [692, 297] on div "F. Fixa - 210 Cx - 4700 Kg" at bounding box center [842, 302] width 436 height 23
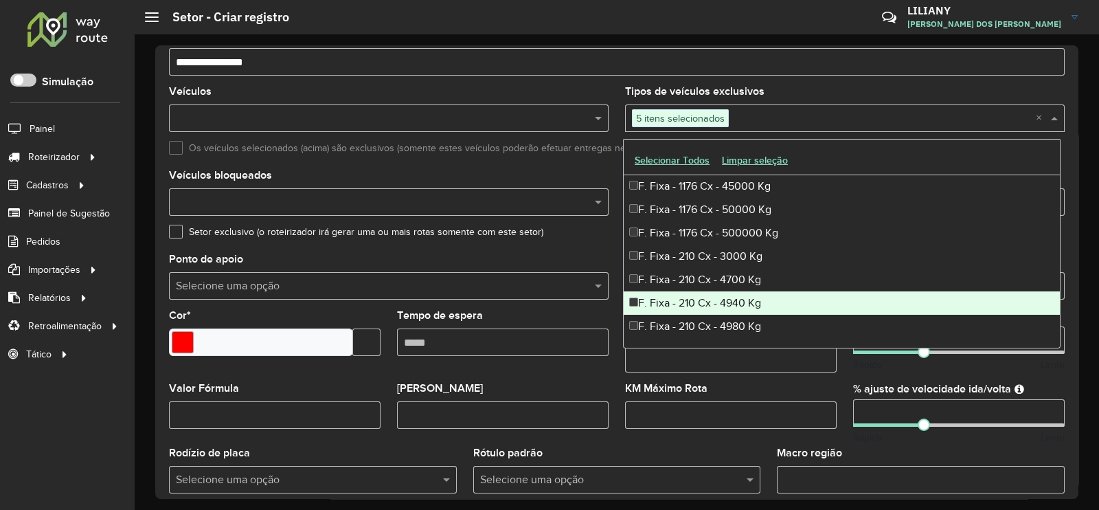
click at [692, 307] on div "F. Fixa - 210 Cx - 4940 Kg" at bounding box center [842, 302] width 436 height 23
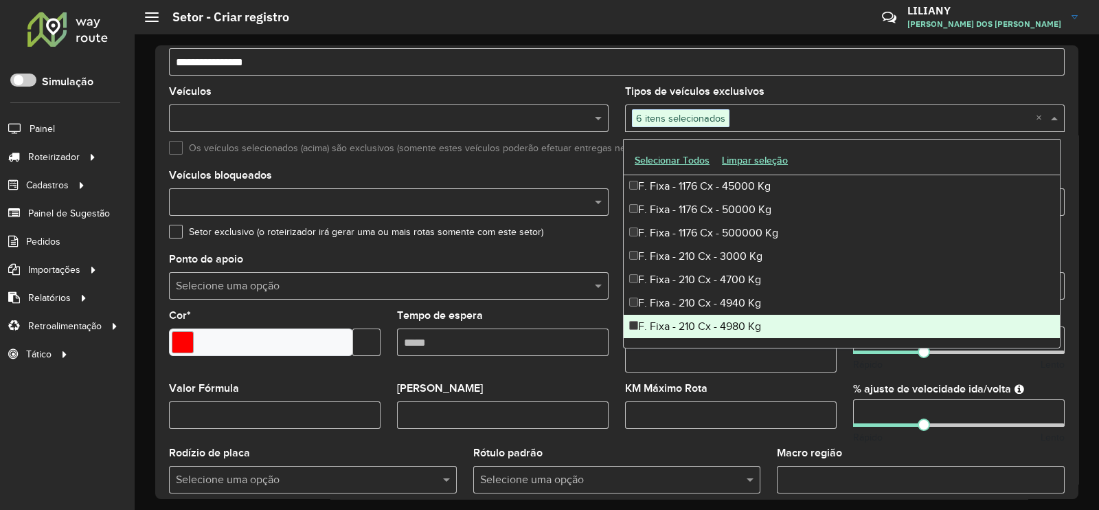
click at [687, 324] on div "F. Fixa - 210 Cx - 4980 Kg" at bounding box center [842, 326] width 436 height 23
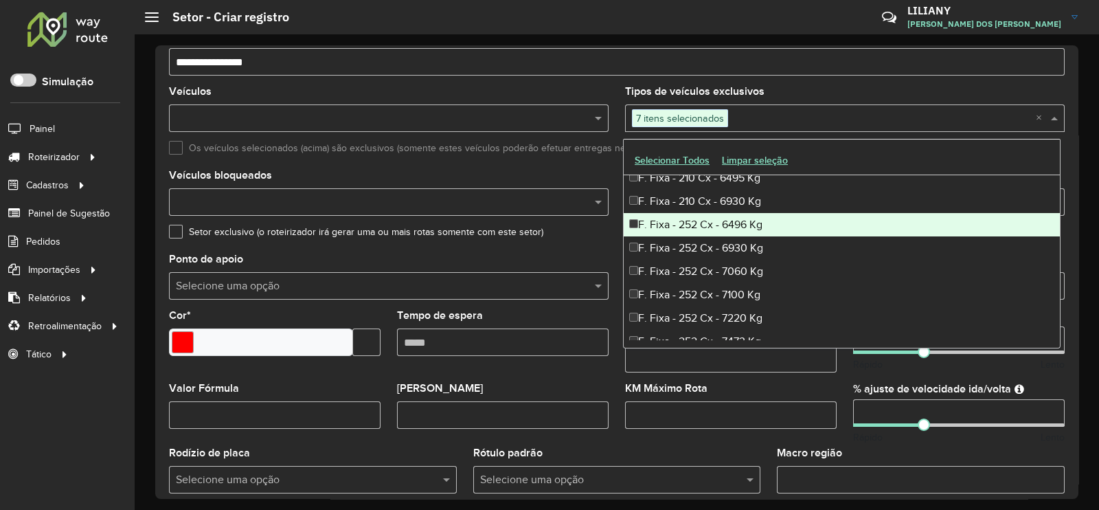
scroll to position [343, 0]
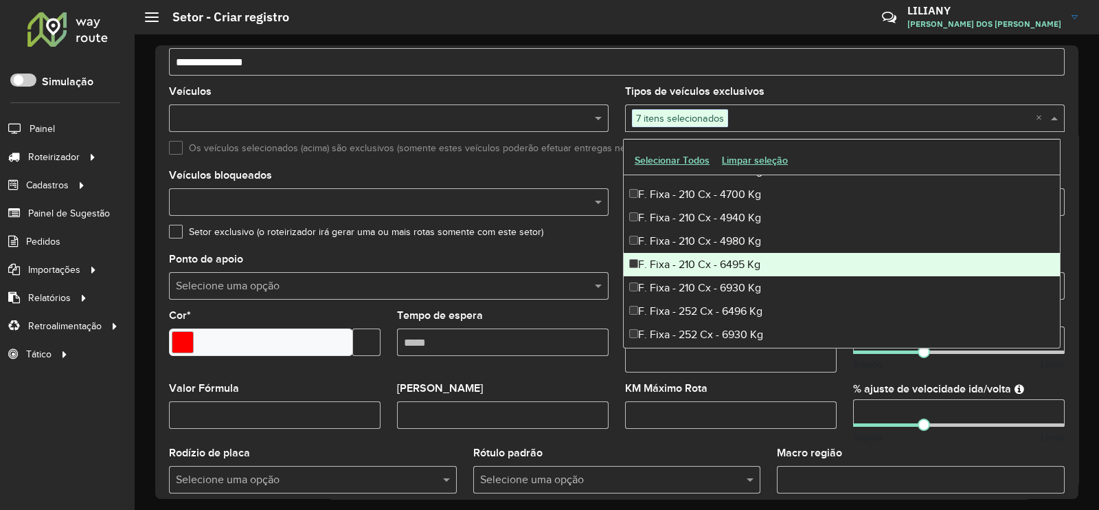
click at [676, 264] on div "F. Fixa - 210 Cx - 6495 Kg" at bounding box center [842, 264] width 436 height 23
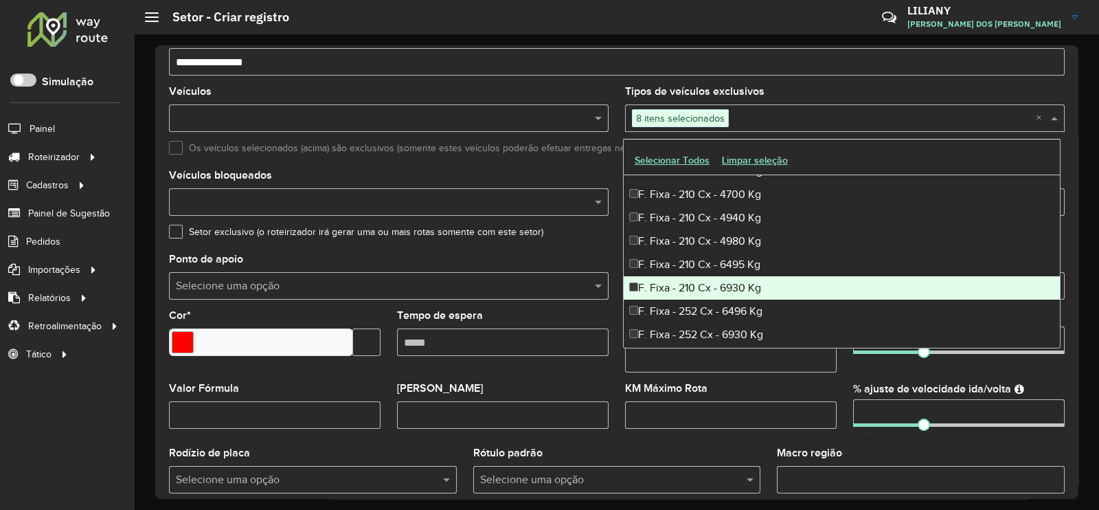
click at [669, 283] on div "F. Fixa - 210 Cx - 6930 Kg" at bounding box center [842, 287] width 436 height 23
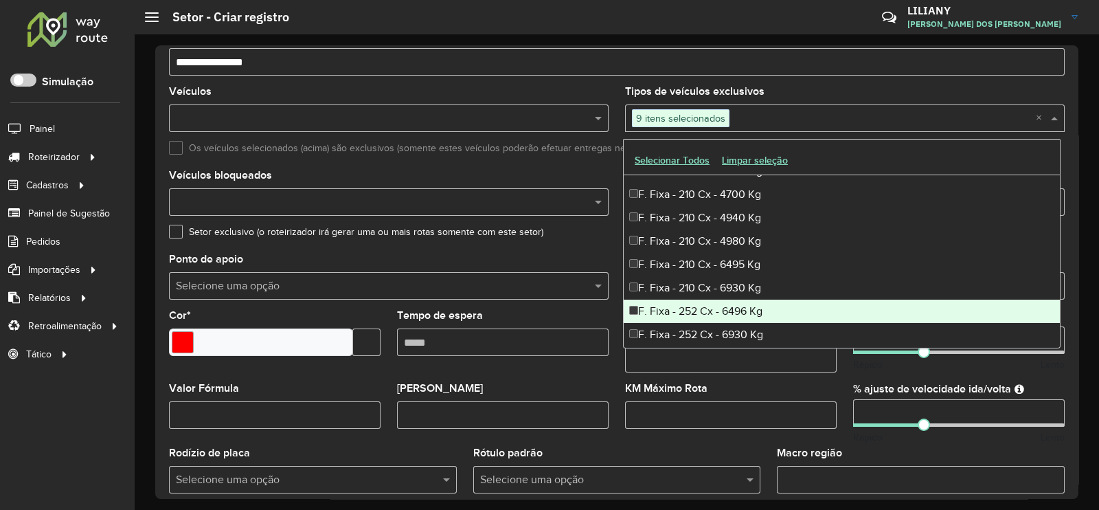
click at [665, 308] on div "F. Fixa - 252 Cx - 6496 Kg" at bounding box center [842, 310] width 436 height 23
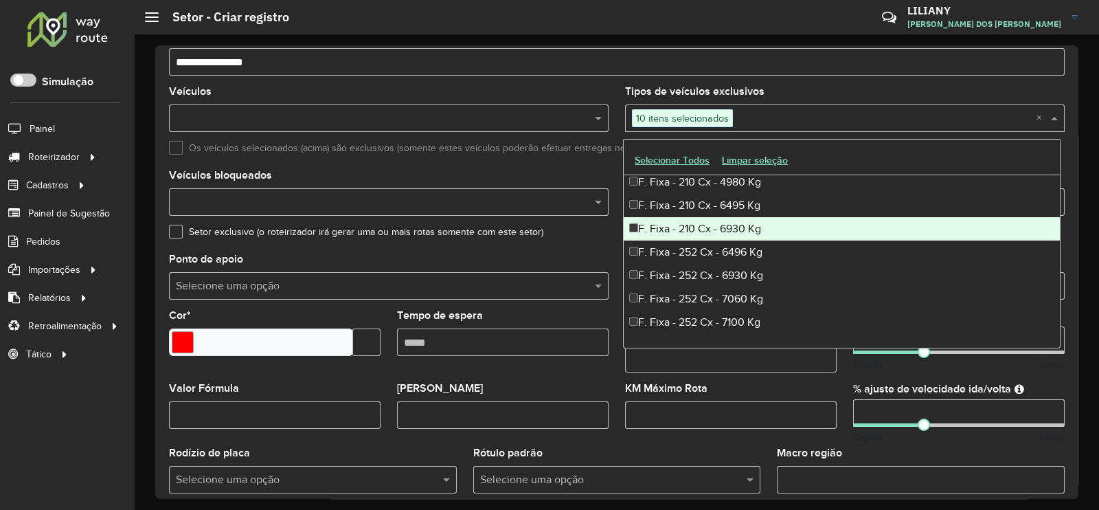
scroll to position [429, 0]
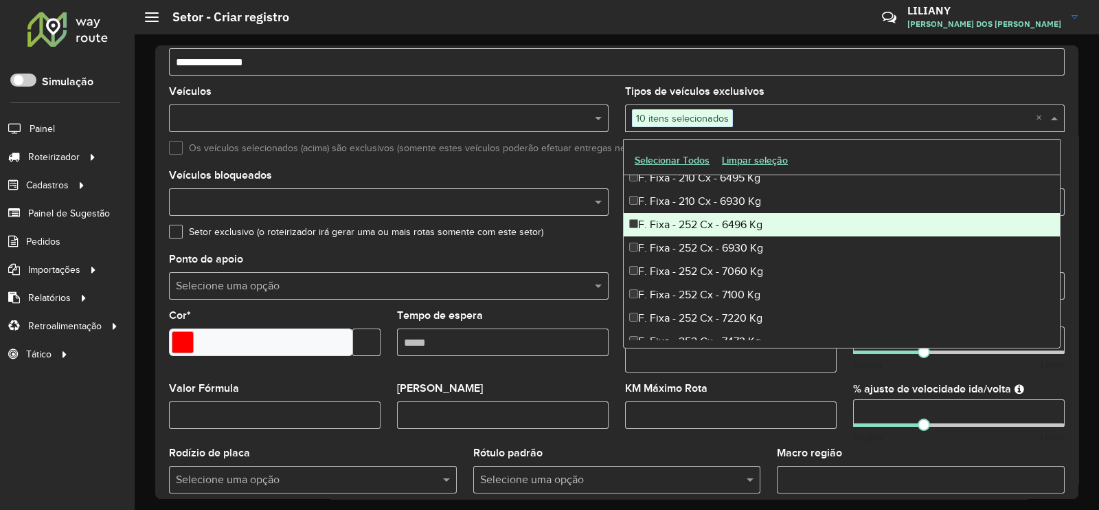
click at [672, 229] on div "F. Fixa - 252 Cx - 6496 Kg" at bounding box center [842, 224] width 436 height 23
click at [666, 227] on div "F. Fixa - 252 Cx - 6496 Kg" at bounding box center [842, 224] width 436 height 23
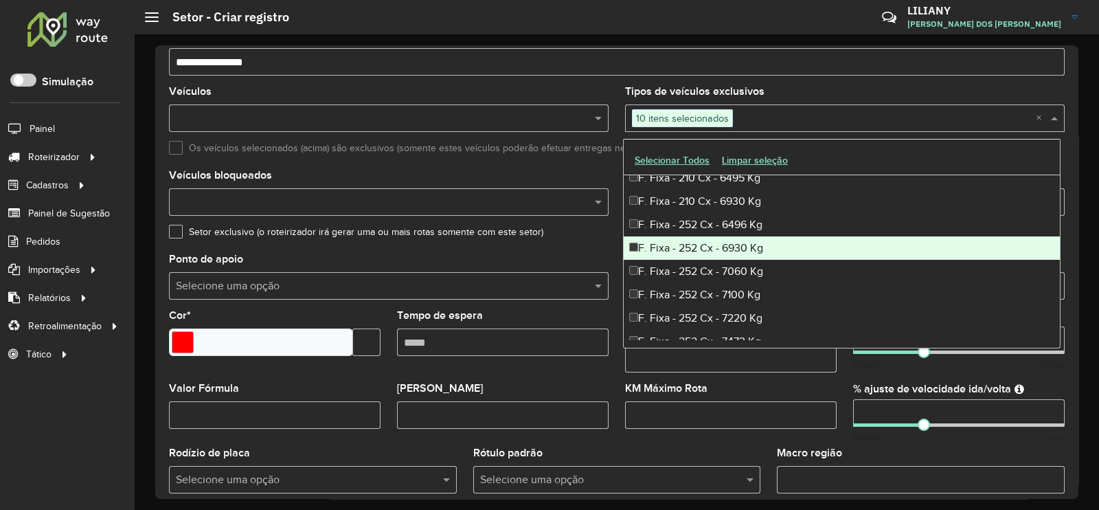
click at [659, 244] on div "F. Fixa - 252 Cx - 6930 Kg" at bounding box center [842, 247] width 436 height 23
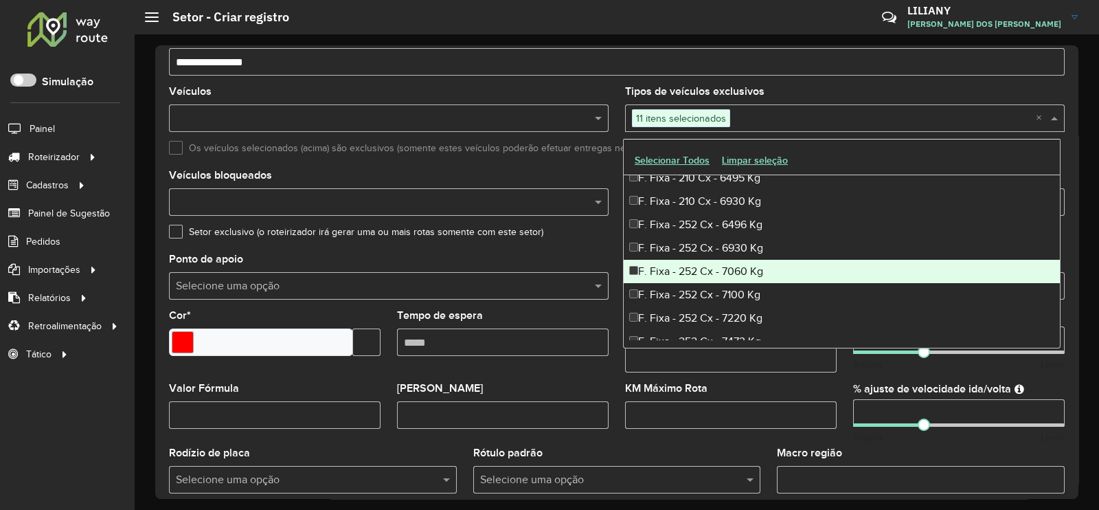
click at [657, 272] on div "F. Fixa - 252 Cx - 7060 Kg" at bounding box center [842, 271] width 436 height 23
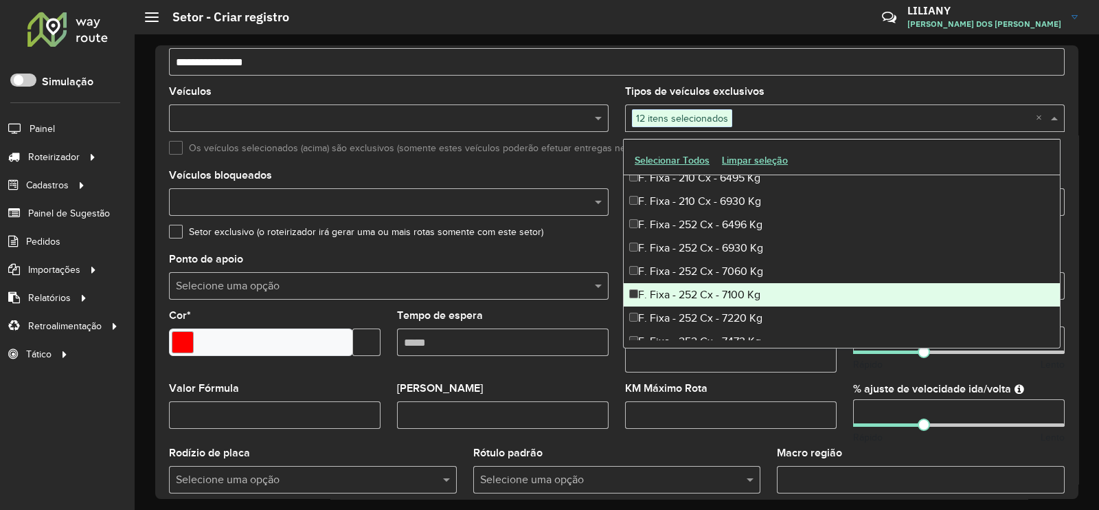
click at [656, 293] on div "F. Fixa - 252 Cx - 7100 Kg" at bounding box center [842, 294] width 436 height 23
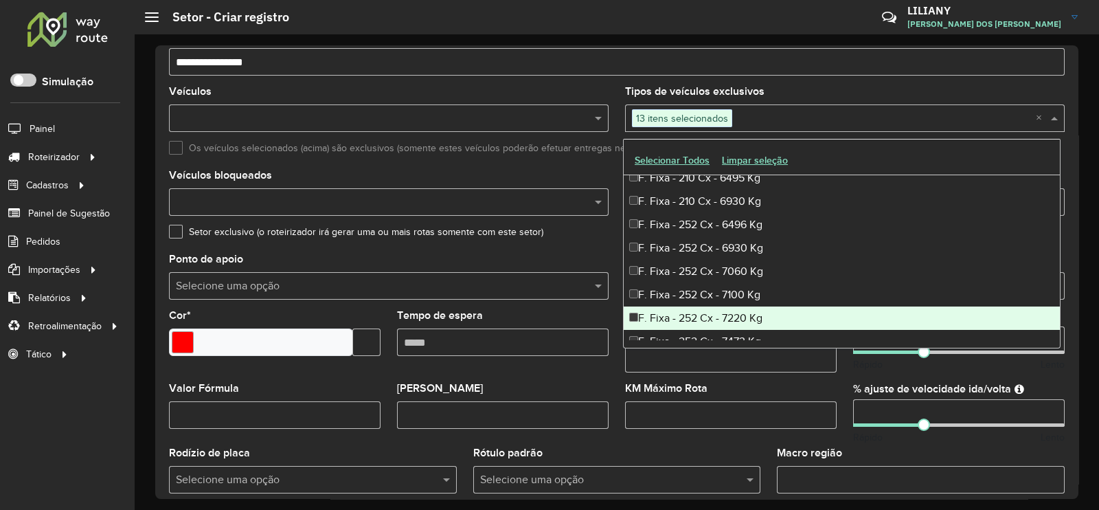
click at [656, 314] on div "F. Fixa - 252 Cx - 7220 Kg" at bounding box center [842, 317] width 436 height 23
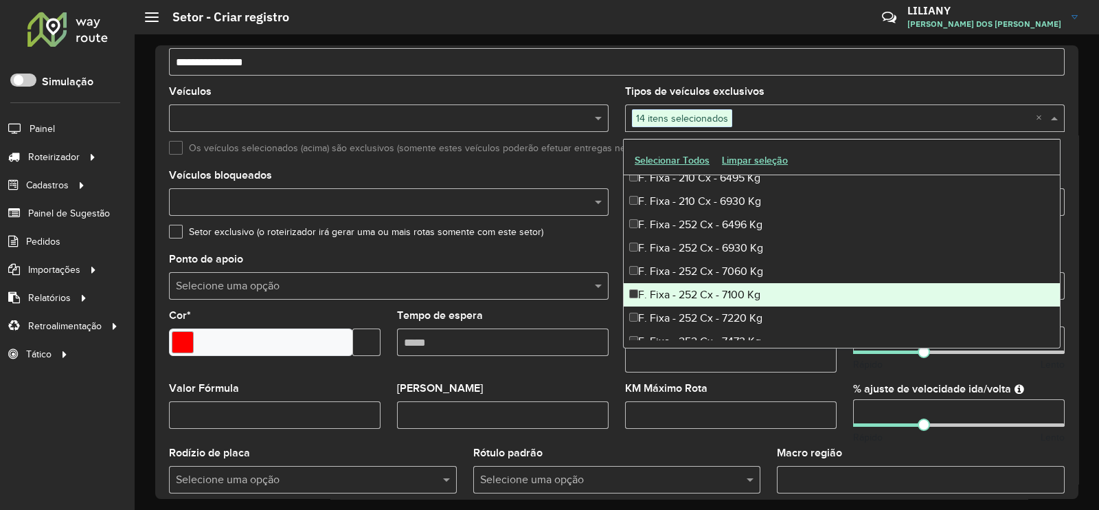
scroll to position [515, 0]
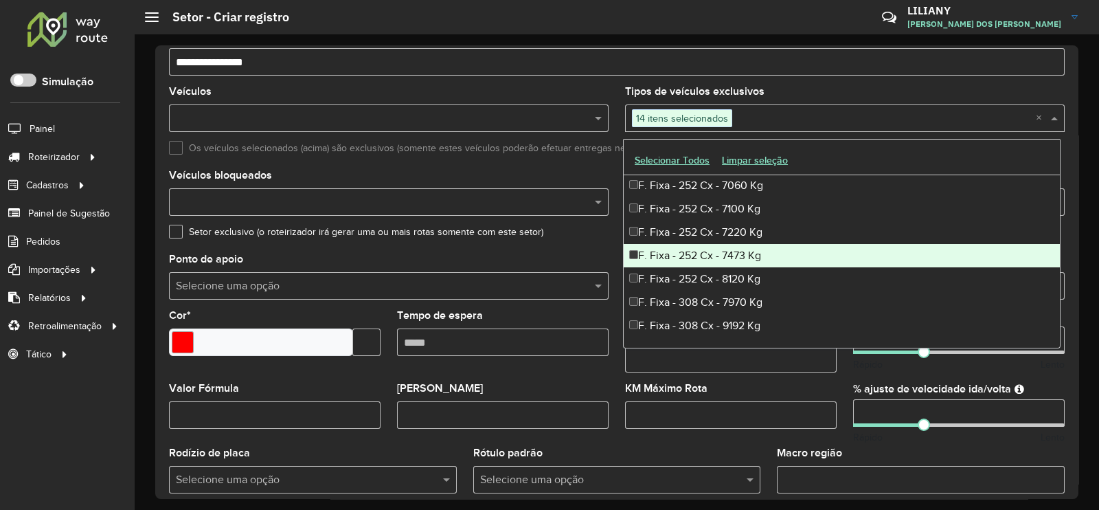
click at [656, 253] on div "F. Fixa - 252 Cx - 7473 Kg" at bounding box center [842, 255] width 436 height 23
click at [650, 273] on div "F. Fixa - 252 Cx - 8120 Kg" at bounding box center [842, 278] width 436 height 23
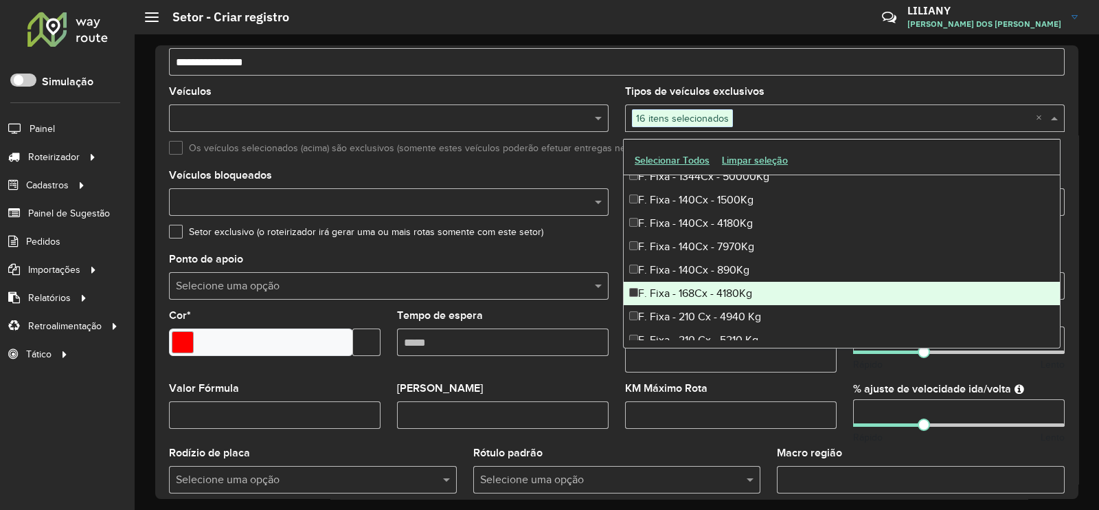
scroll to position [1287, 0]
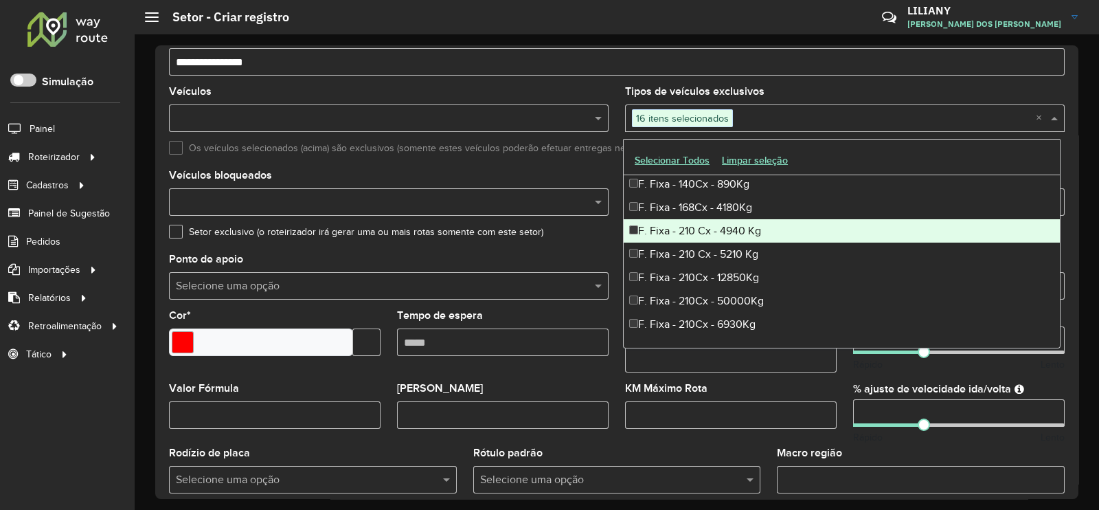
click at [676, 229] on div "F. Fixa - 210 Cx - 4940 Kg" at bounding box center [842, 230] width 436 height 23
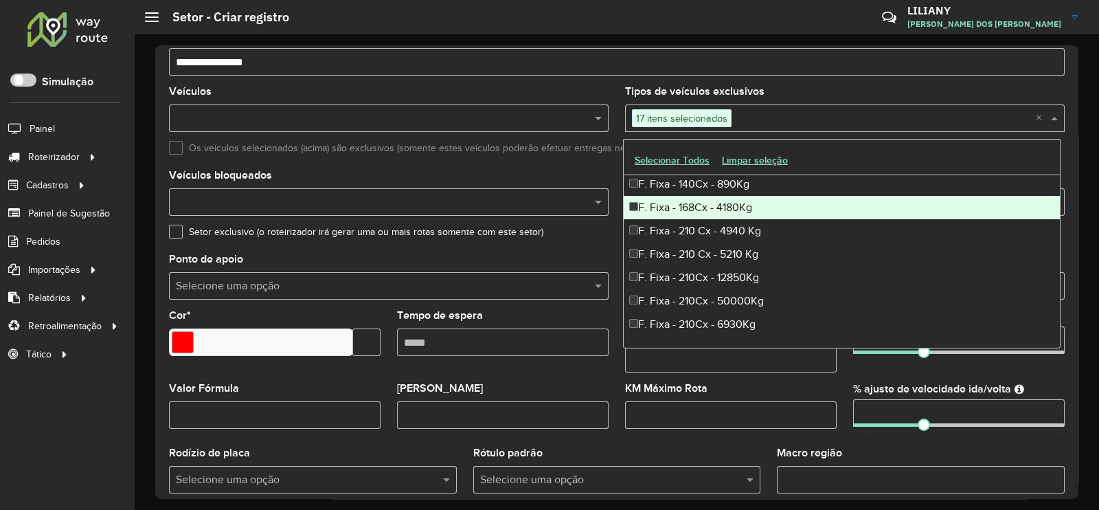
click at [668, 200] on div "F. Fixa - 168Cx - 4180Kg" at bounding box center [842, 207] width 436 height 23
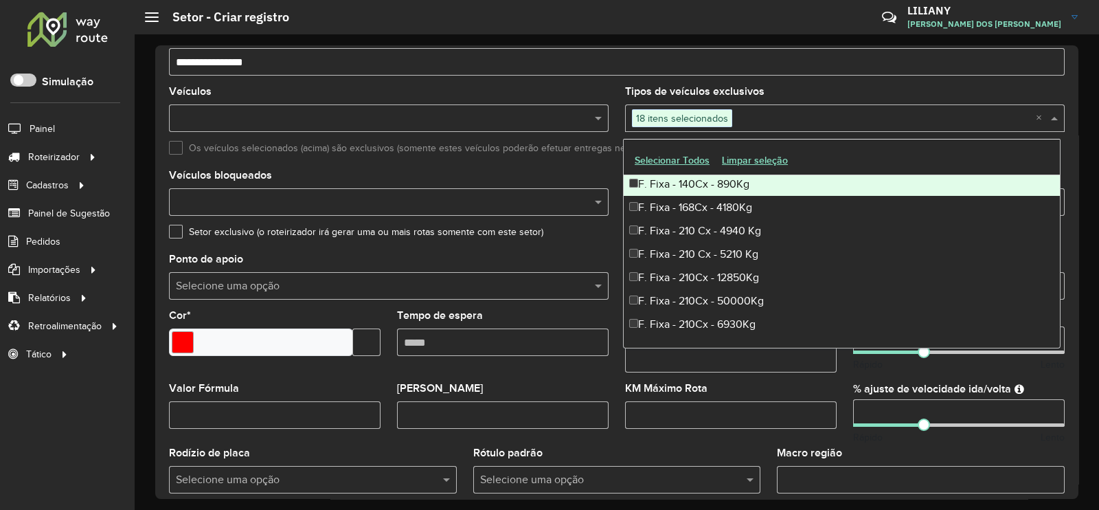
click at [665, 180] on div "F. Fixa - 140Cx - 890Kg" at bounding box center [842, 183] width 436 height 23
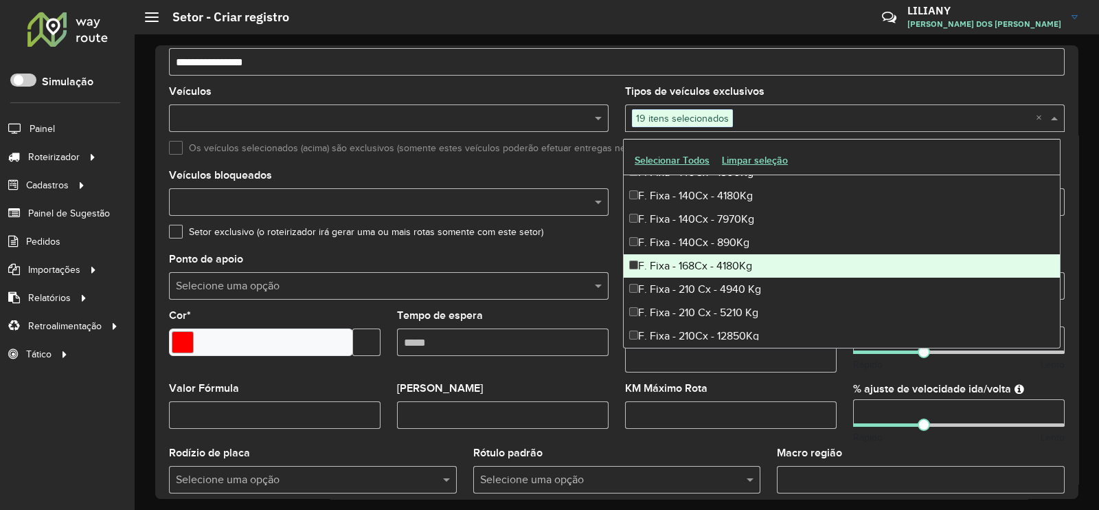
scroll to position [1201, 0]
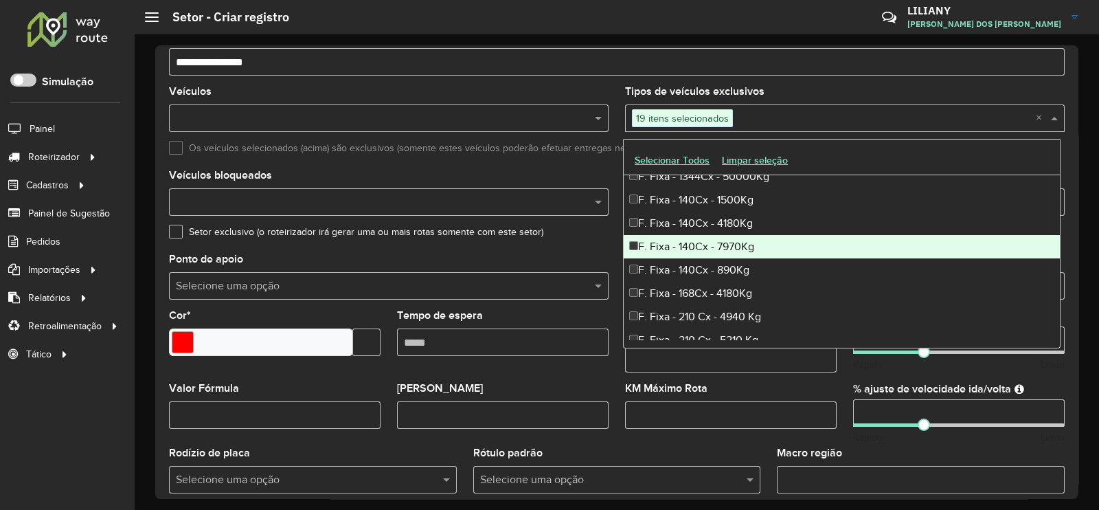
click at [672, 242] on div "F. Fixa - 140Cx - 7970Kg" at bounding box center [842, 246] width 436 height 23
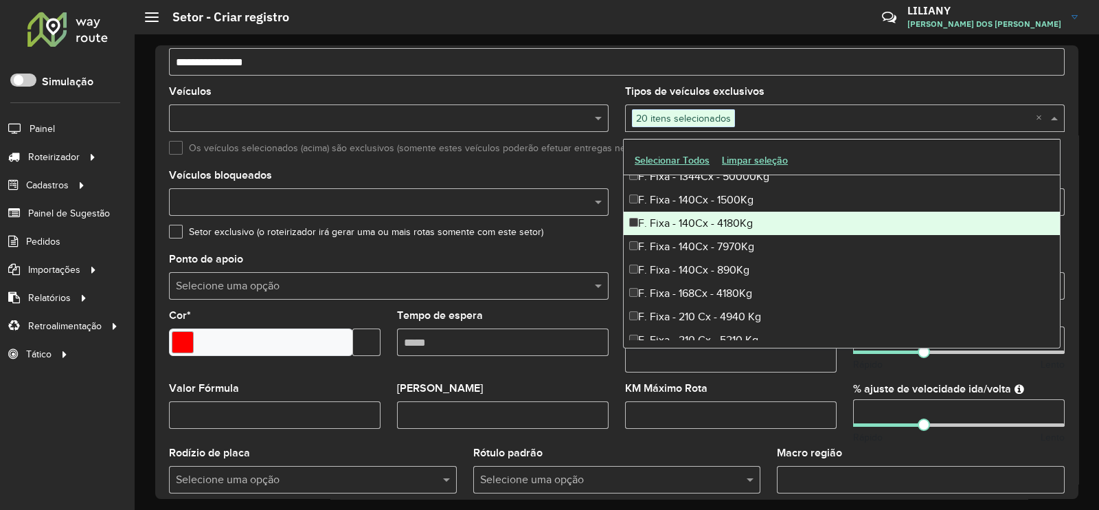
click at [670, 214] on div "F. Fixa - 140Cx - 4180Kg" at bounding box center [842, 223] width 436 height 23
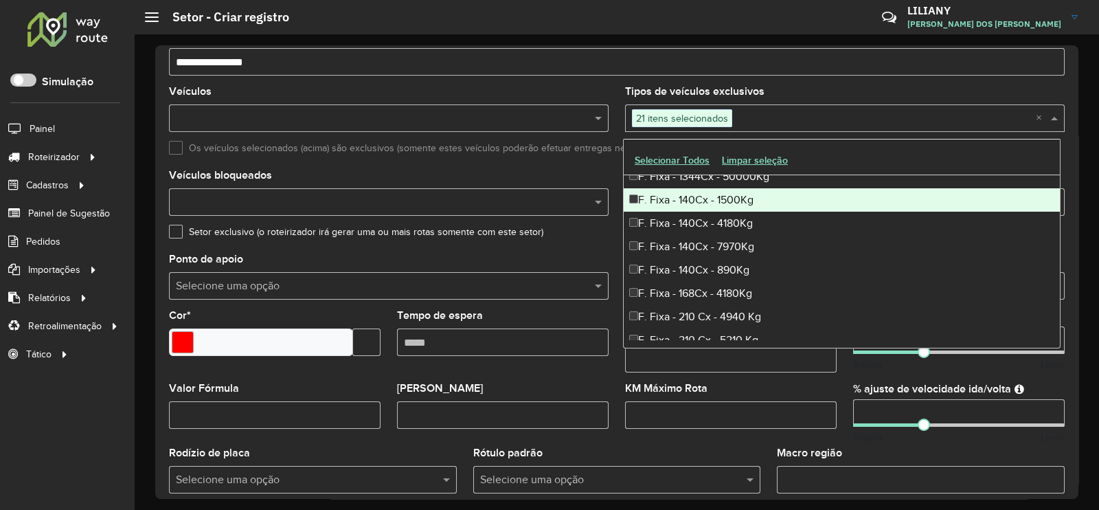
click at [687, 194] on div "F. Fixa - 140Cx - 1500Kg" at bounding box center [842, 199] width 436 height 23
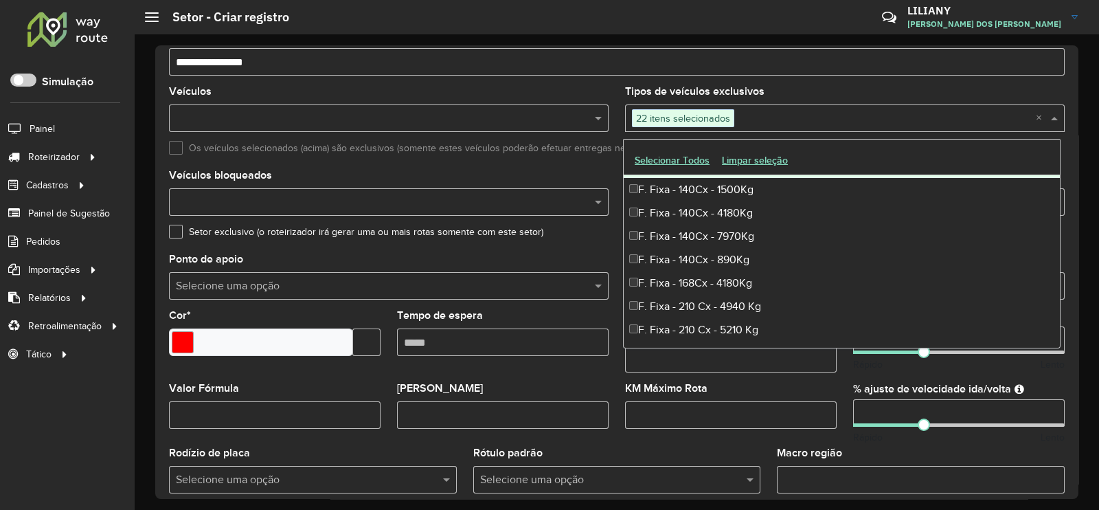
scroll to position [1287, 0]
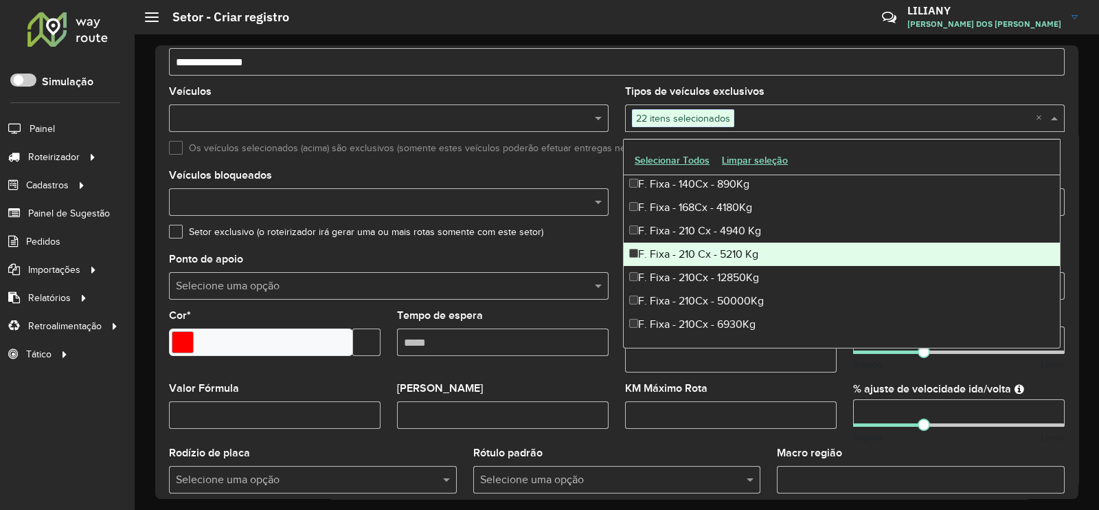
click at [694, 249] on div "F. Fixa - 210 Cx - 5210 Kg" at bounding box center [842, 253] width 436 height 23
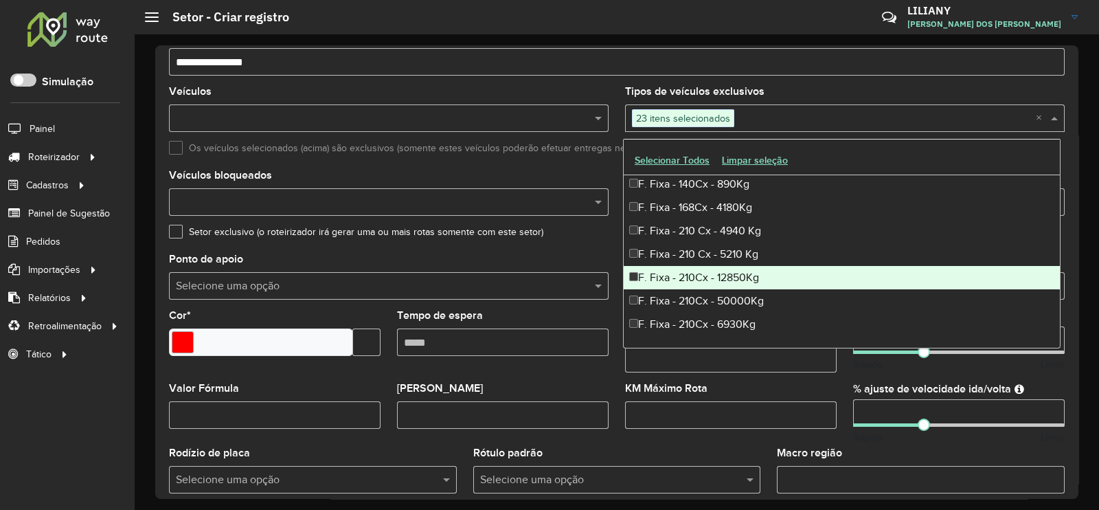
click at [688, 273] on div "F. Fixa - 210Cx - 12850Kg" at bounding box center [842, 277] width 436 height 23
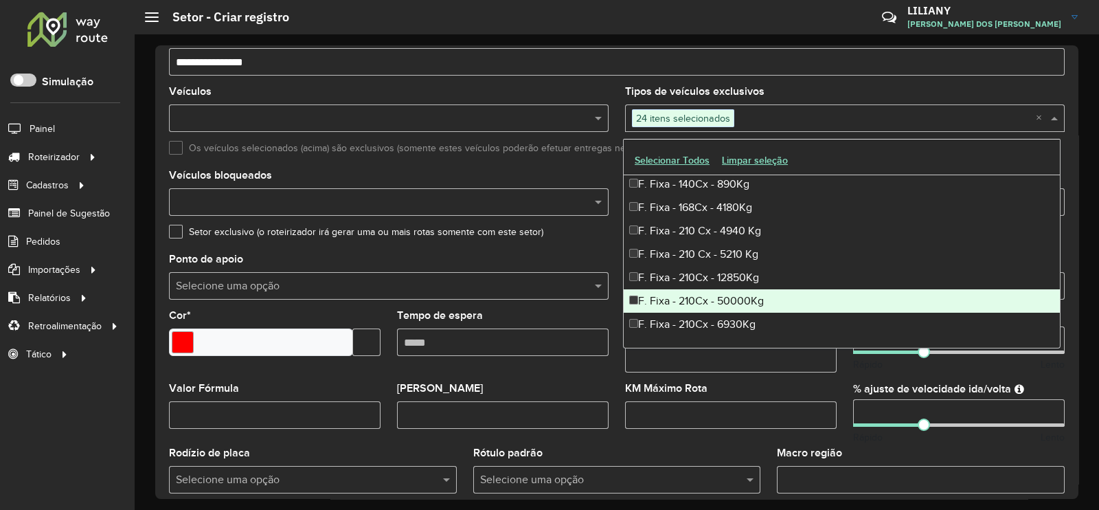
click at [680, 299] on div "F. Fixa - 210Cx - 50000Kg" at bounding box center [842, 300] width 436 height 23
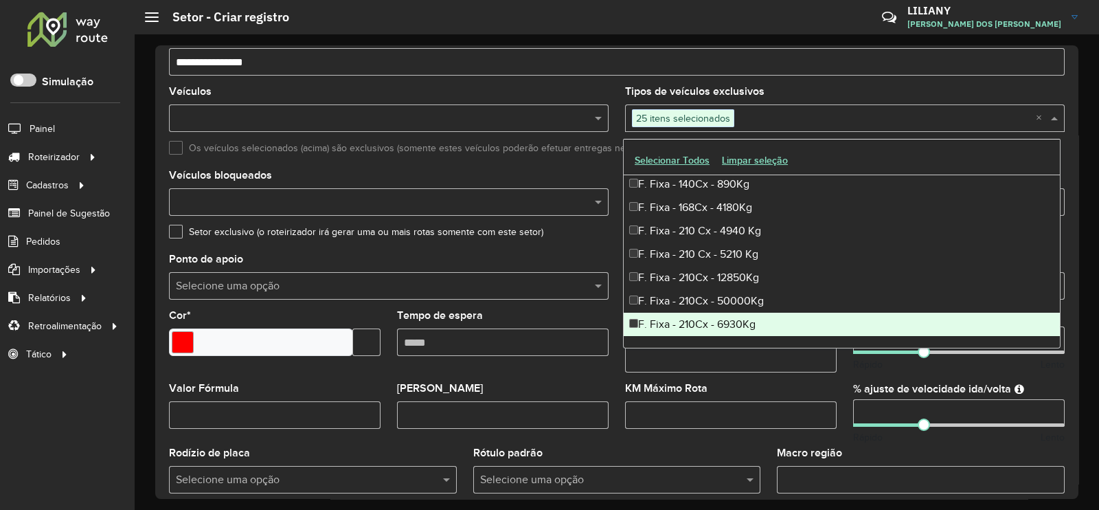
click at [680, 319] on div "F. Fixa - 210Cx - 6930Kg" at bounding box center [842, 323] width 436 height 23
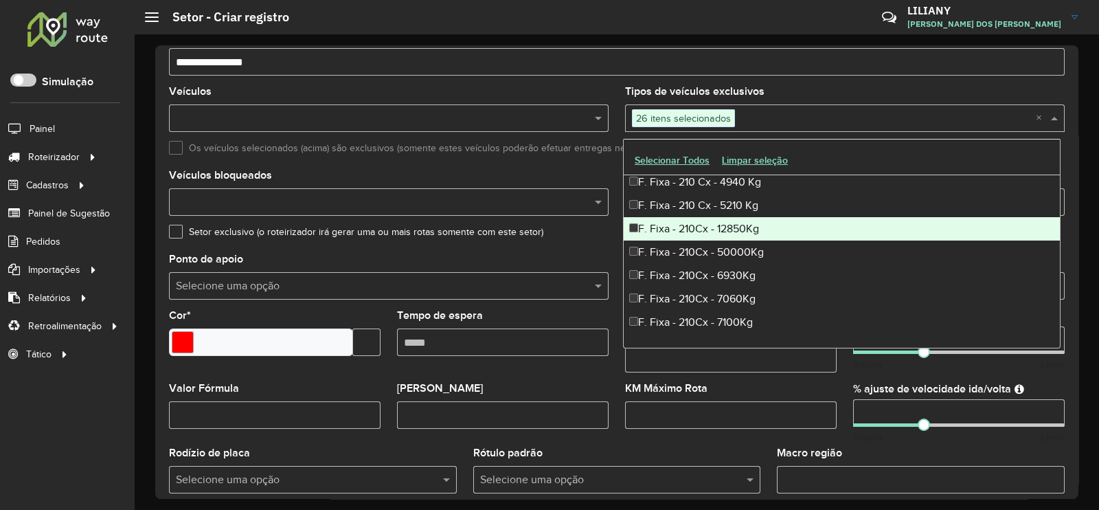
scroll to position [1373, 0]
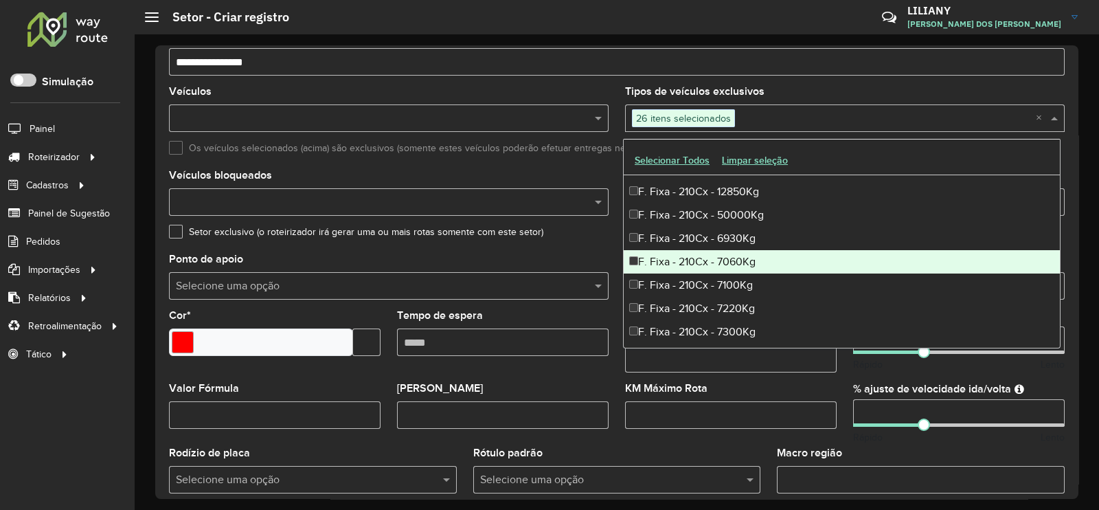
click at [683, 255] on div "F. Fixa - 210Cx - 7060Kg" at bounding box center [842, 261] width 436 height 23
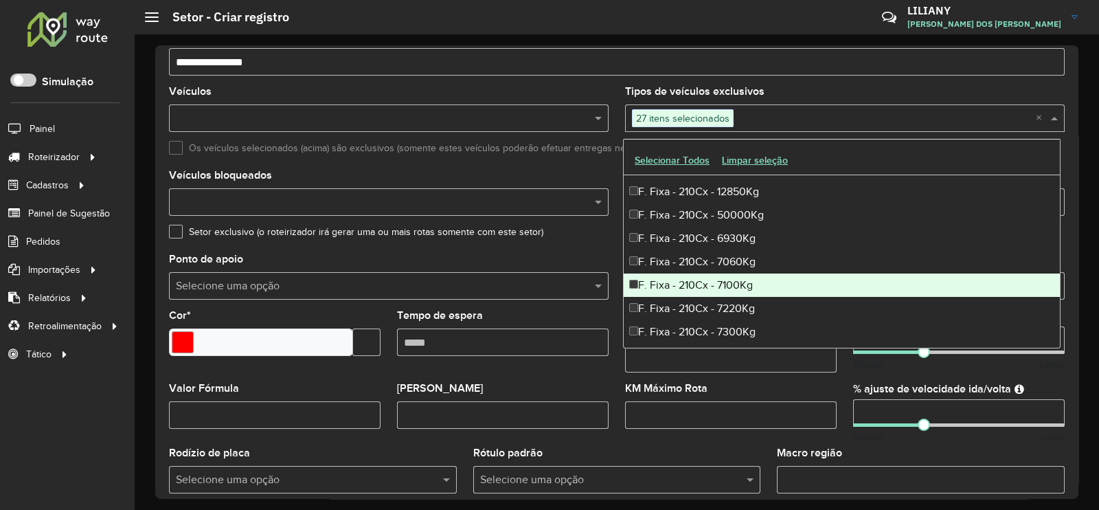
click at [682, 278] on div "F. Fixa - 210Cx - 7100Kg" at bounding box center [842, 284] width 436 height 23
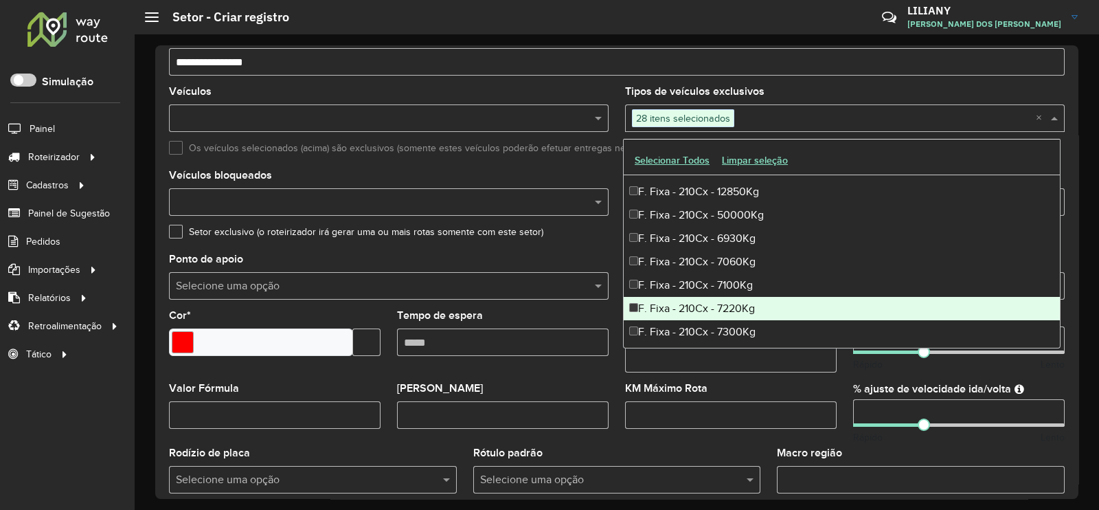
click at [680, 316] on div "F. Fixa - 210Cx - 7220Kg" at bounding box center [842, 308] width 436 height 23
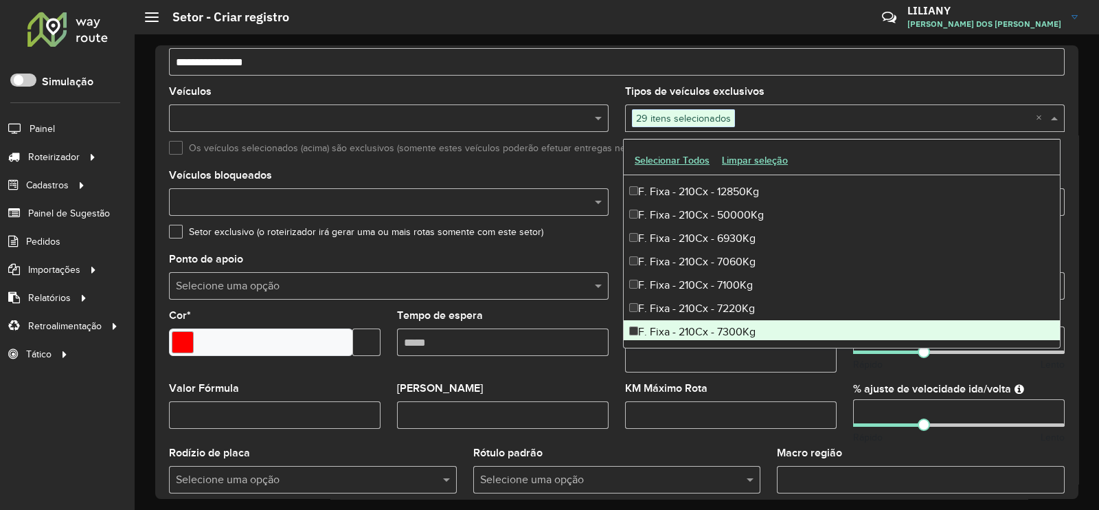
click at [683, 330] on div "F. Fixa - 210Cx - 7300Kg" at bounding box center [842, 331] width 436 height 23
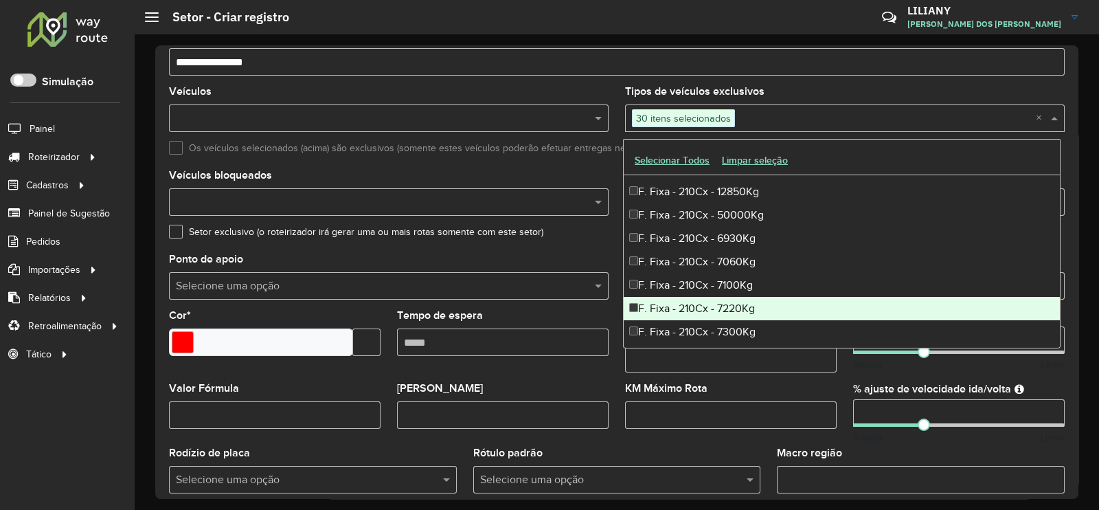
scroll to position [1459, 0]
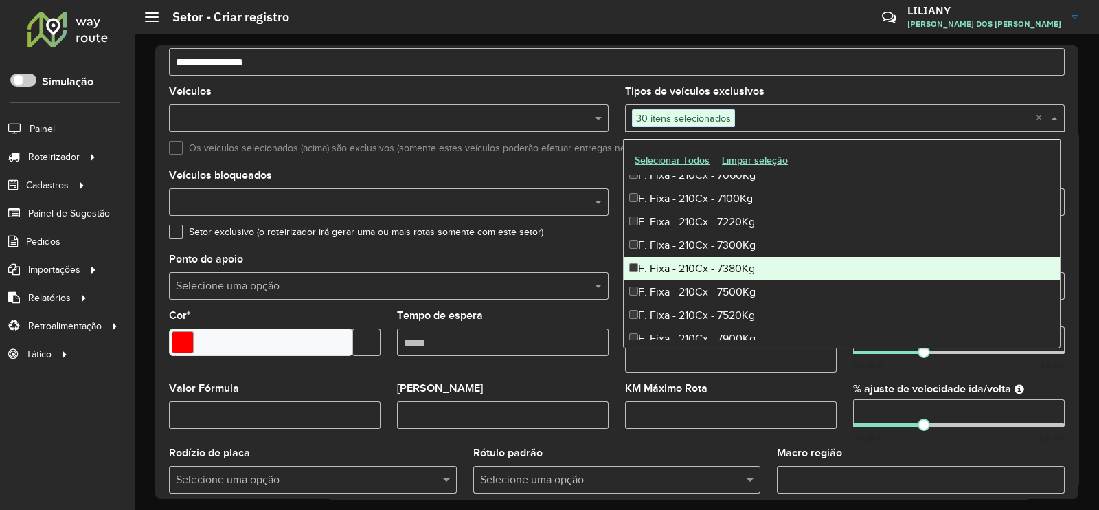
click at [687, 262] on div "F. Fixa - 210Cx - 7380Kg" at bounding box center [842, 268] width 436 height 23
click at [675, 285] on div "F. Fixa - 210Cx - 7500Kg" at bounding box center [842, 291] width 436 height 23
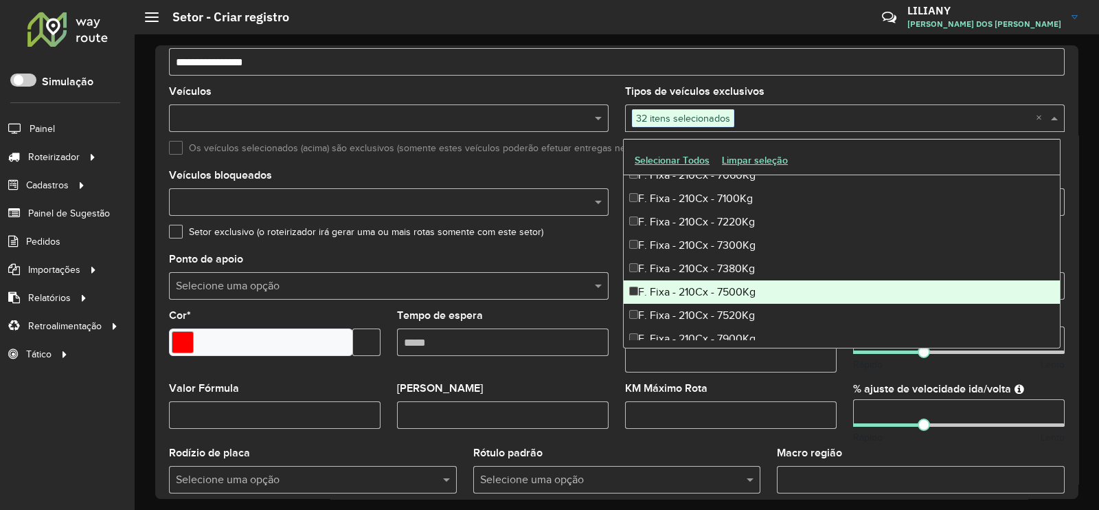
click at [672, 310] on div "F. Fixa - 210Cx - 7520Kg" at bounding box center [842, 315] width 436 height 23
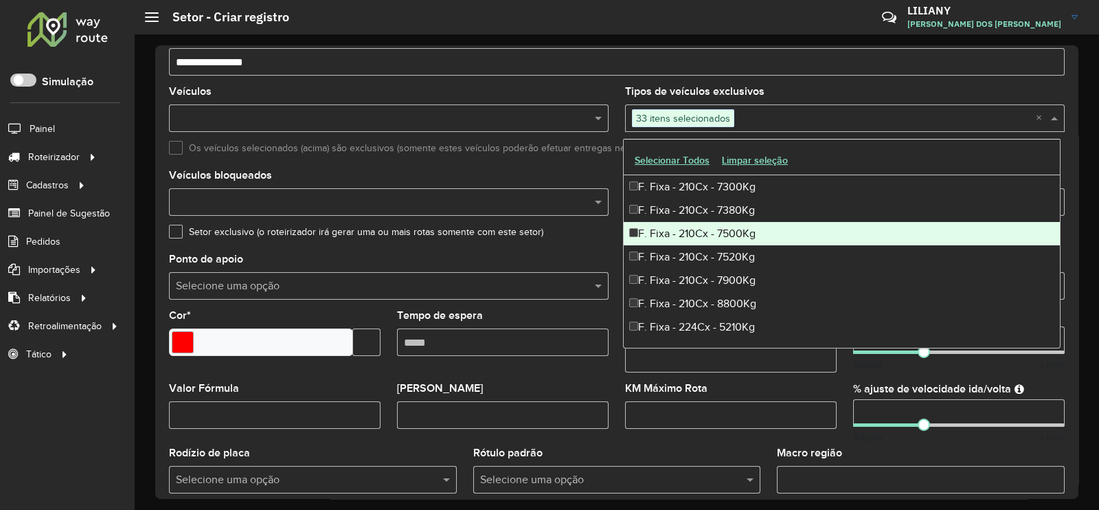
scroll to position [1545, 0]
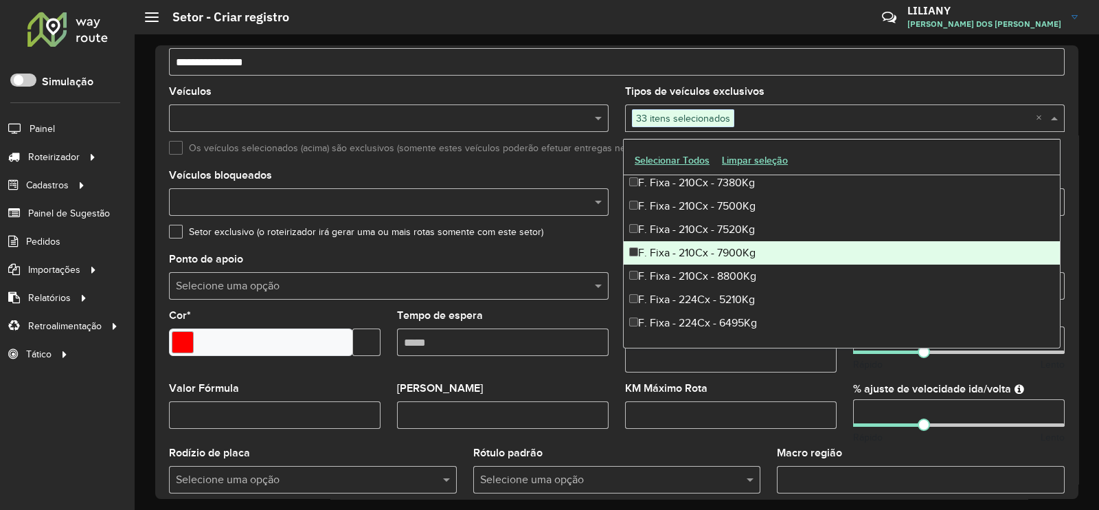
click at [675, 251] on div "F. Fixa - 210Cx - 7900Kg" at bounding box center [842, 252] width 436 height 23
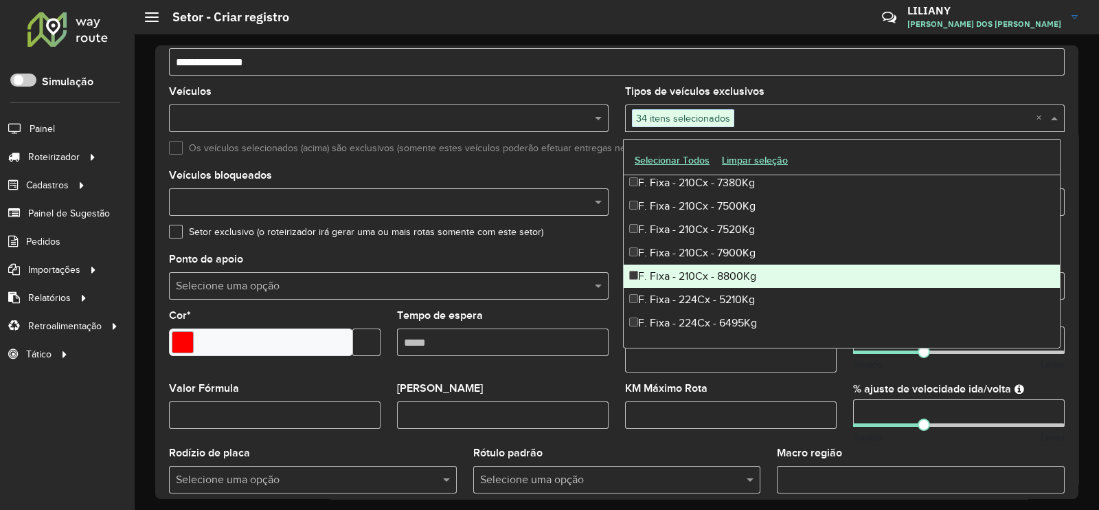
click at [675, 269] on div "F. Fixa - 210Cx - 8800Kg" at bounding box center [842, 275] width 436 height 23
click at [672, 292] on div "F. Fixa - 224Cx - 5210Kg" at bounding box center [842, 299] width 436 height 23
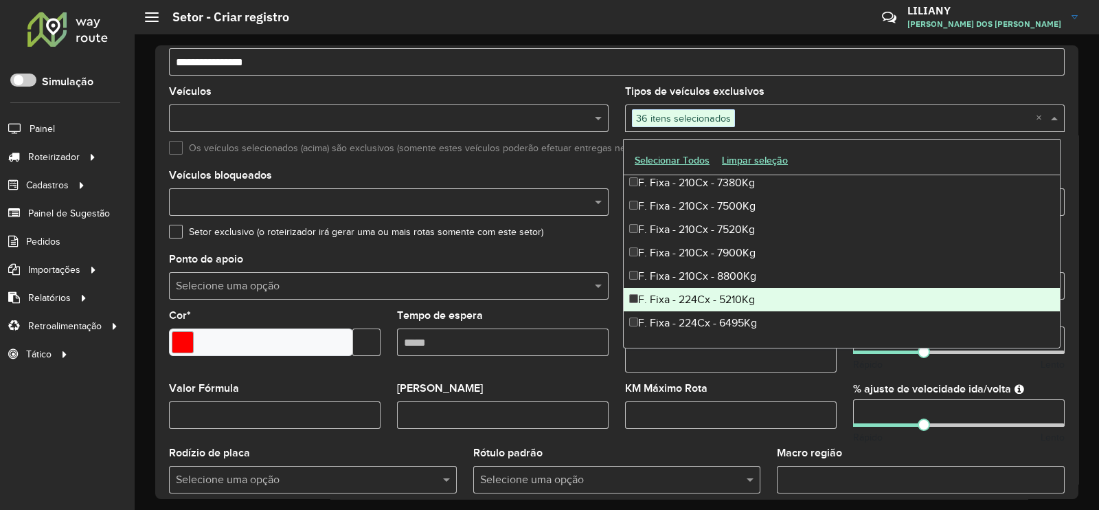
click at [672, 311] on div "F. Fixa - 224Cx - 6495Kg" at bounding box center [842, 322] width 436 height 23
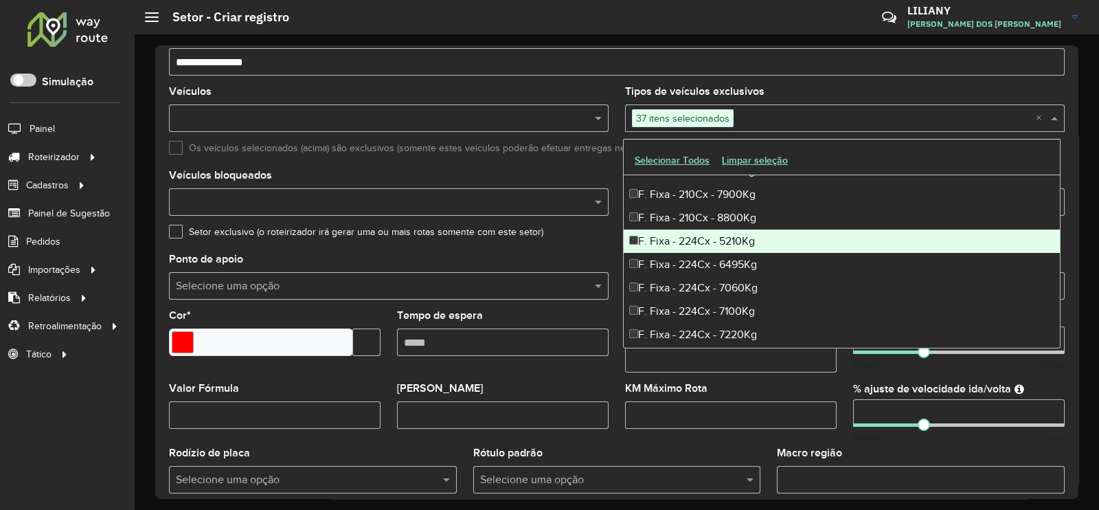
scroll to position [1631, 0]
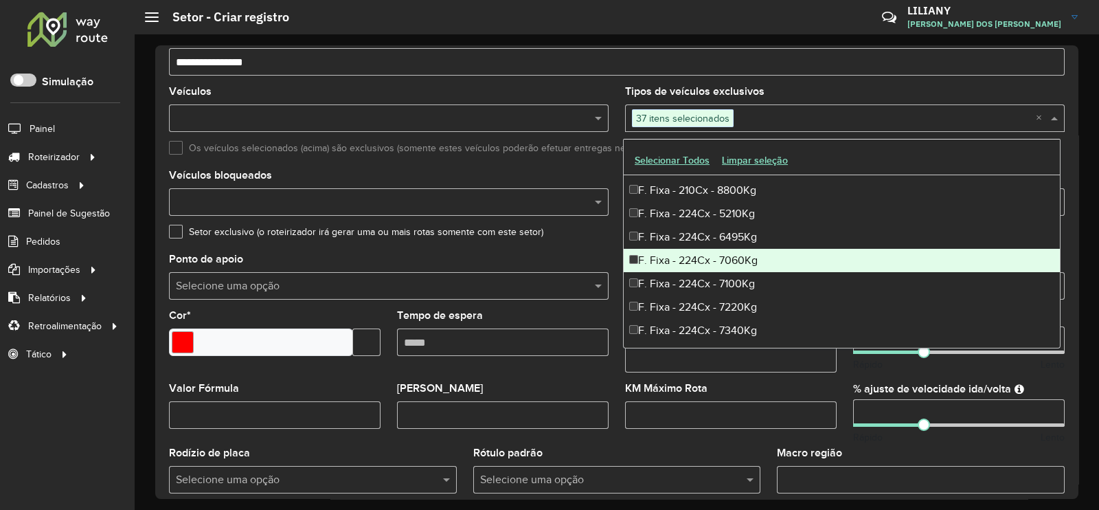
click at [674, 259] on div "F. Fixa - 224Cx - 7060Kg" at bounding box center [842, 260] width 436 height 23
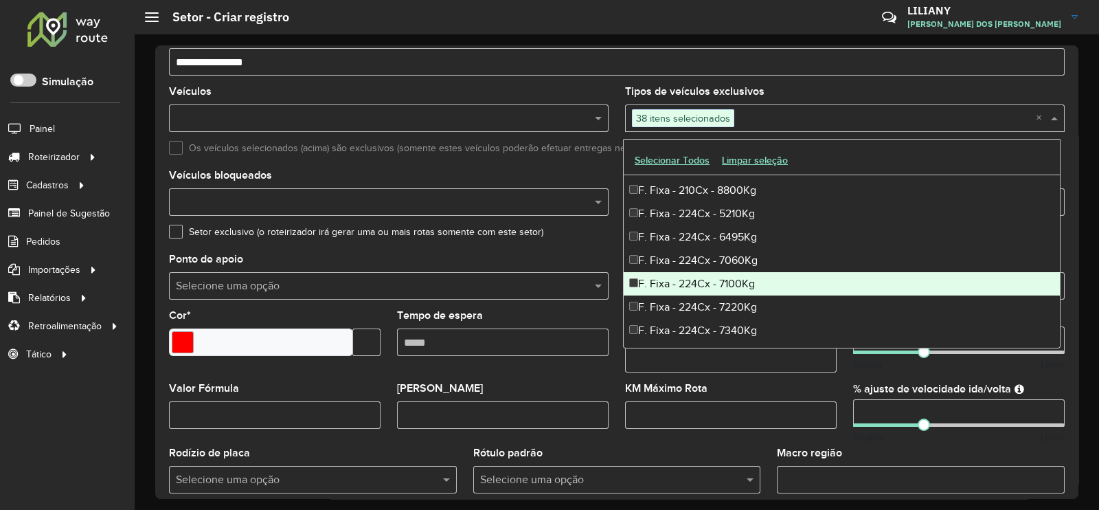
click at [672, 281] on div "F. Fixa - 224Cx - 7100Kg" at bounding box center [842, 283] width 436 height 23
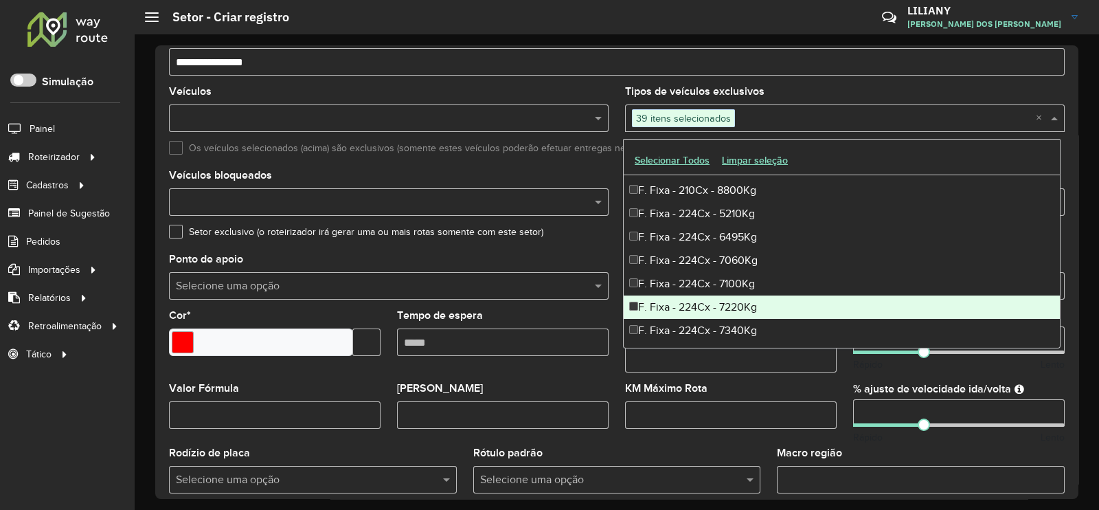
click at [670, 301] on div "F. Fixa - 224Cx - 7220Kg" at bounding box center [842, 306] width 436 height 23
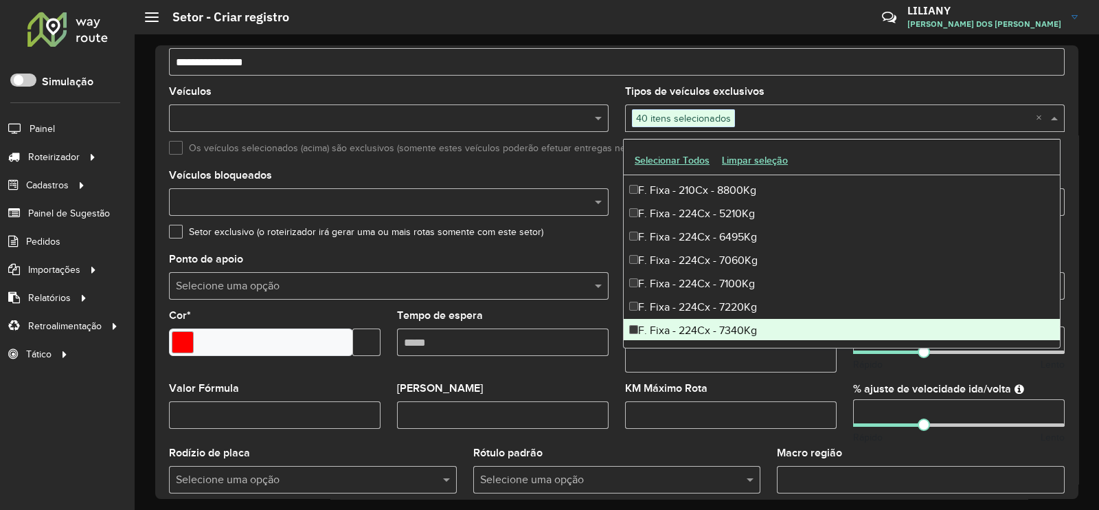
click at [668, 319] on div "F. Fixa - 224Cx - 7340Kg" at bounding box center [842, 330] width 436 height 23
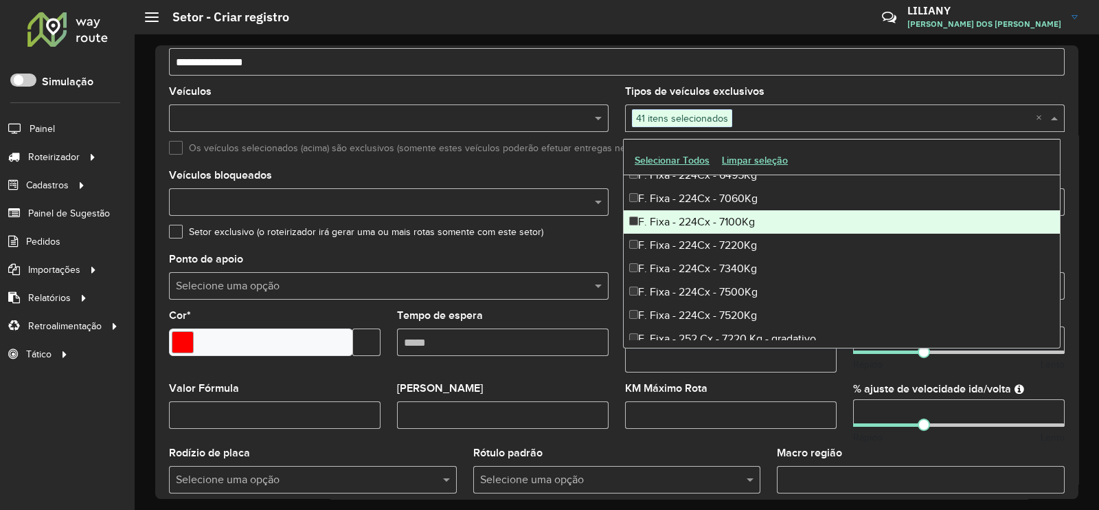
scroll to position [1717, 0]
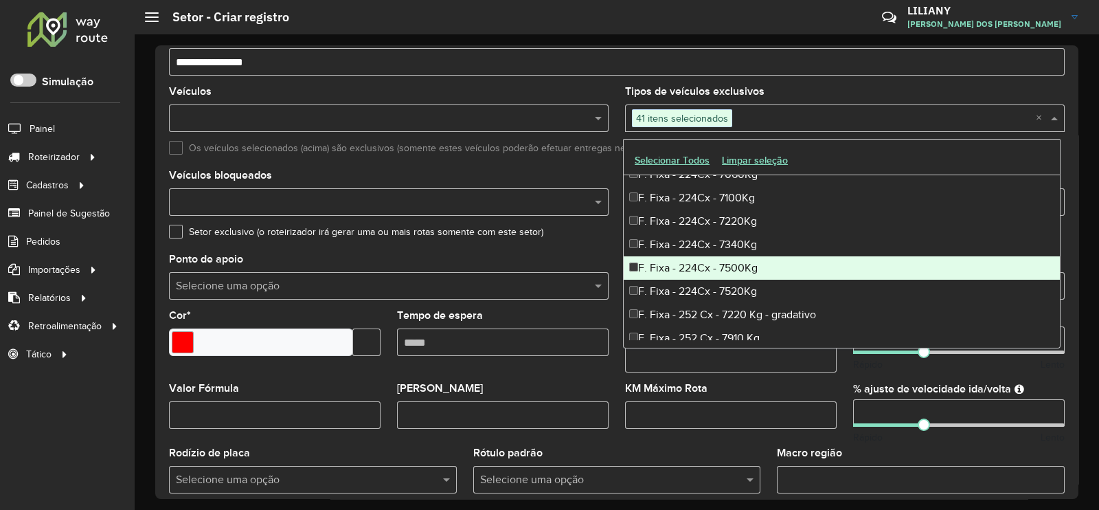
click at [674, 266] on div "F. Fixa - 224Cx - 7500Kg" at bounding box center [842, 267] width 436 height 23
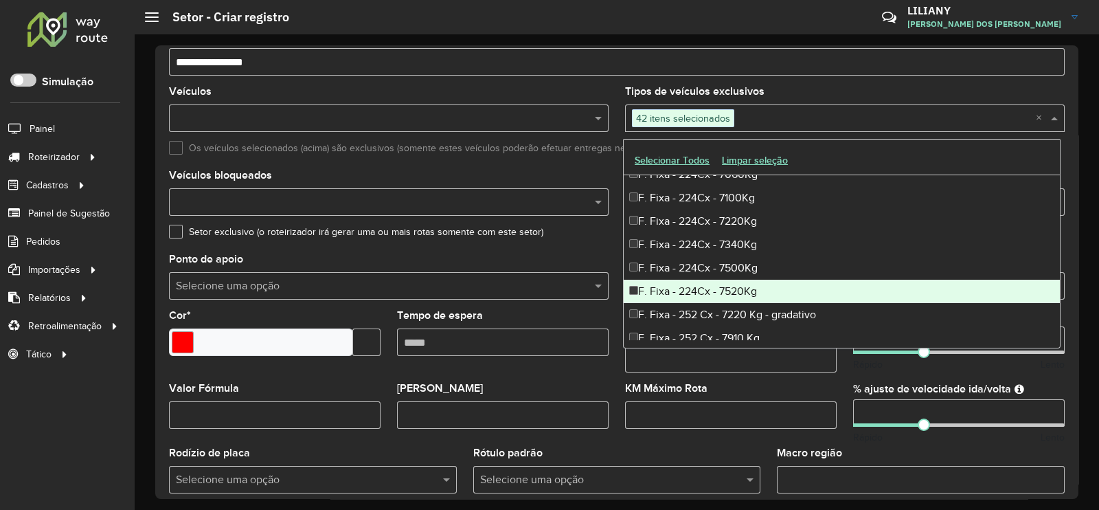
click at [670, 286] on div "F. Fixa - 224Cx - 7520Kg" at bounding box center [842, 291] width 436 height 23
click at [675, 305] on div "F. Fixa - 252 Cx - 7220 Kg - gradativo" at bounding box center [842, 314] width 436 height 23
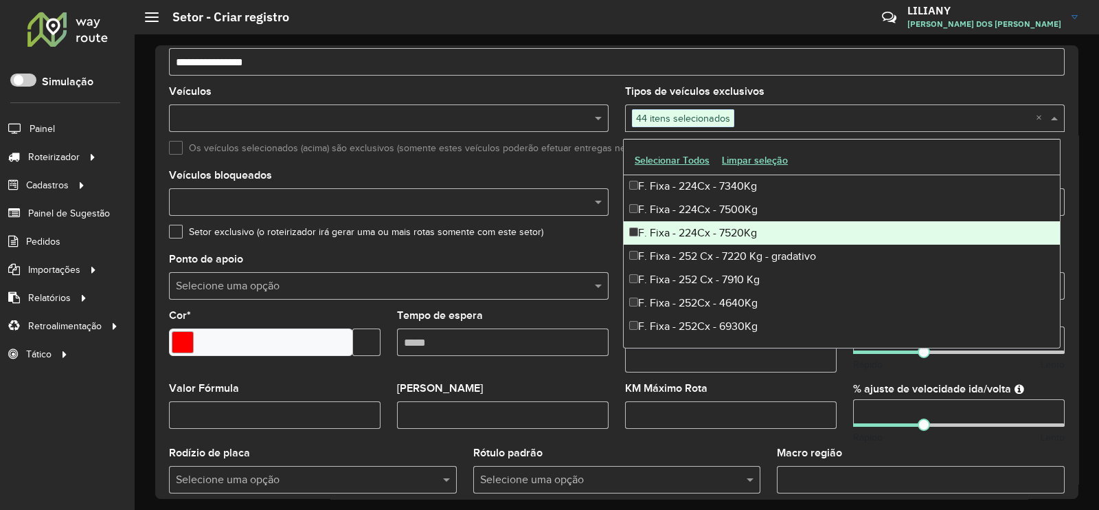
scroll to position [1803, 0]
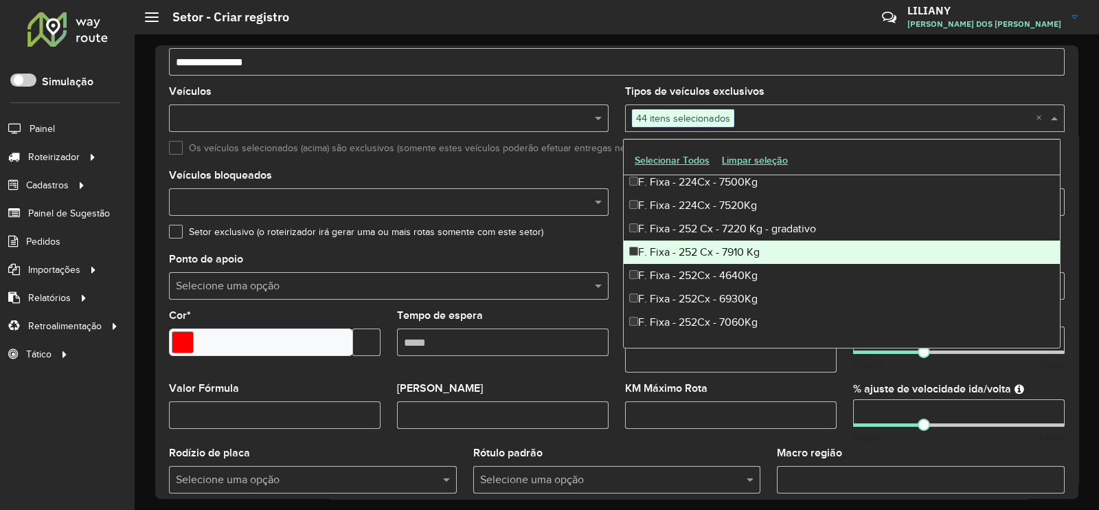
click at [680, 256] on div "F. Fixa - 252 Cx - 7910 Kg" at bounding box center [842, 251] width 436 height 23
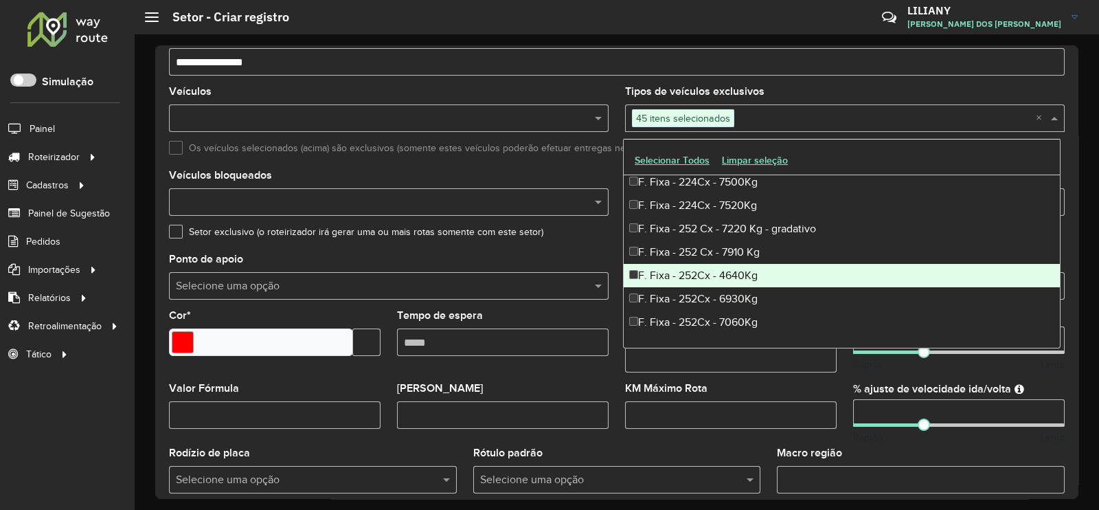
click at [671, 276] on div "F. Fixa - 252Cx - 4640Kg" at bounding box center [842, 275] width 436 height 23
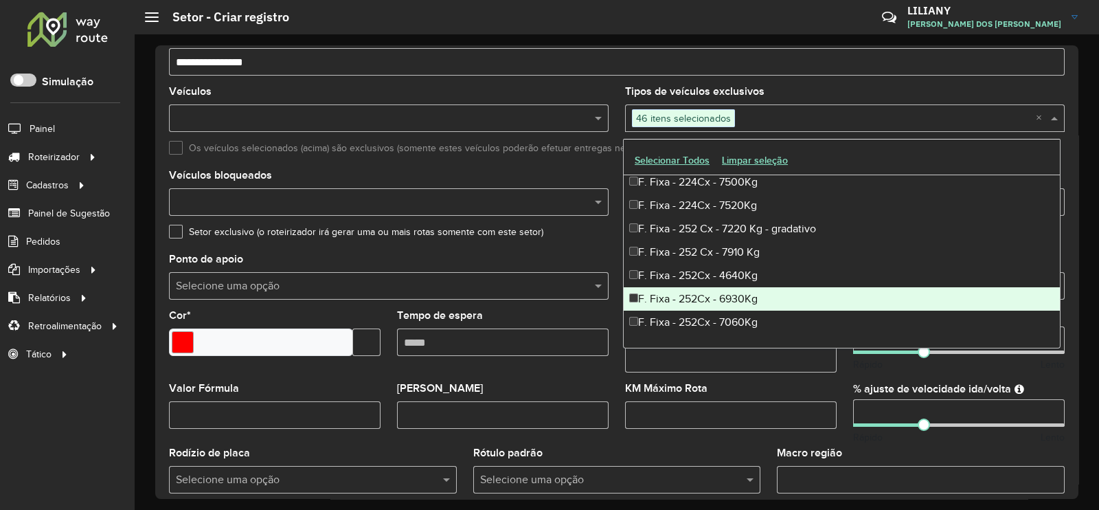
click at [670, 300] on div "F. Fixa - 252Cx - 6930Kg" at bounding box center [842, 298] width 436 height 23
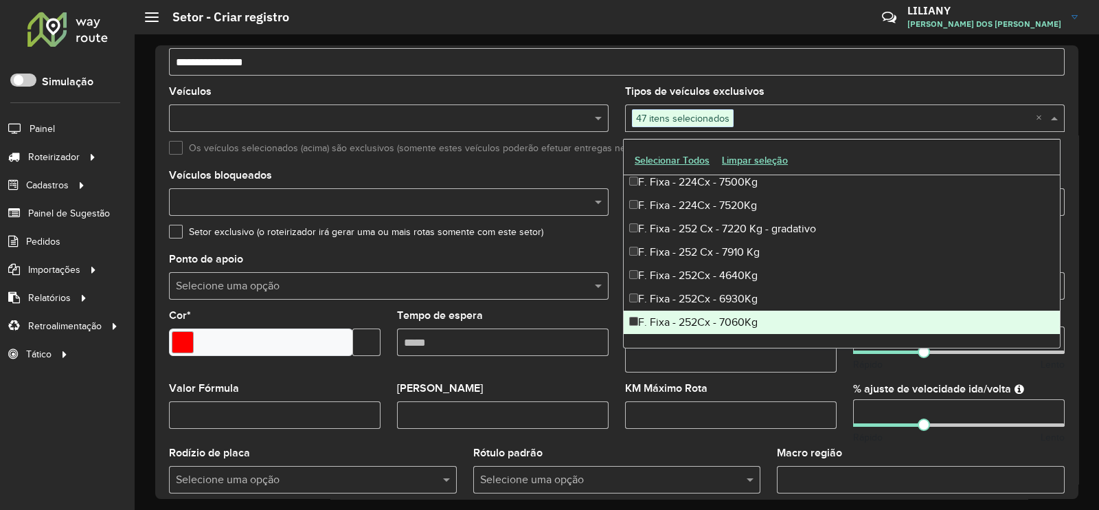
click at [675, 318] on div "F. Fixa - 252Cx - 7060Kg" at bounding box center [842, 321] width 436 height 23
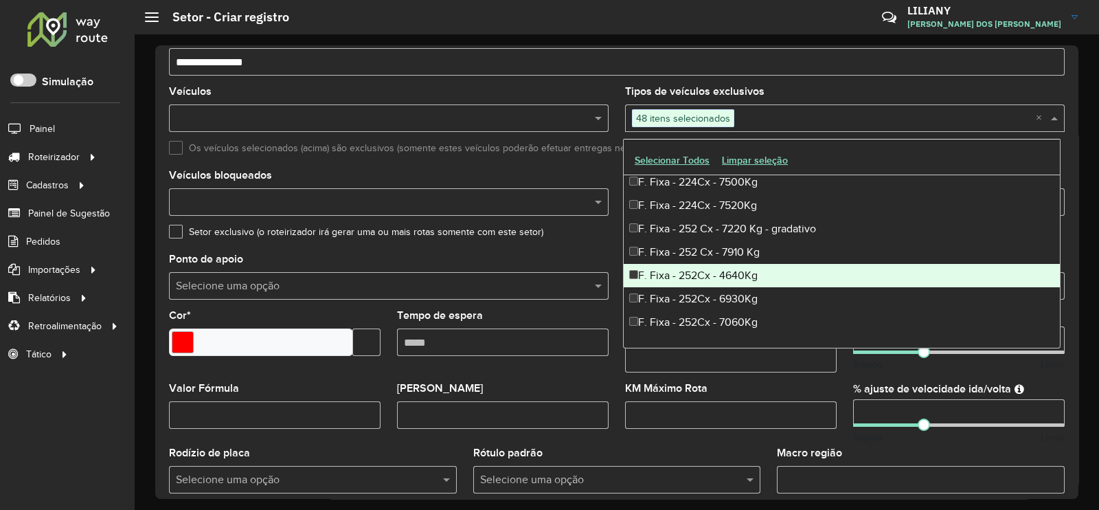
scroll to position [1889, 0]
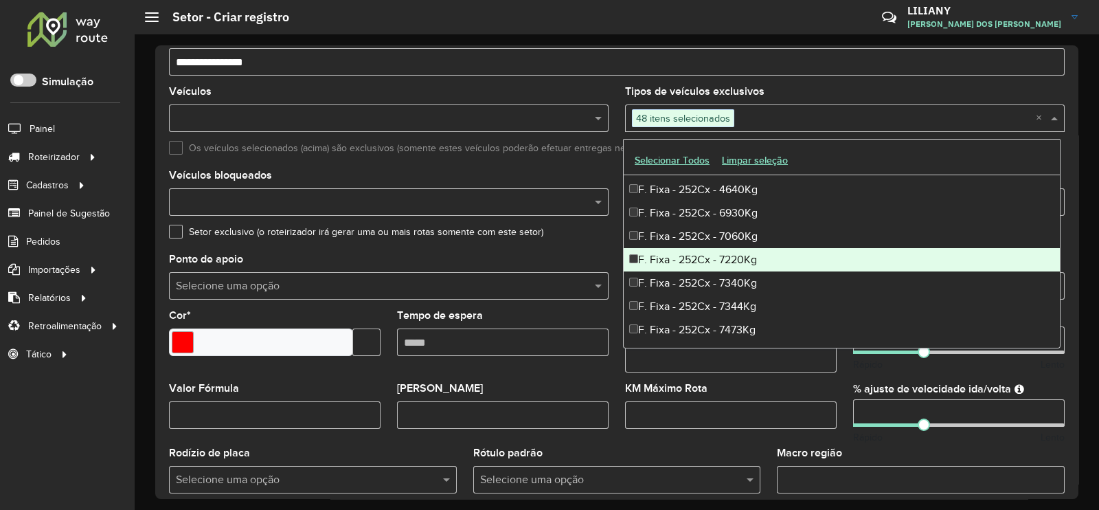
click at [687, 260] on div "F. Fixa - 252Cx - 7220Kg" at bounding box center [842, 259] width 436 height 23
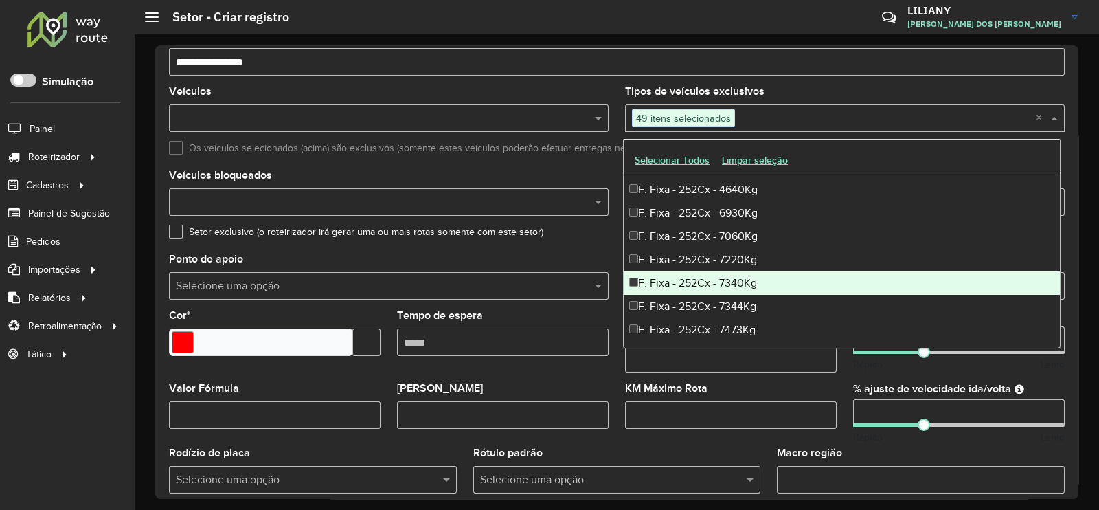
click at [679, 282] on div "F. Fixa - 252Cx - 7340Kg" at bounding box center [842, 282] width 436 height 23
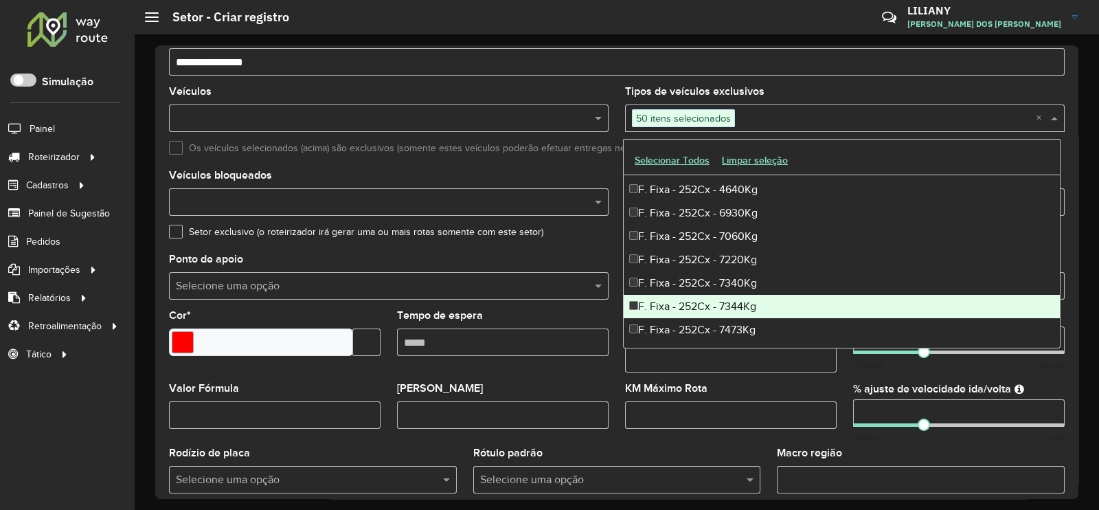
click at [677, 301] on div "F. Fixa - 252Cx - 7344Kg" at bounding box center [842, 306] width 436 height 23
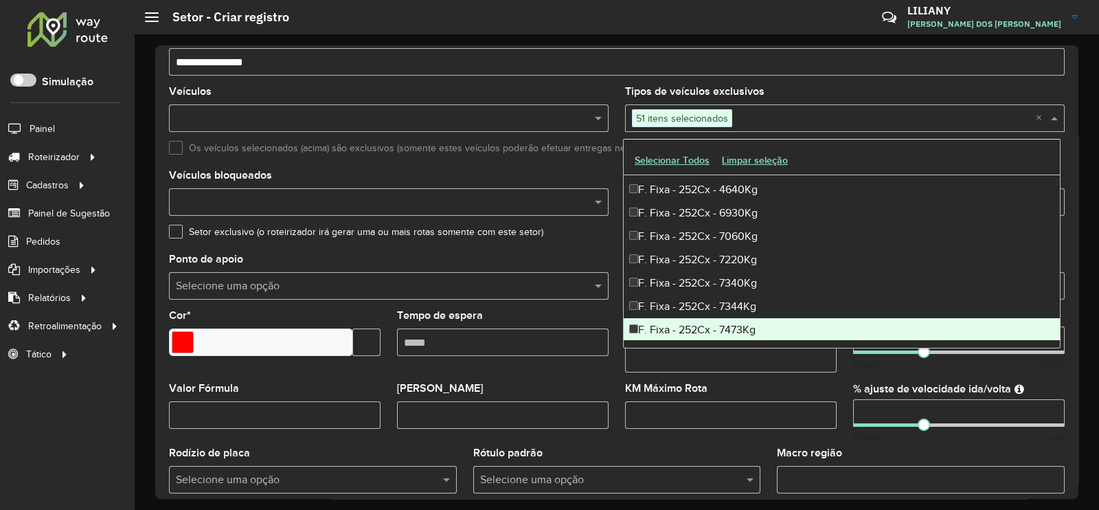
click at [679, 319] on div "F. Fixa - 252Cx - 7473Kg" at bounding box center [842, 329] width 436 height 23
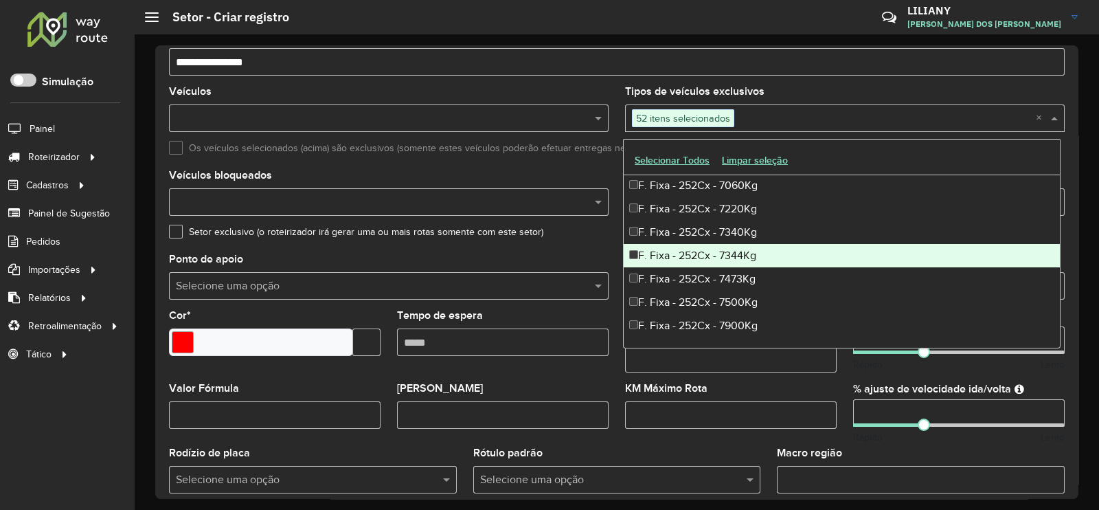
scroll to position [1974, 0]
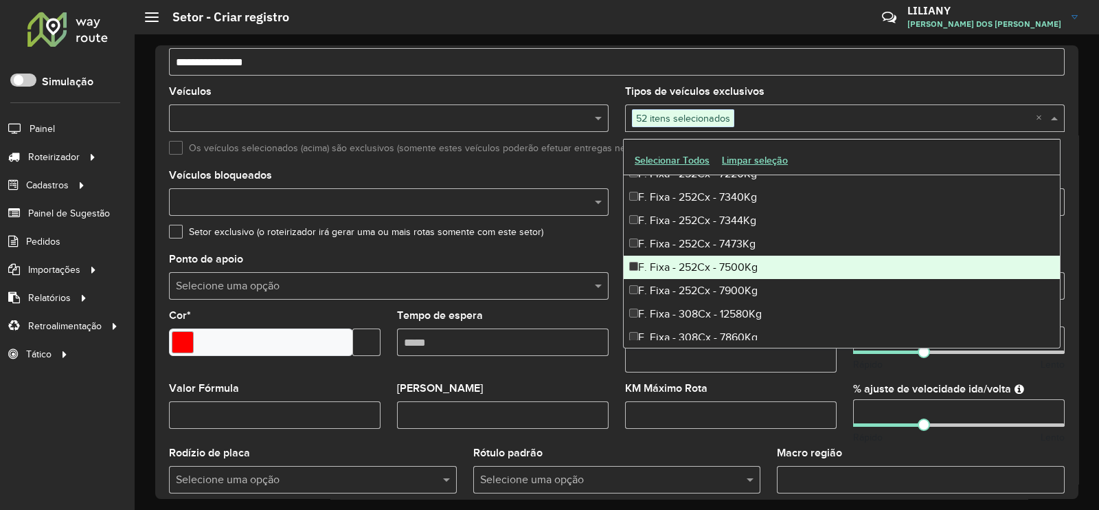
click at [683, 266] on div "F. Fixa - 252Cx - 7500Kg" at bounding box center [842, 266] width 436 height 23
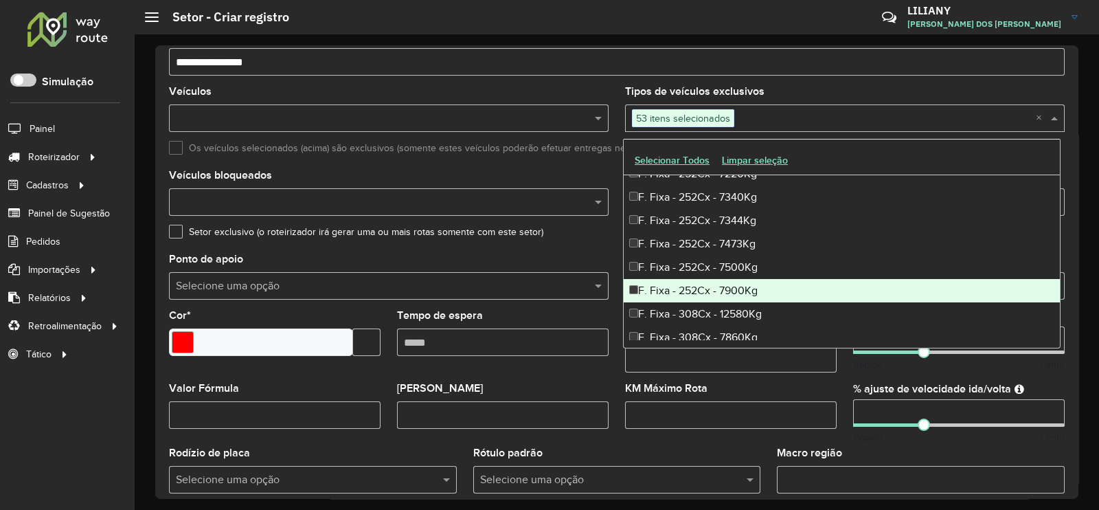
click at [673, 290] on div "F. Fixa - 252Cx - 7900Kg" at bounding box center [842, 290] width 436 height 23
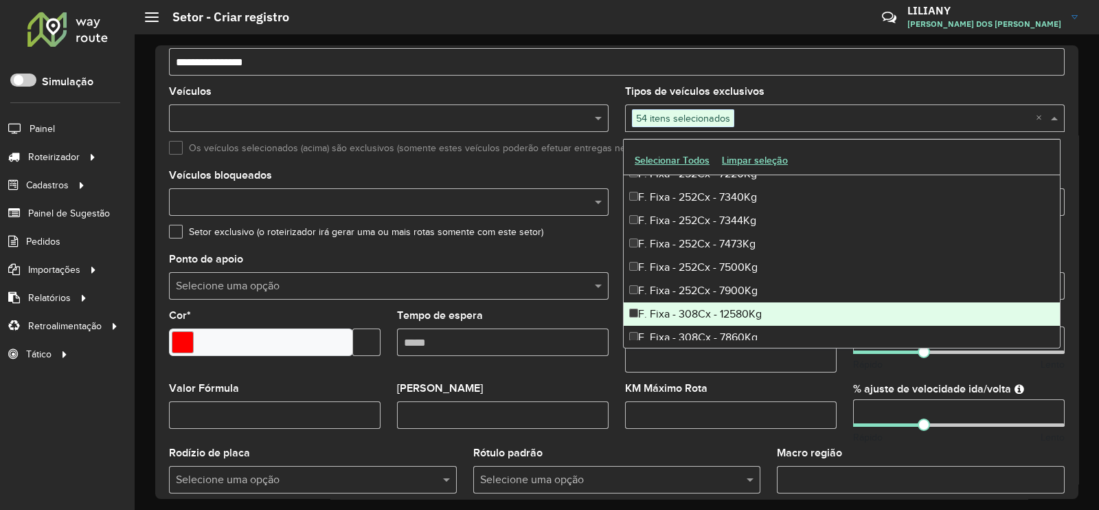
click at [668, 312] on div "F. Fixa - 308Cx - 12580Kg" at bounding box center [842, 313] width 436 height 23
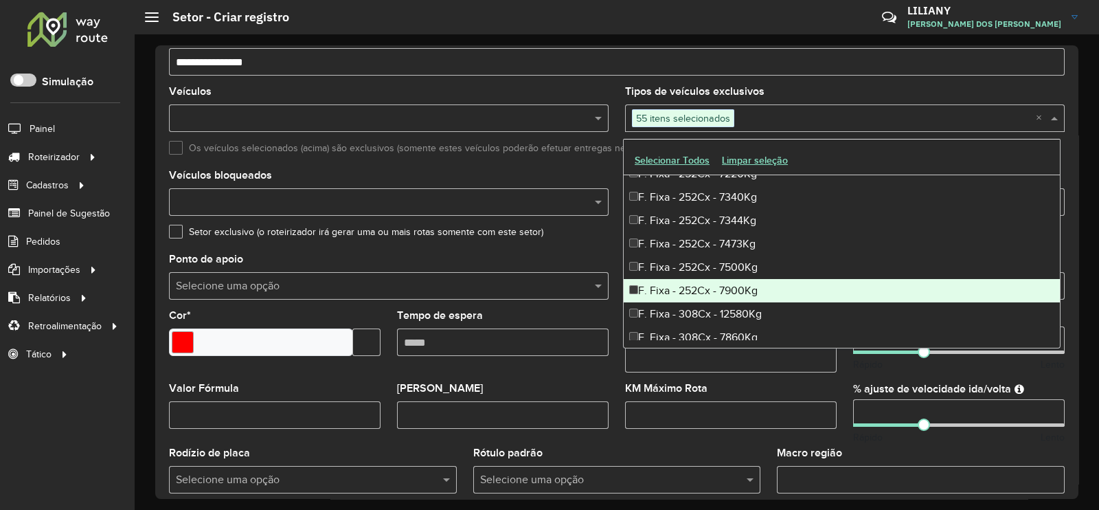
click at [658, 310] on div "F. Fixa - 308Cx - 12580Kg" at bounding box center [842, 313] width 436 height 23
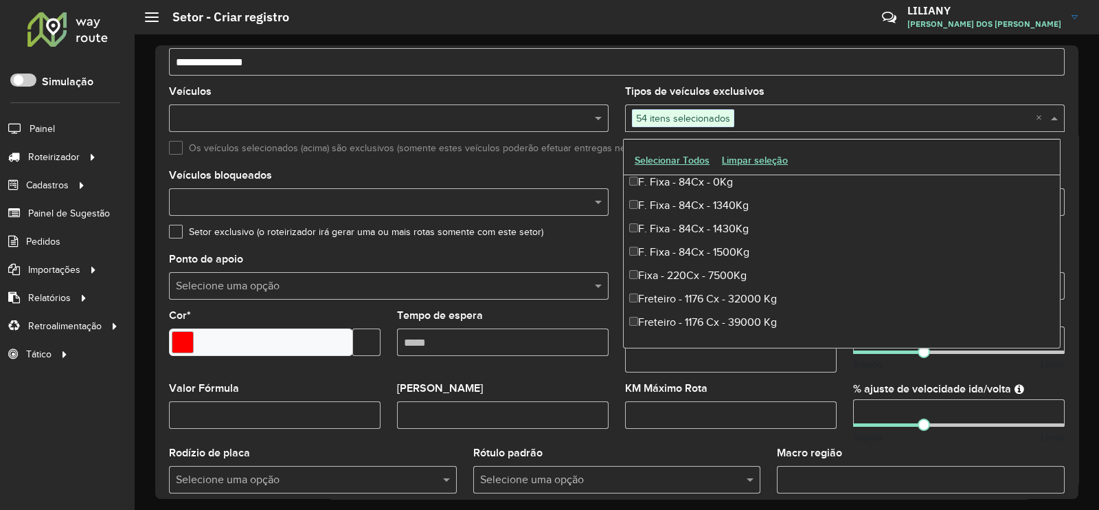
scroll to position [2661, 0]
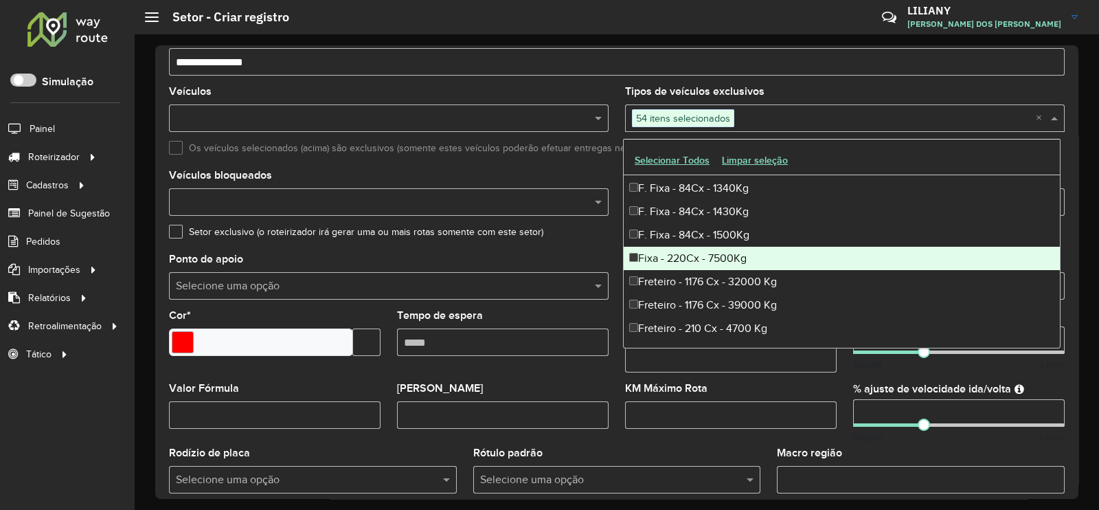
click at [676, 251] on div "Fixa - 220Cx - 7500Kg" at bounding box center [842, 258] width 436 height 23
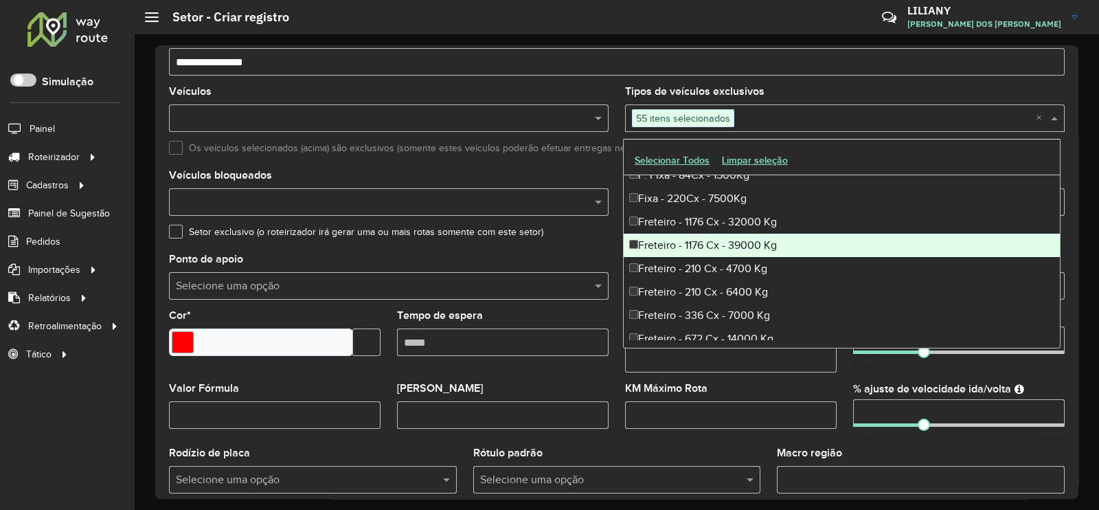
scroll to position [2746, 0]
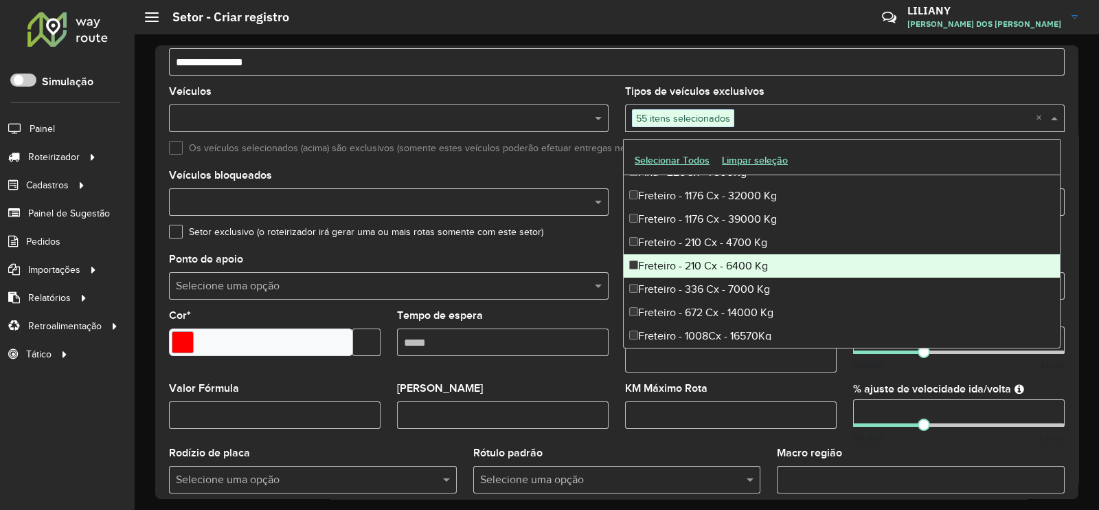
click at [692, 268] on div "Freteiro - 210 Cx - 6400 Kg" at bounding box center [842, 265] width 436 height 23
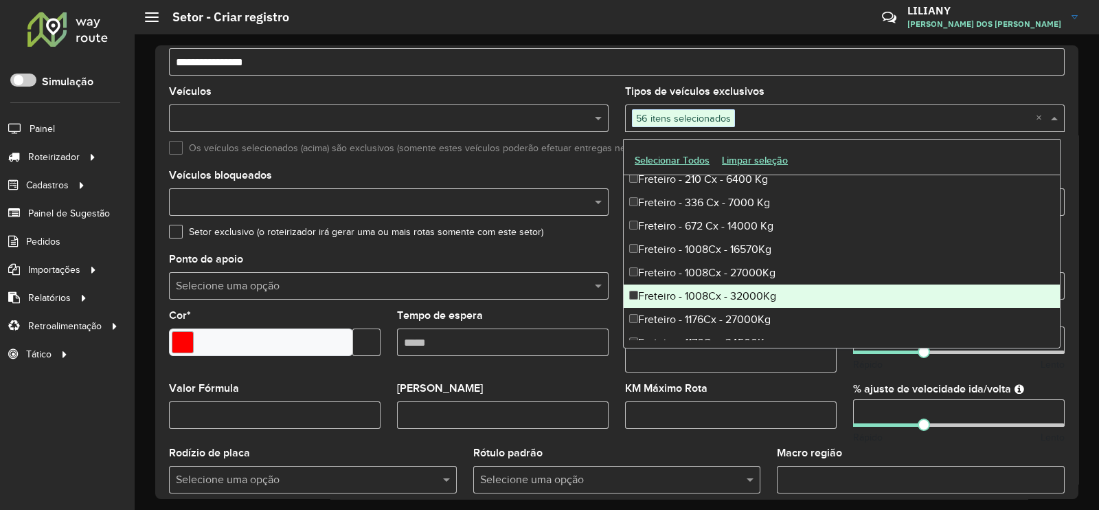
scroll to position [2919, 0]
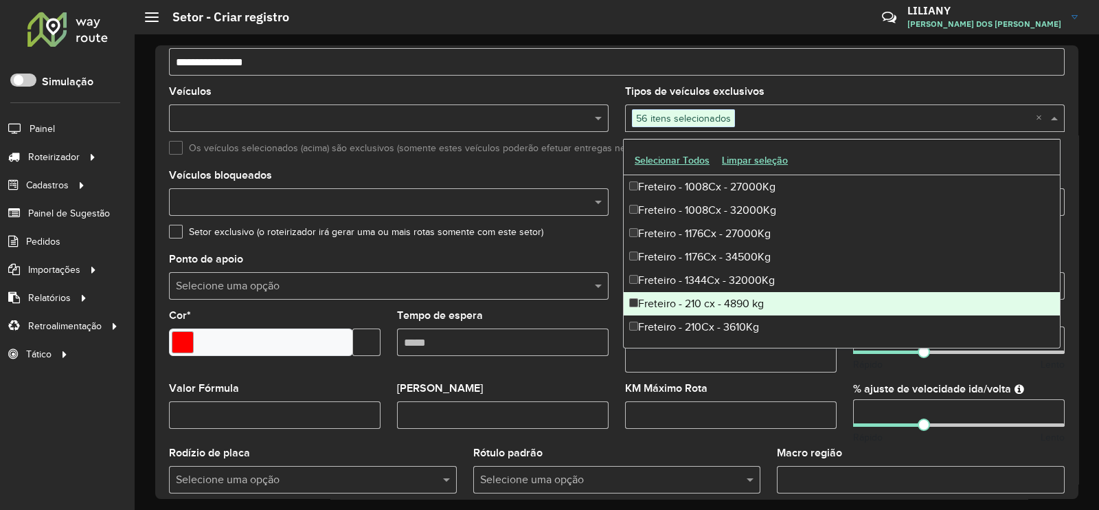
click at [721, 303] on div "Freteiro - 210 cx - 4890 kg" at bounding box center [842, 303] width 436 height 23
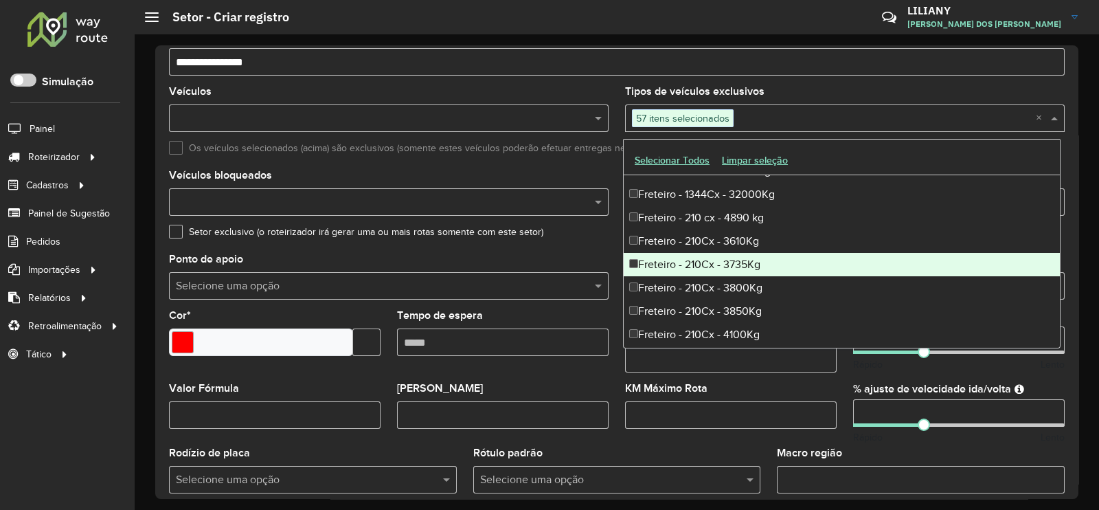
click at [716, 247] on div "Freteiro - 210Cx - 3610Kg" at bounding box center [842, 240] width 436 height 23
click at [712, 262] on div "Freteiro - 210Cx - 3735Kg" at bounding box center [842, 264] width 436 height 23
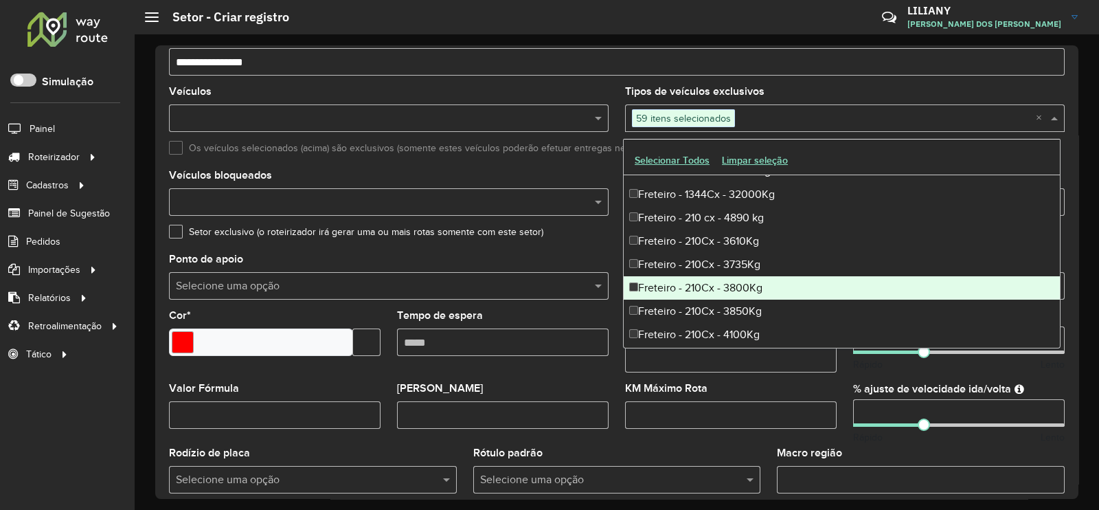
click at [707, 282] on div "Freteiro - 210Cx - 3800Kg" at bounding box center [842, 287] width 436 height 23
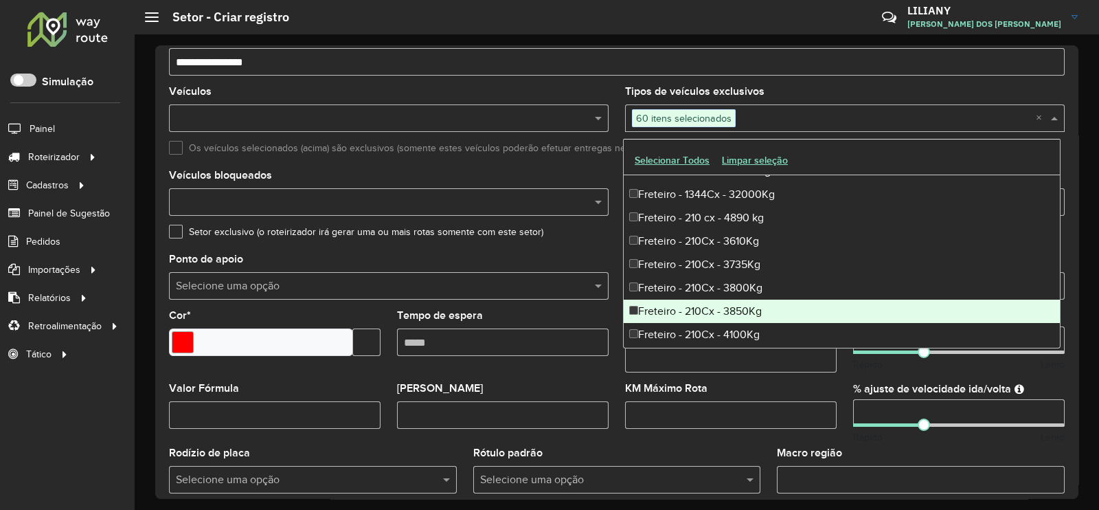
click at [703, 303] on div "Freteiro - 210Cx - 3850Kg" at bounding box center [842, 310] width 436 height 23
click at [692, 327] on div "Freteiro - 210Cx - 4100Kg" at bounding box center [842, 334] width 436 height 23
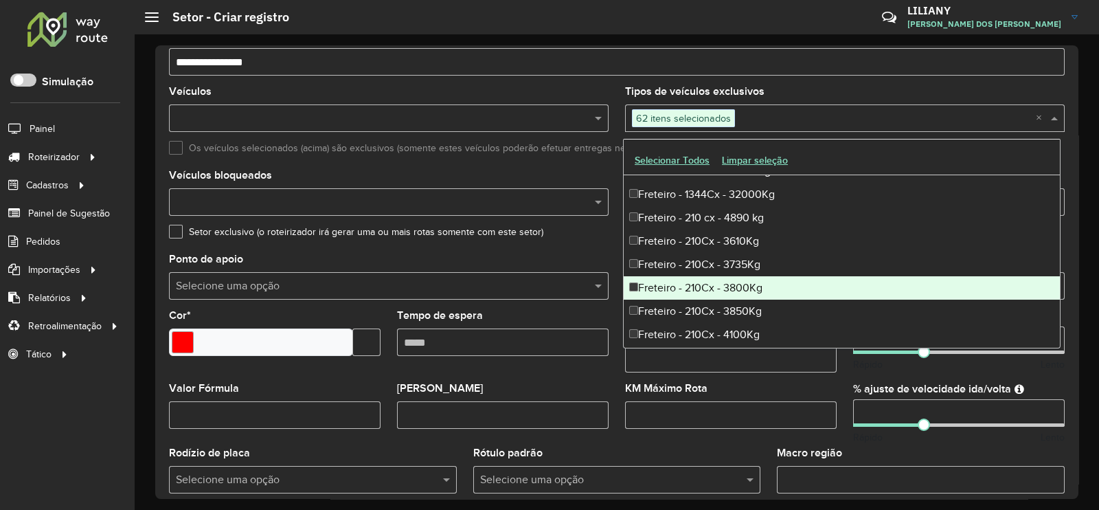
scroll to position [3090, 0]
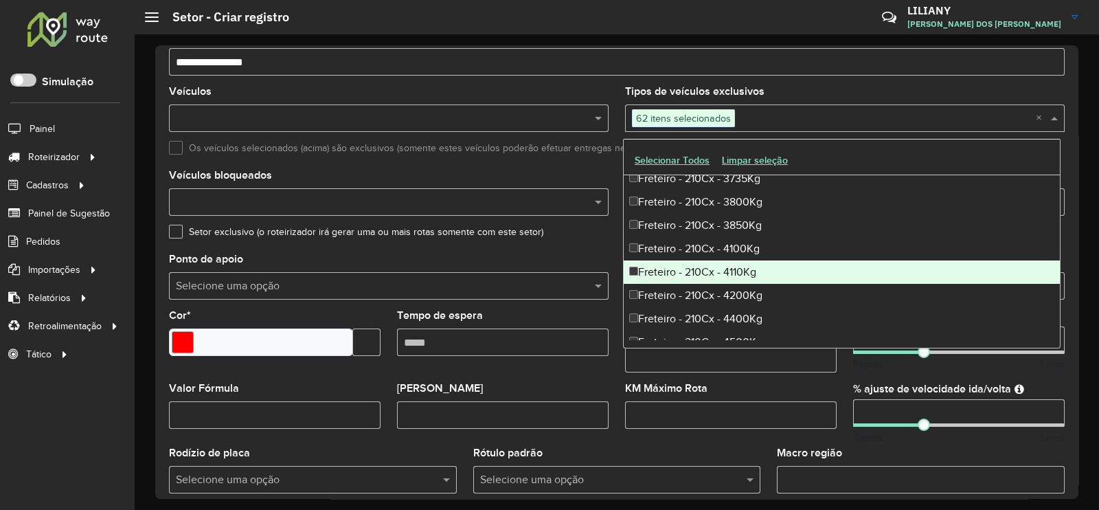
click at [701, 271] on div "Freteiro - 210Cx - 4110Kg" at bounding box center [842, 271] width 436 height 23
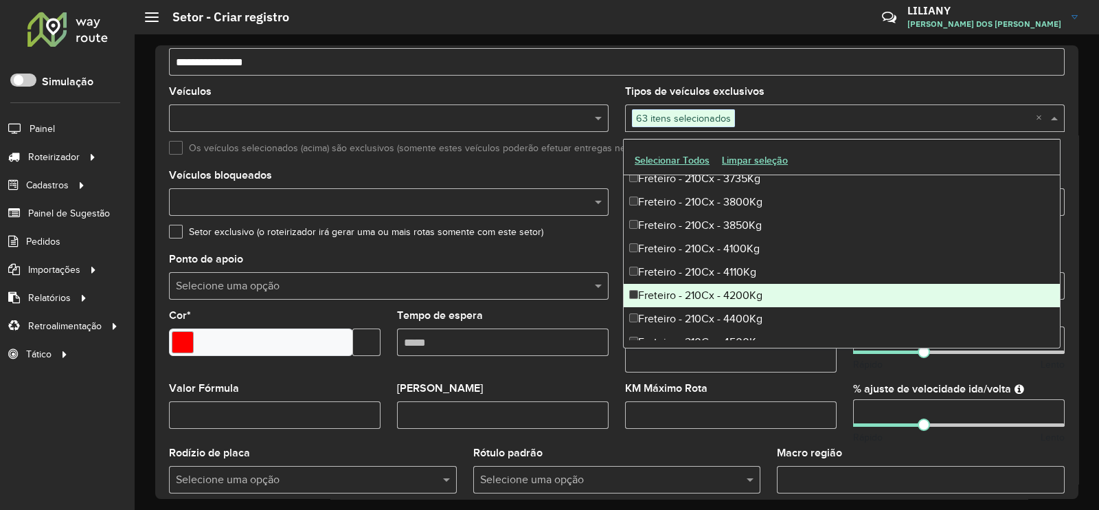
click at [698, 299] on div "Freteiro - 210Cx - 4200Kg" at bounding box center [842, 295] width 436 height 23
click at [696, 326] on div "Freteiro - 210Cx - 4400Kg" at bounding box center [842, 318] width 436 height 23
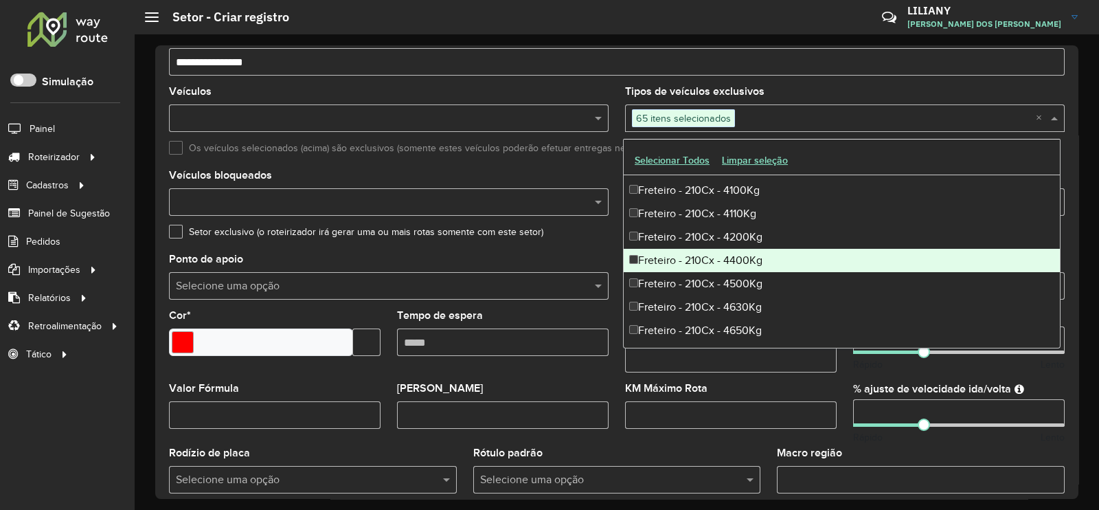
scroll to position [3176, 0]
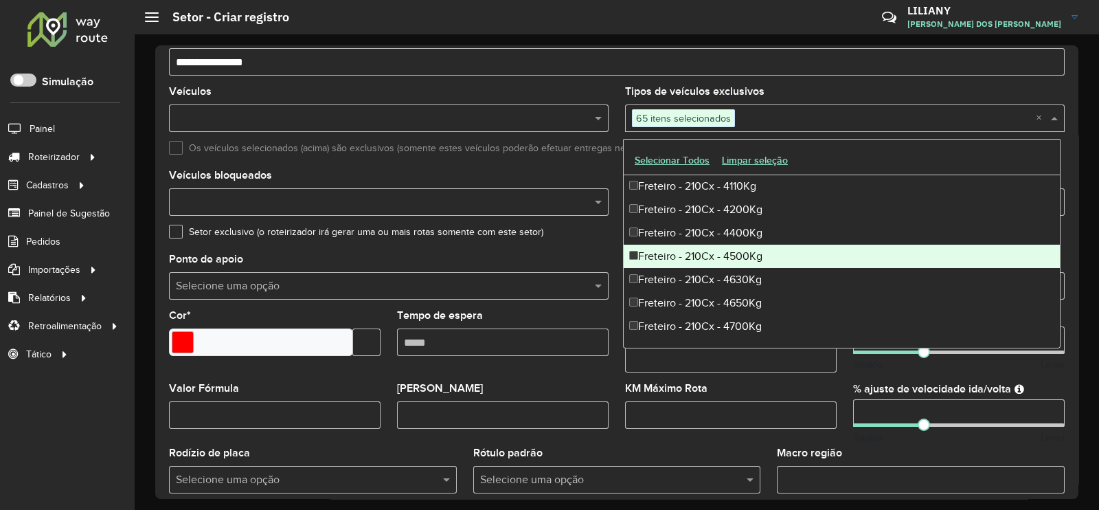
click at [711, 262] on div "Freteiro - 210Cx - 4500Kg" at bounding box center [842, 255] width 436 height 23
click at [707, 277] on div "Freteiro - 210Cx - 4630Kg" at bounding box center [842, 279] width 436 height 23
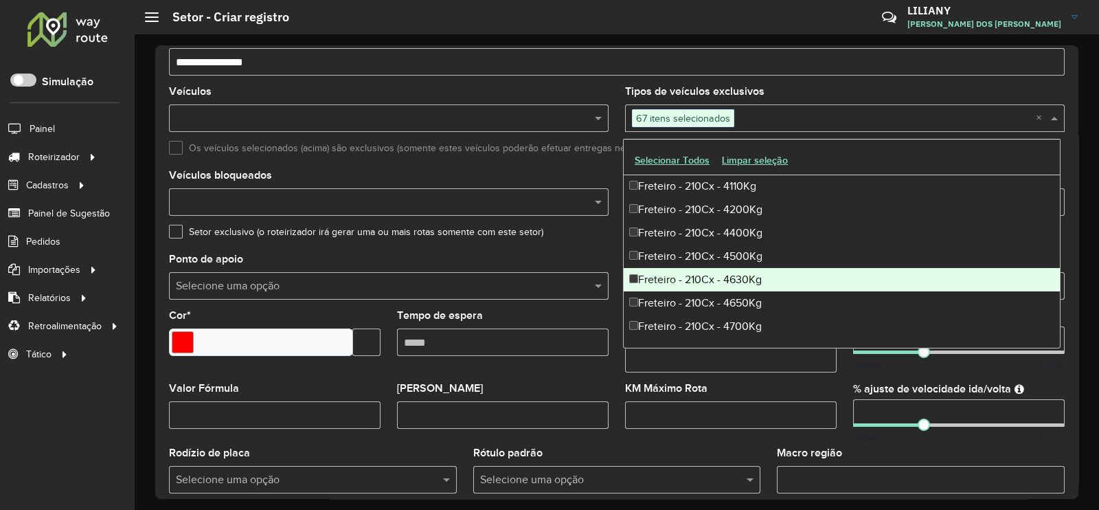
click at [704, 297] on div "Freteiro - 210Cx - 4650Kg" at bounding box center [842, 302] width 436 height 23
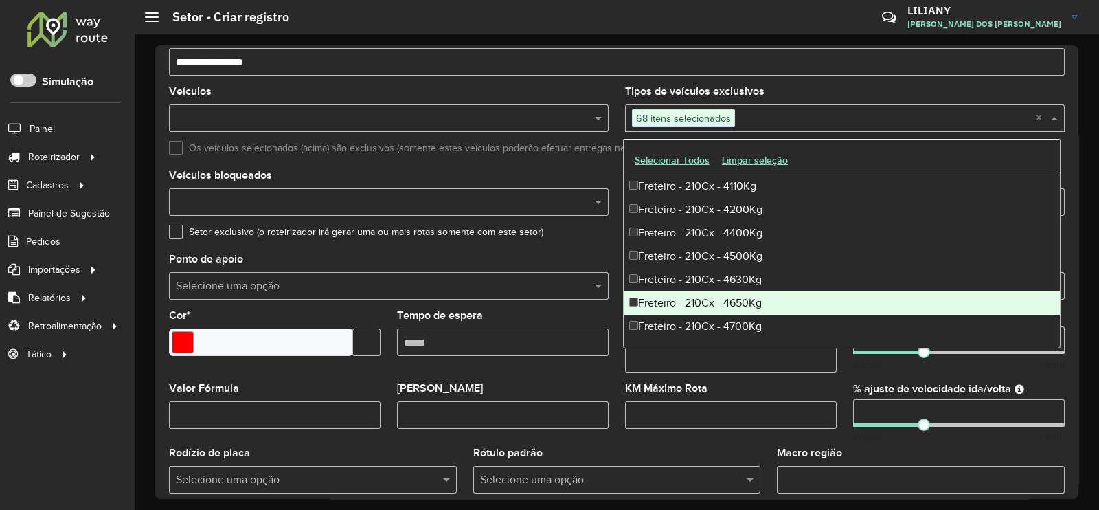
click at [705, 315] on div "Freteiro - 210Cx - 4700Kg" at bounding box center [842, 326] width 436 height 23
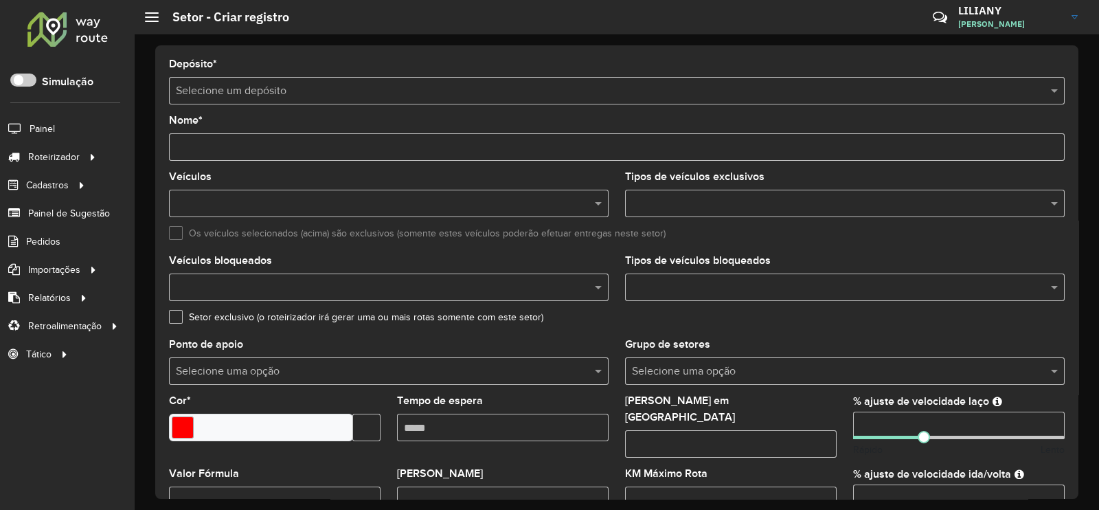
scroll to position [435, 0]
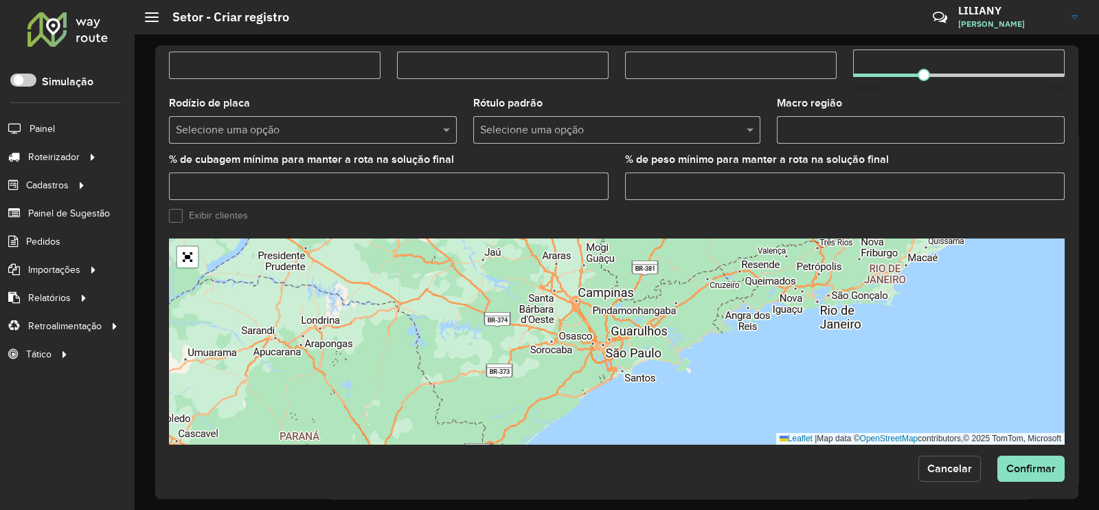
click at [933, 462] on span "Cancelar" at bounding box center [949, 468] width 45 height 12
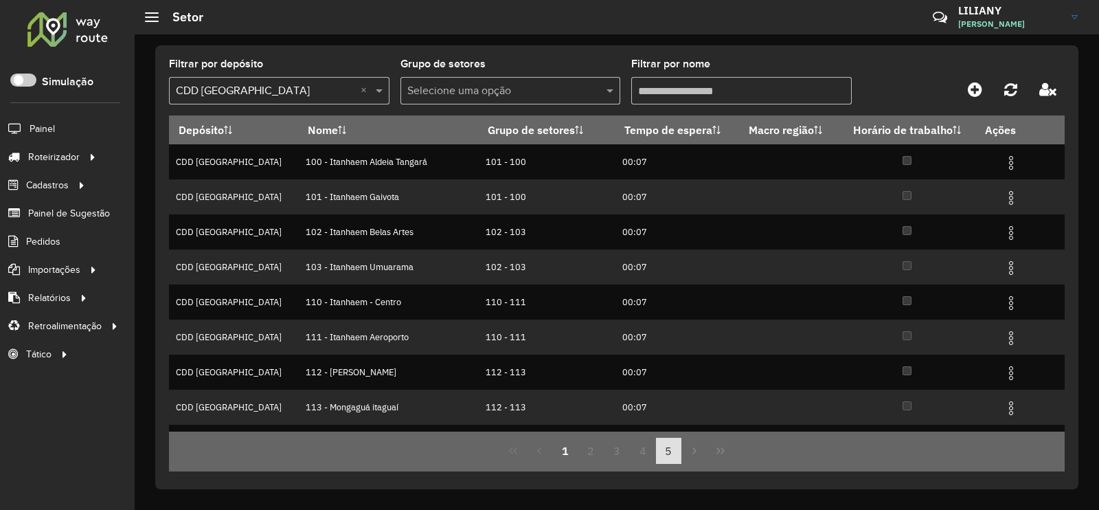
click at [670, 446] on button "5" at bounding box center [669, 450] width 26 height 26
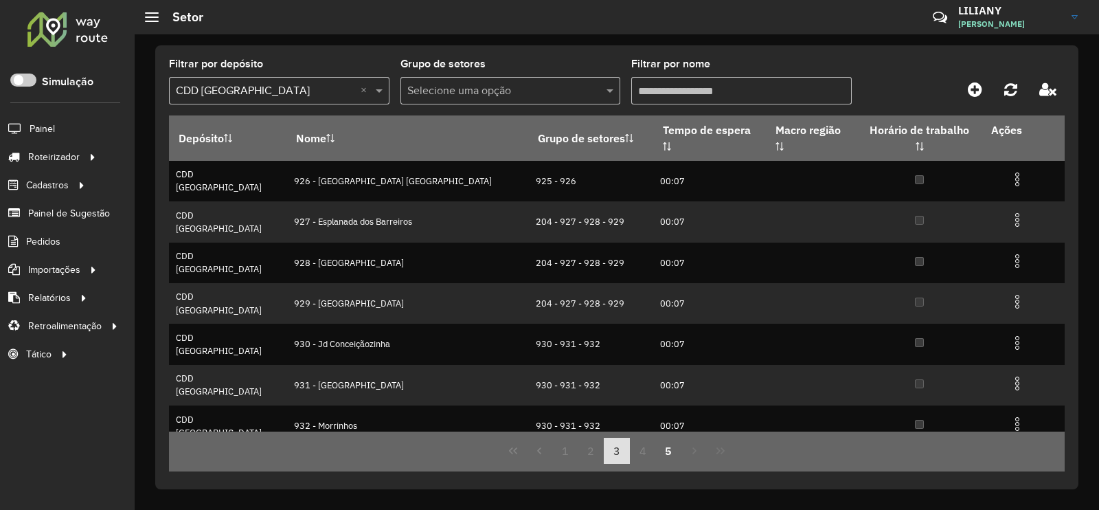
click at [619, 444] on button "3" at bounding box center [617, 450] width 26 height 26
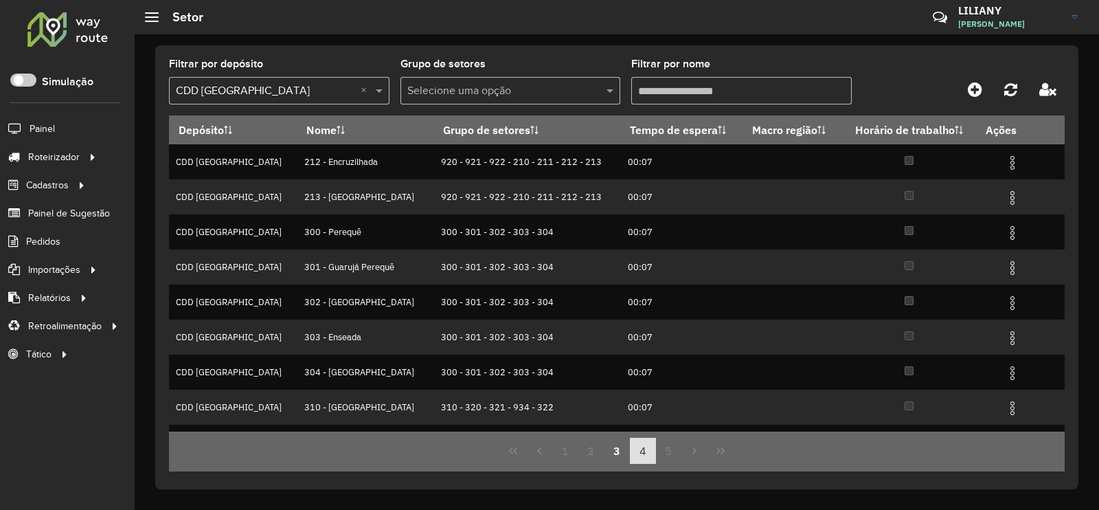
click at [638, 446] on button "4" at bounding box center [643, 450] width 26 height 26
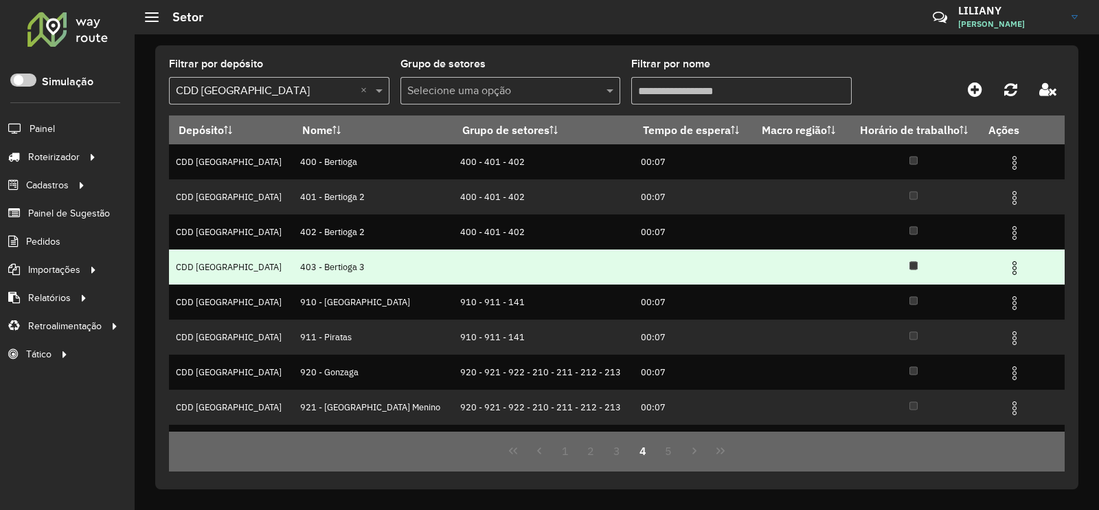
click at [1007, 266] on img at bounding box center [1014, 268] width 16 height 16
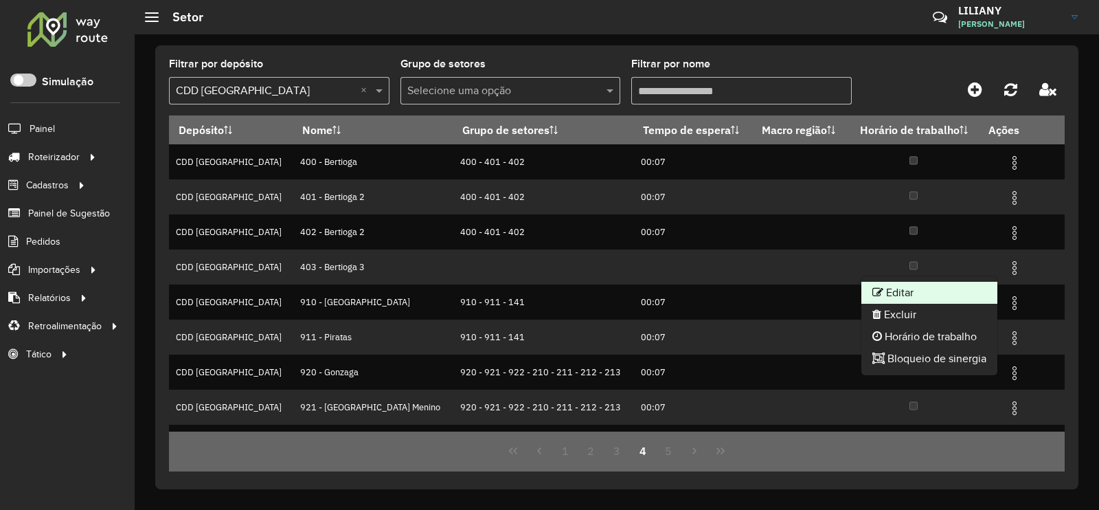
click at [942, 290] on li "Editar" at bounding box center [929, 293] width 136 height 22
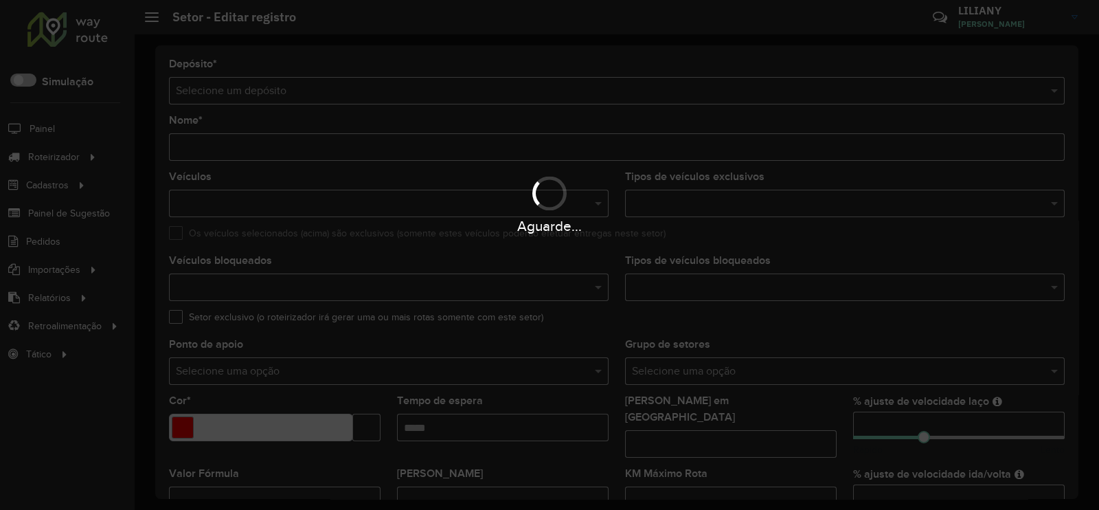
type input "**********"
type input "*******"
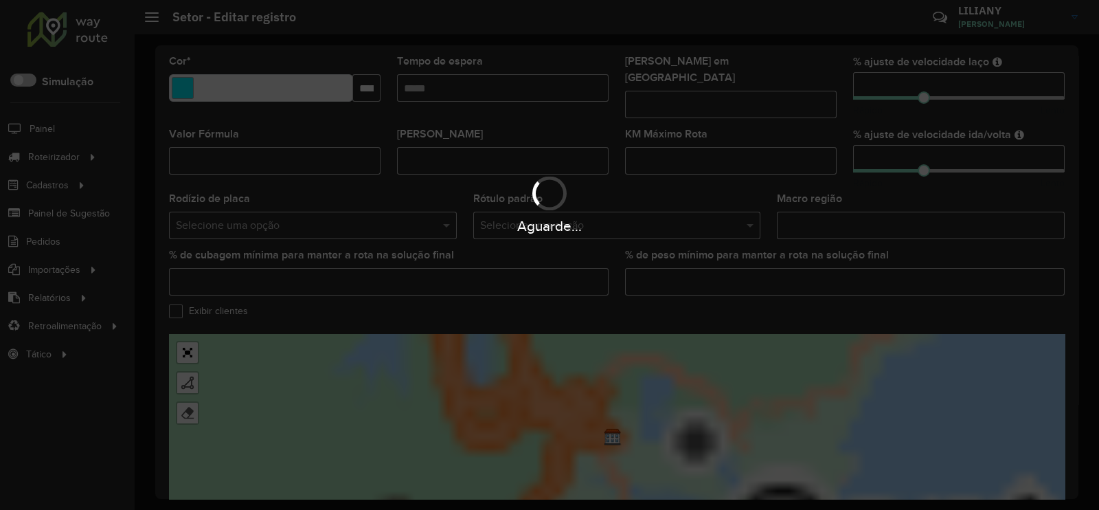
scroll to position [343, 0]
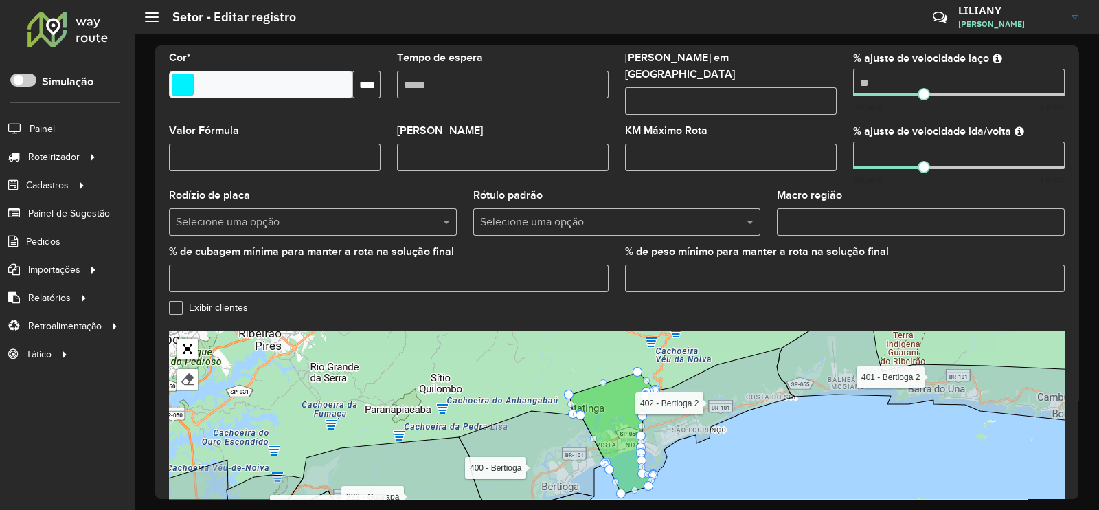
click at [512, 219] on input "text" at bounding box center [603, 222] width 247 height 16
type input "***"
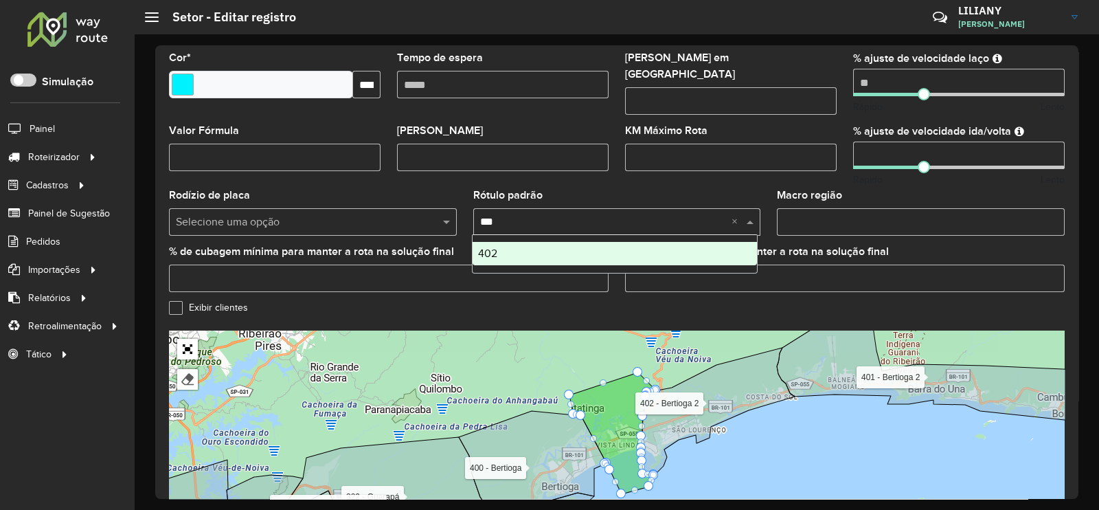
click at [497, 251] on div "402" at bounding box center [615, 253] width 285 height 23
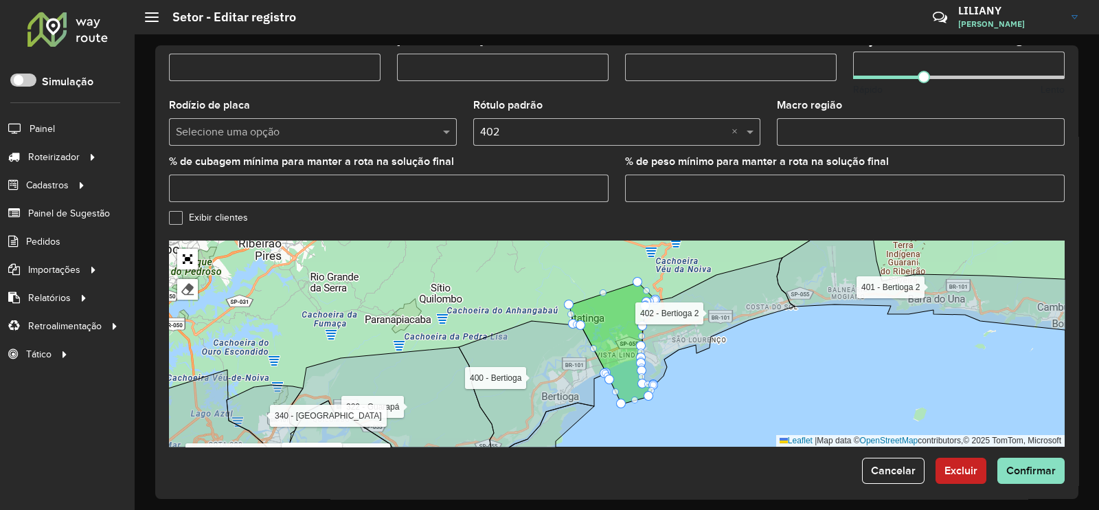
scroll to position [435, 0]
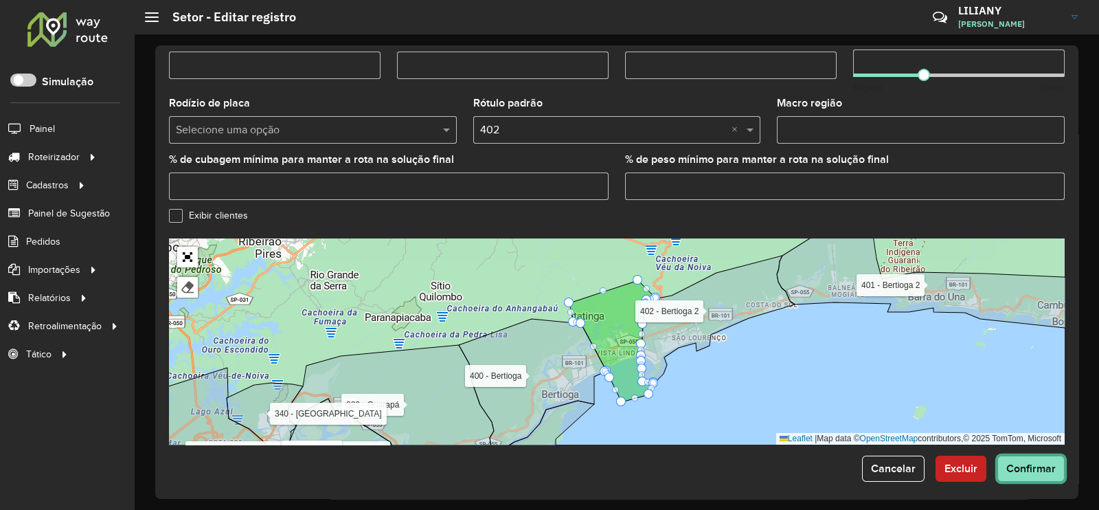
click at [1017, 466] on button "Confirmar" at bounding box center [1030, 468] width 67 height 26
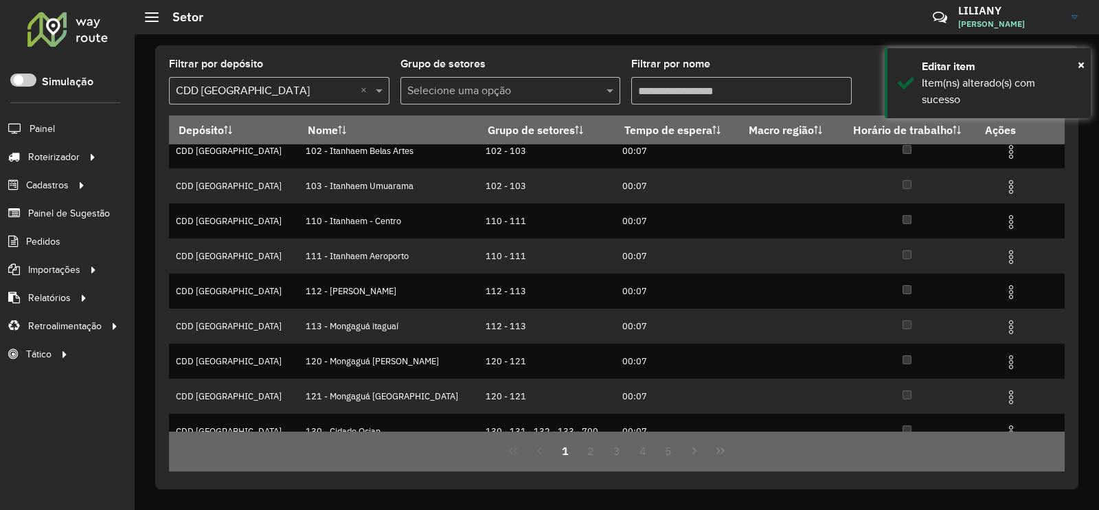
scroll to position [133, 0]
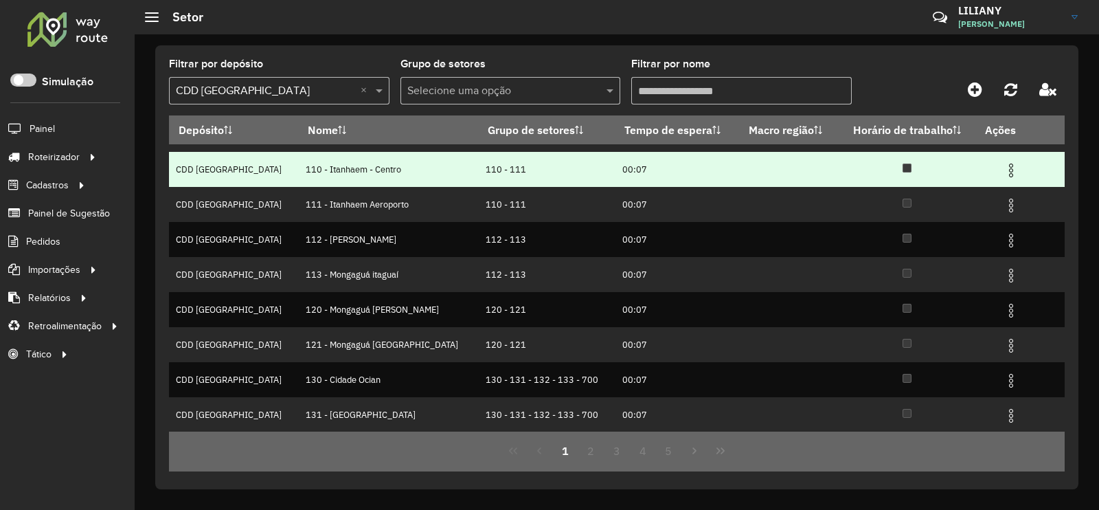
click at [1003, 164] on img at bounding box center [1011, 170] width 16 height 16
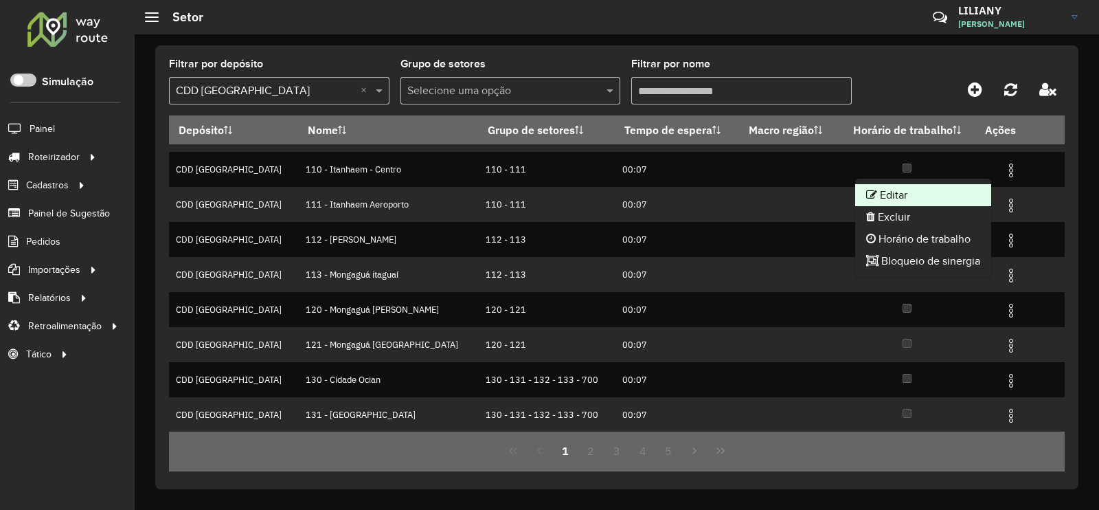
click at [885, 184] on li "Editar" at bounding box center [923, 195] width 136 height 22
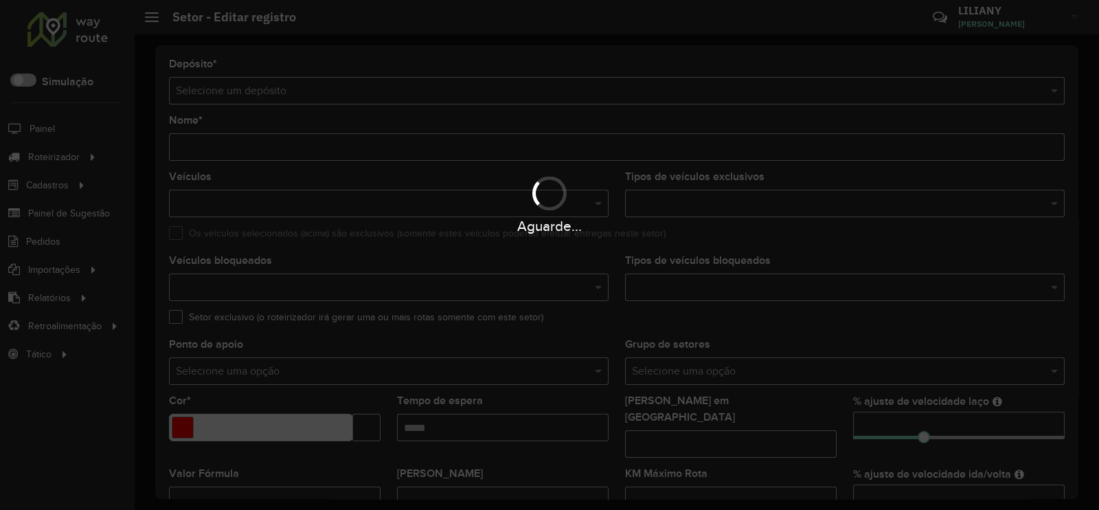
type input "**********"
type input "*******"
type input "*****"
type input "**"
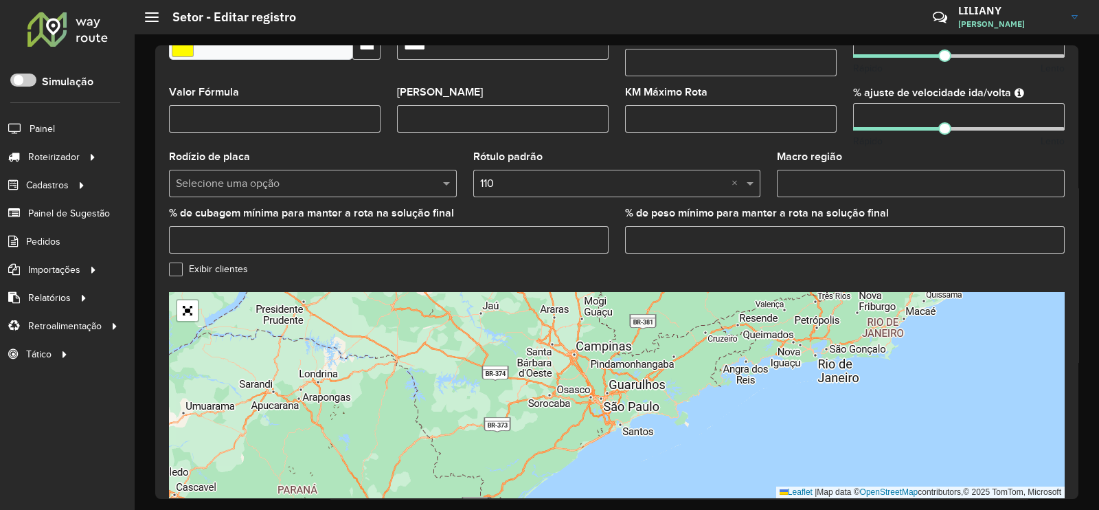
scroll to position [435, 0]
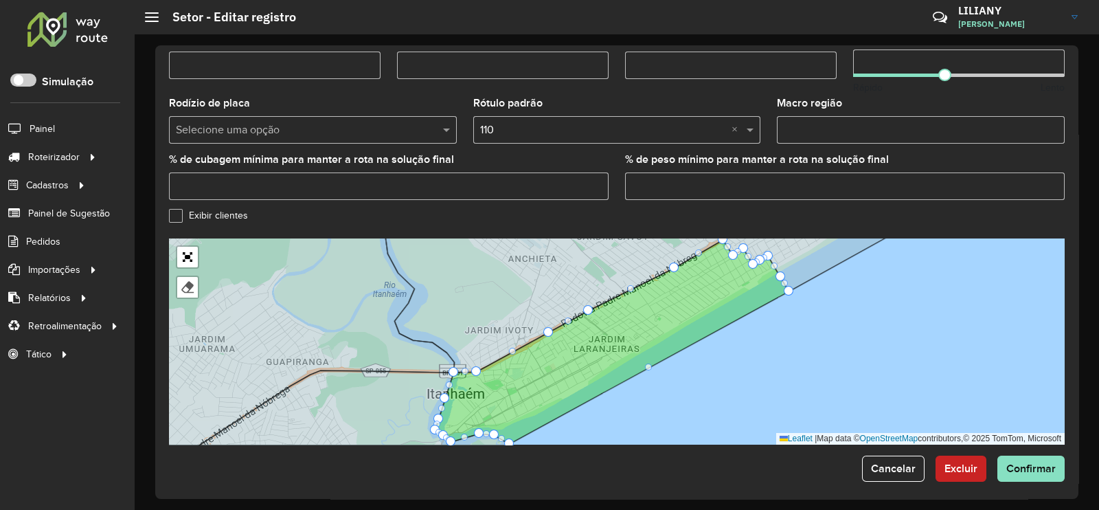
click at [182, 208] on label "Exibir clientes" at bounding box center [208, 215] width 79 height 14
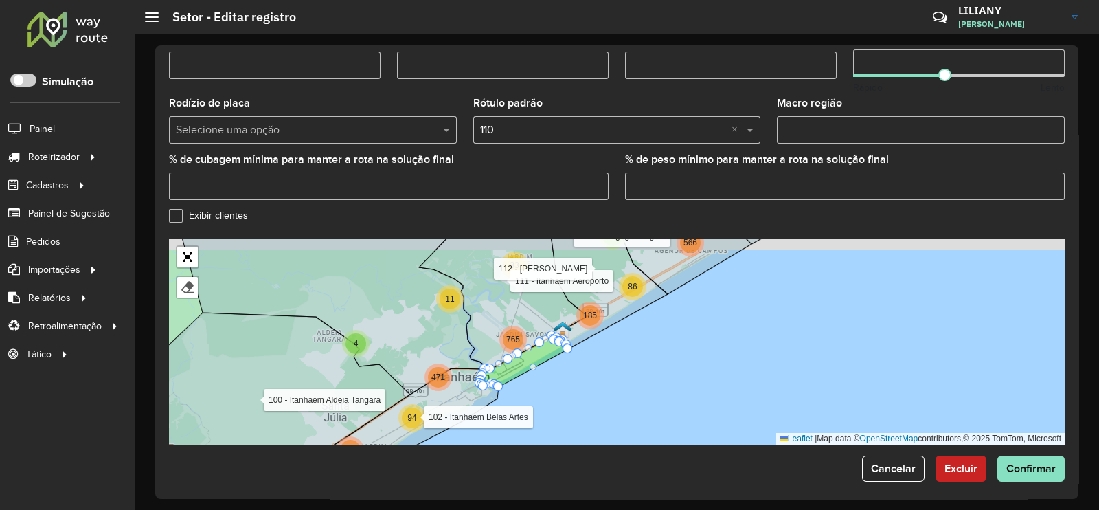
drag, startPoint x: 714, startPoint y: 335, endPoint x: 578, endPoint y: 358, distance: 138.0
click at [597, 357] on div "2 4 6 4 11 33 185 471 765 259 94 219 3 86 566 2 26 324 188 156 512 656 100 - It…" at bounding box center [617, 341] width 896 height 206
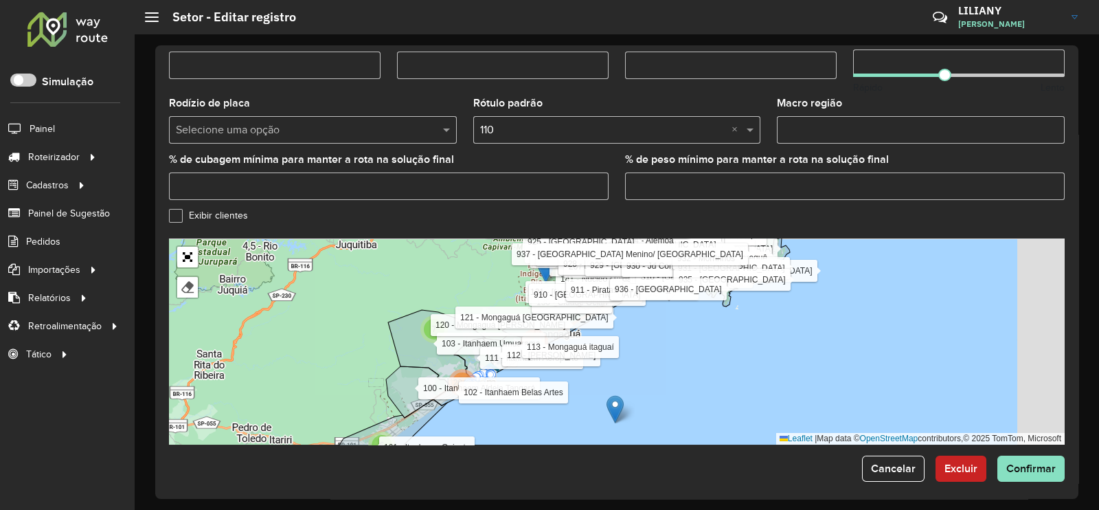
drag, startPoint x: 735, startPoint y: 338, endPoint x: 543, endPoint y: 389, distance: 198.9
click at [543, 388] on div "344 454 [DATE] 1195 54 3 39 3 26 52 261 1064 8411 1510 832 4772 50 707 546 2180…" at bounding box center [617, 341] width 896 height 206
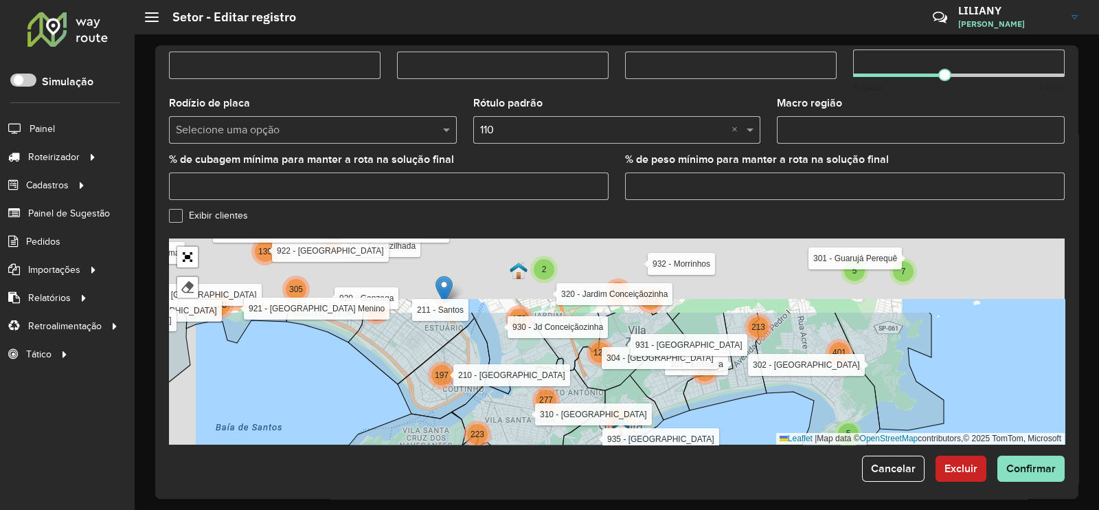
drag, startPoint x: 670, startPoint y: 407, endPoint x: 697, endPoint y: 466, distance: 65.1
click at [697, 465] on form "**********" at bounding box center [617, 52] width 896 height 857
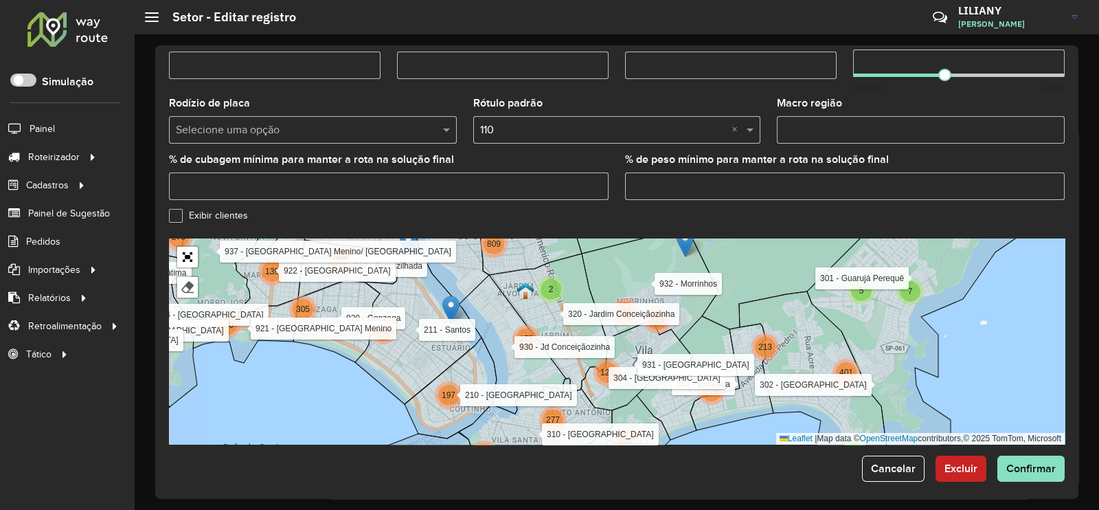
drag, startPoint x: 616, startPoint y: 264, endPoint x: 633, endPoint y: 367, distance: 105.1
click at [633, 340] on icon at bounding box center [650, 284] width 137 height 111
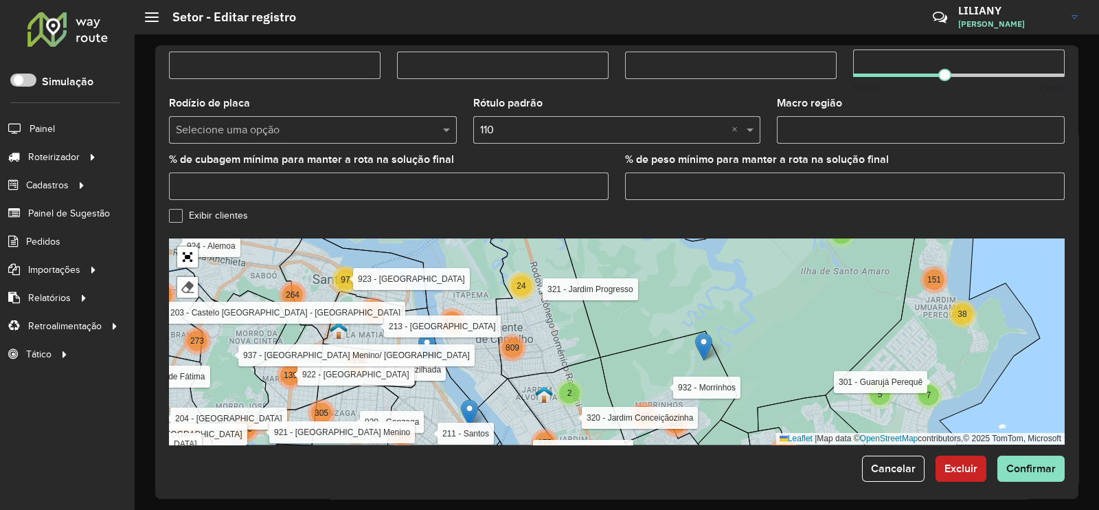
drag, startPoint x: 633, startPoint y: 325, endPoint x: 638, endPoint y: 264, distance: 61.3
click at [638, 264] on icon at bounding box center [775, 324] width 434 height 216
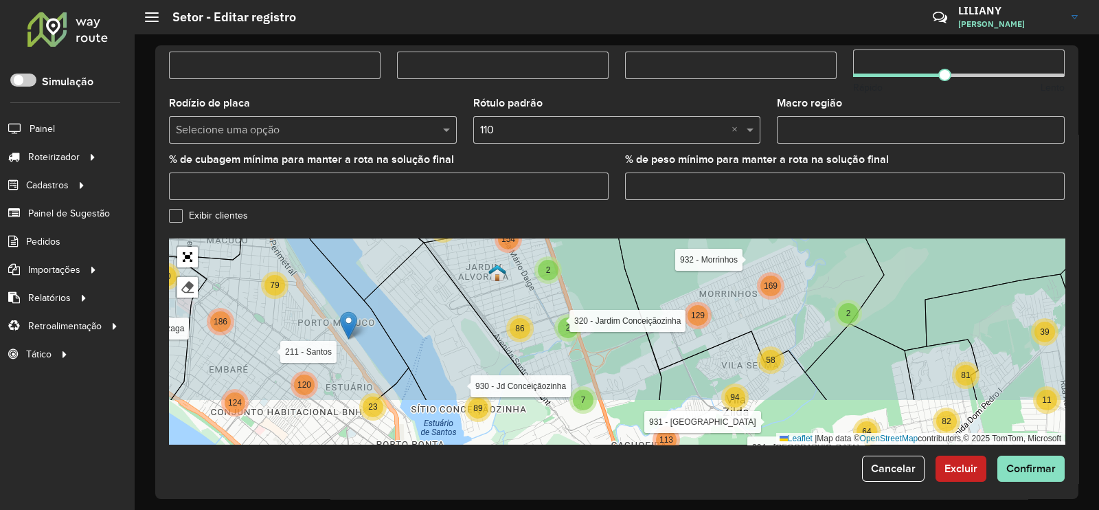
drag, startPoint x: 595, startPoint y: 324, endPoint x: 597, endPoint y: 259, distance: 65.3
click at [597, 259] on icon at bounding box center [543, 299] width 238 height 201
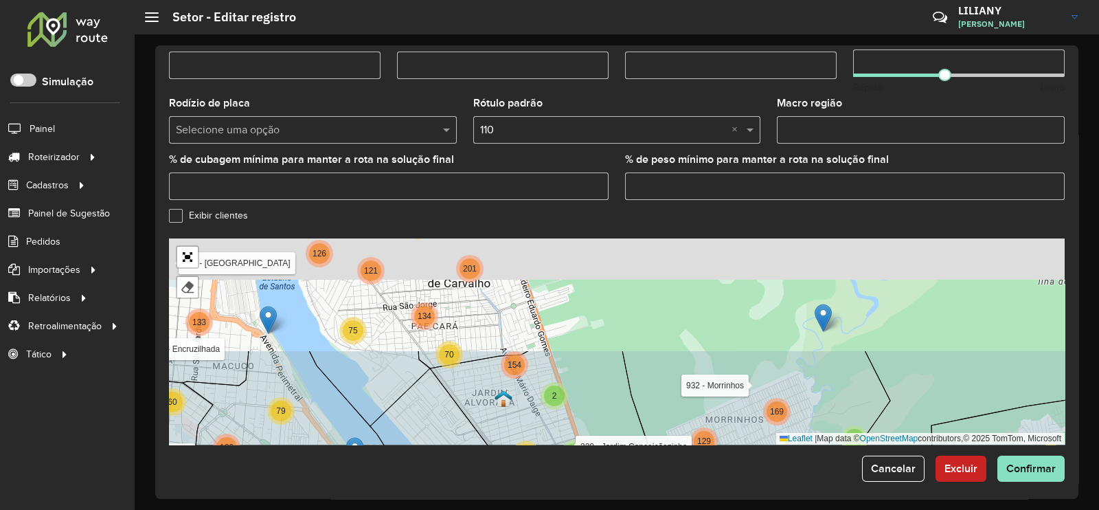
drag, startPoint x: 604, startPoint y: 300, endPoint x: 616, endPoint y: 459, distance: 159.8
click at [615, 459] on form "**********" at bounding box center [617, 52] width 896 height 857
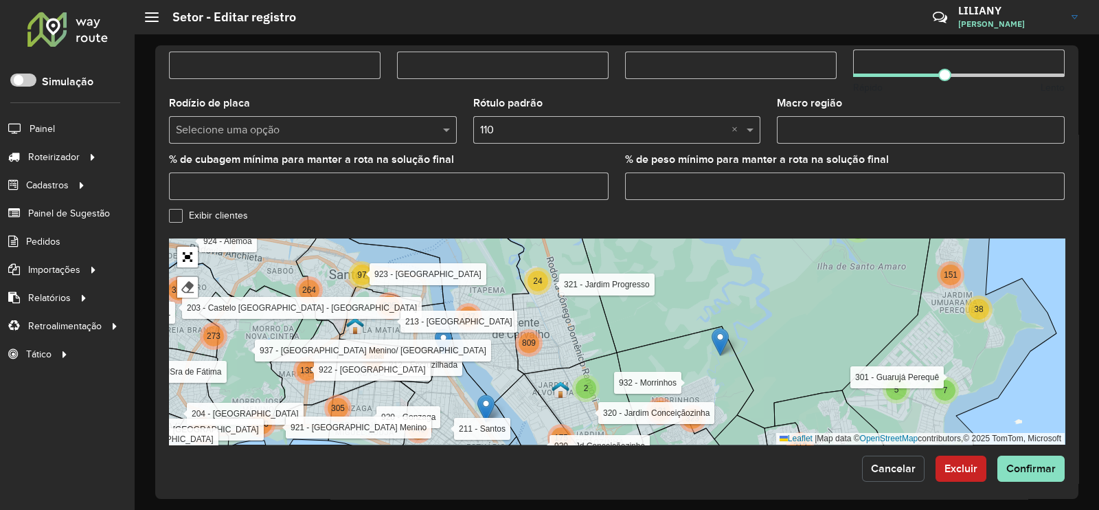
click at [893, 462] on span "Cancelar" at bounding box center [893, 468] width 45 height 12
